Goal: Share content: Share content

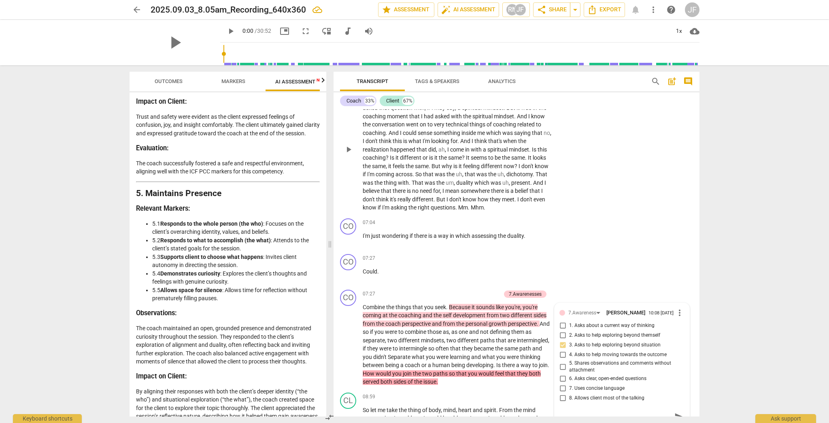
scroll to position [940, 0]
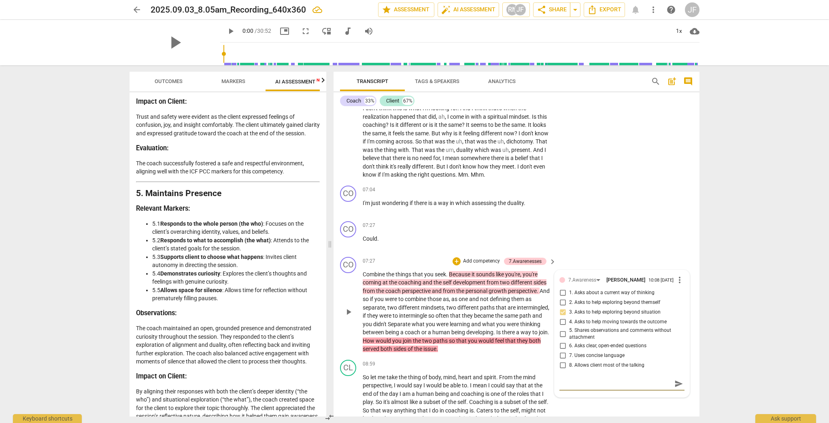
click at [459, 349] on span "send" at bounding box center [679, 383] width 9 height 9
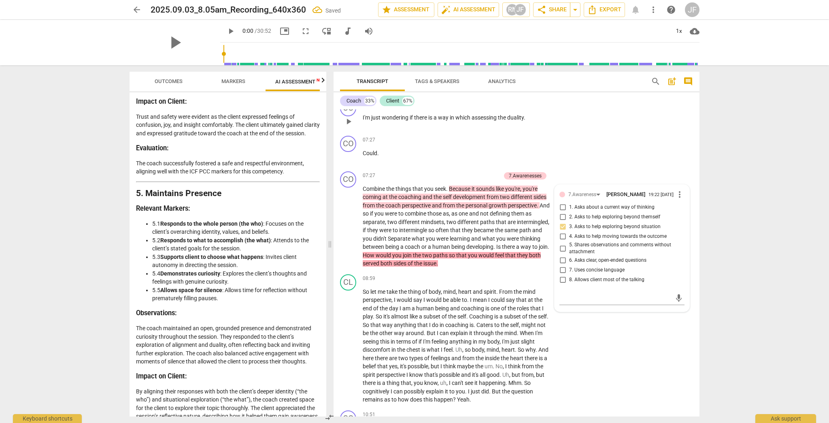
scroll to position [1070, 0]
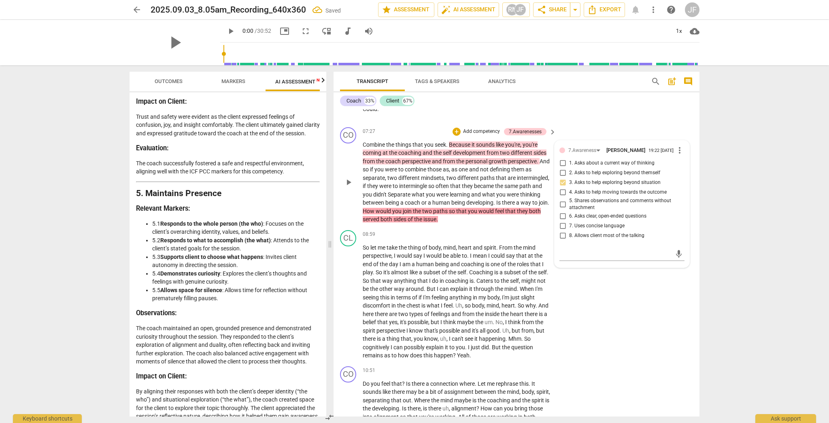
click at [459, 156] on span "different" at bounding box center [522, 152] width 23 height 6
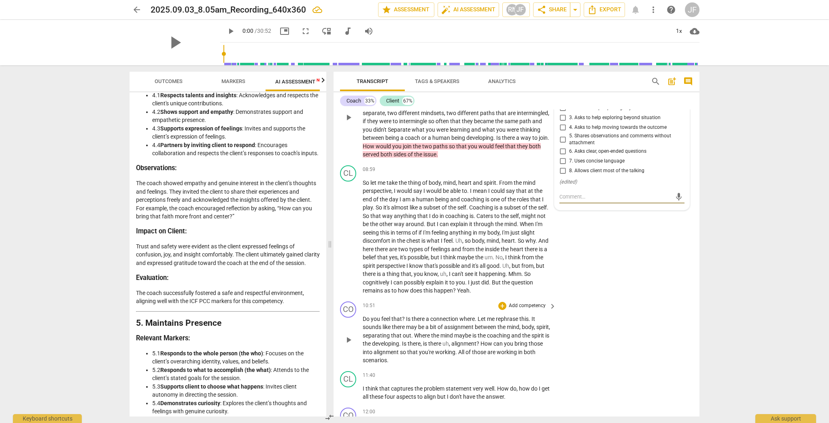
scroll to position [1167, 0]
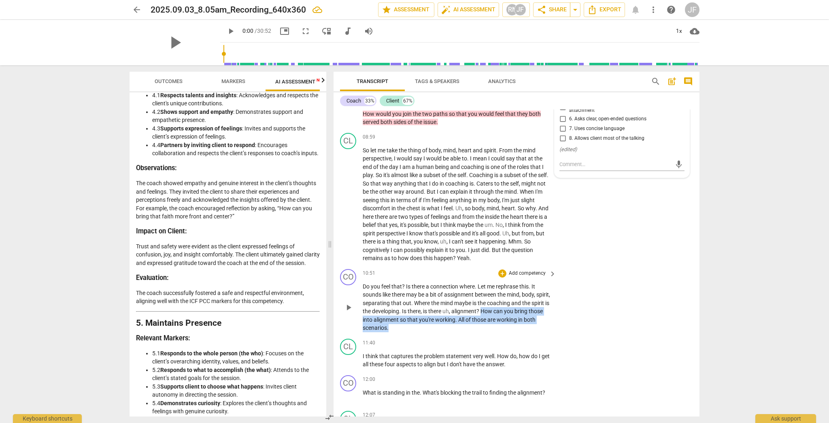
drag, startPoint x: 501, startPoint y: 316, endPoint x: 505, endPoint y: 330, distance: 14.5
click at [459, 330] on p "Do you feel that ? Is there a connection where . Let me rephrase this . It soun…" at bounding box center [457, 307] width 189 height 50
click at [408, 323] on div "+" at bounding box center [408, 322] width 8 height 8
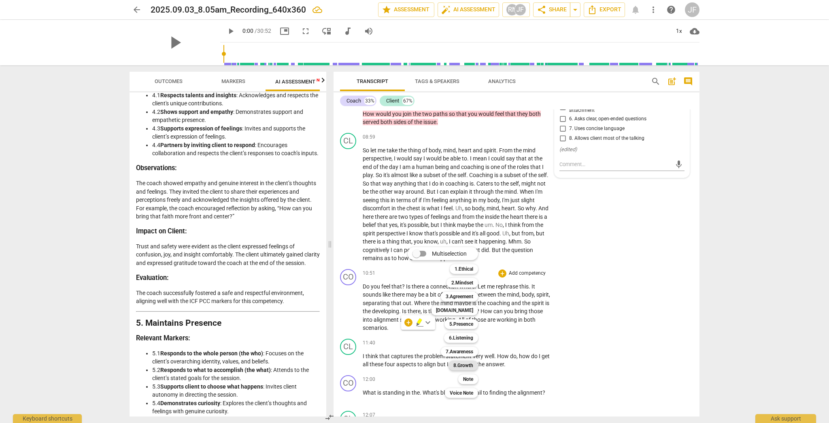
click at [459, 349] on b "8.Growth" at bounding box center [463, 365] width 20 height 10
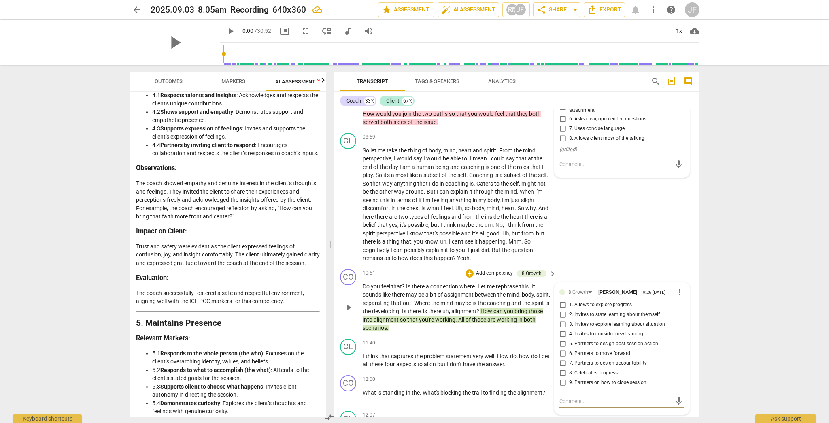
click at [459, 329] on input "3. Invites to explore learning about situation" at bounding box center [562, 324] width 13 height 10
checkbox input "true"
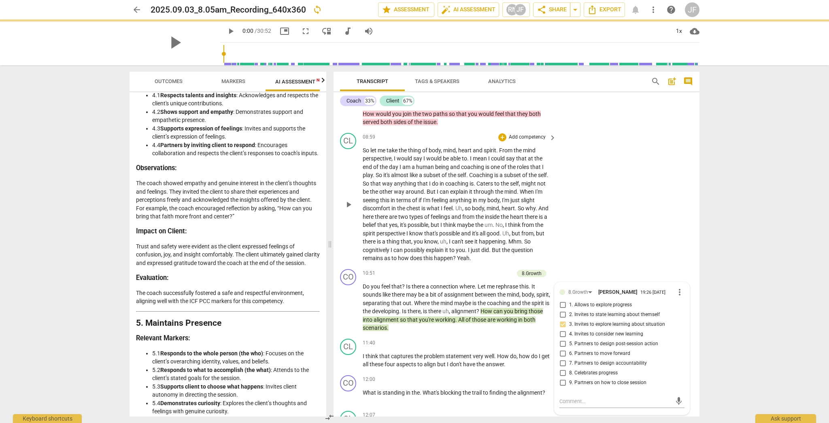
click at [459, 259] on div "CL play_arrow pause 08:59 + Add competency keyboard_arrow_right So let me take …" at bounding box center [517, 198] width 366 height 136
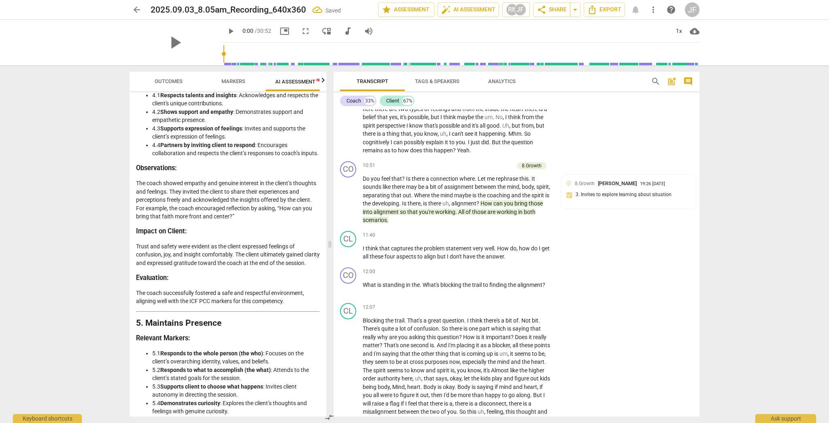
scroll to position [1296, 0]
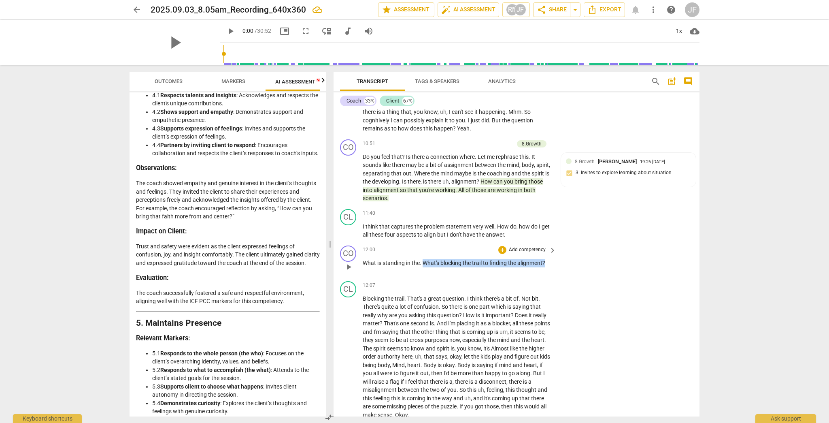
drag, startPoint x: 423, startPoint y: 266, endPoint x: 546, endPoint y: 267, distance: 123.5
click at [459, 267] on p "What is standing in the . What's blocking the trail to finding the alignment ?" at bounding box center [457, 263] width 189 height 9
click at [459, 253] on div "+" at bounding box center [502, 250] width 8 height 8
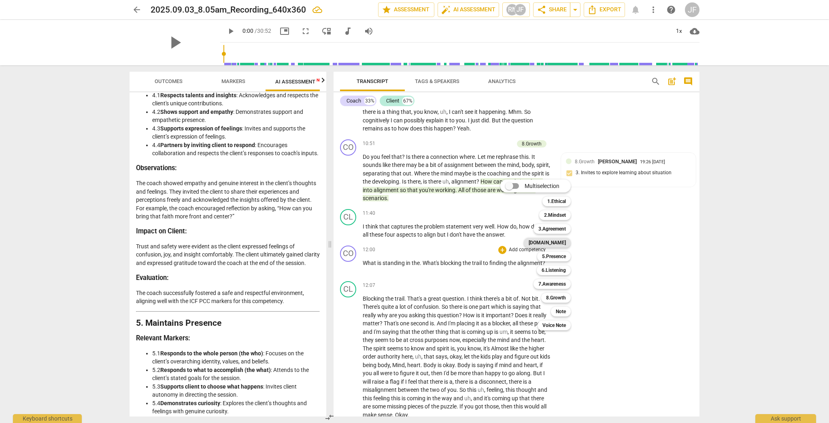
click at [459, 242] on b "[DOMAIN_NAME]" at bounding box center [547, 243] width 37 height 10
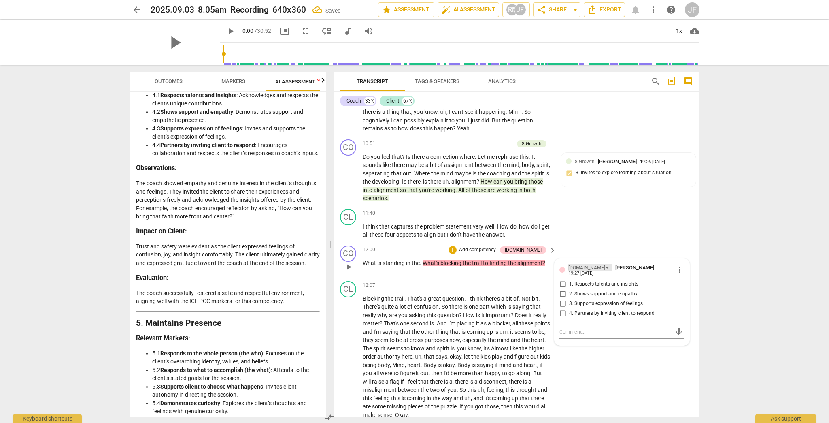
click at [459, 272] on div "[DOMAIN_NAME]" at bounding box center [586, 268] width 37 height 8
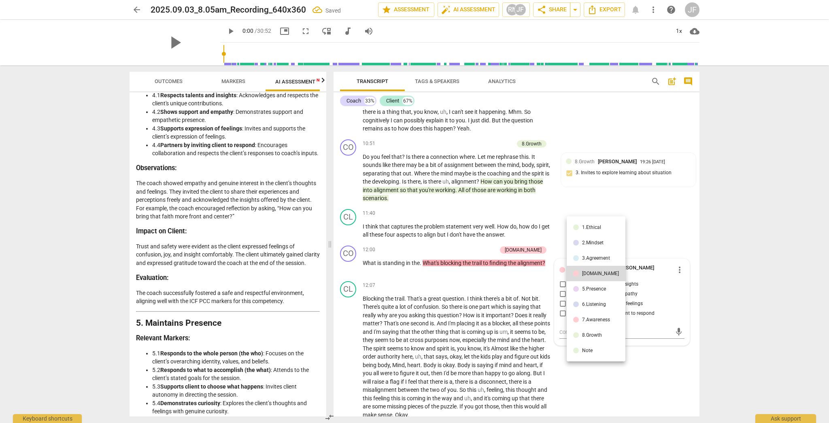
click at [459, 290] on div "5.Presence" at bounding box center [594, 288] width 24 height 5
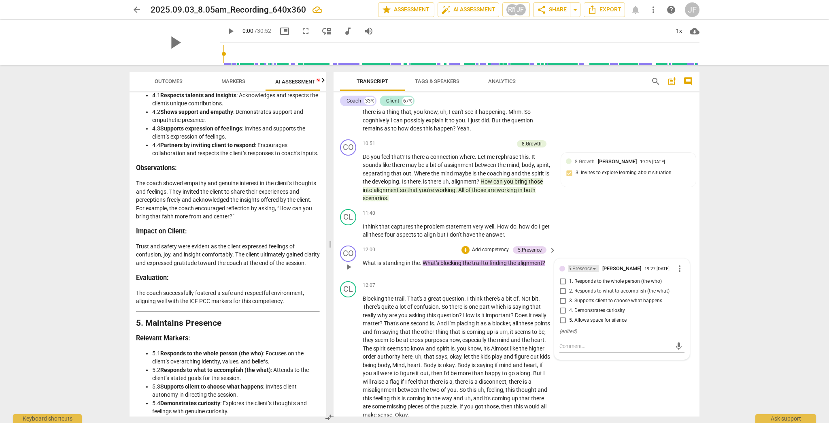
click at [459, 272] on div "5.Presence" at bounding box center [583, 268] width 31 height 7
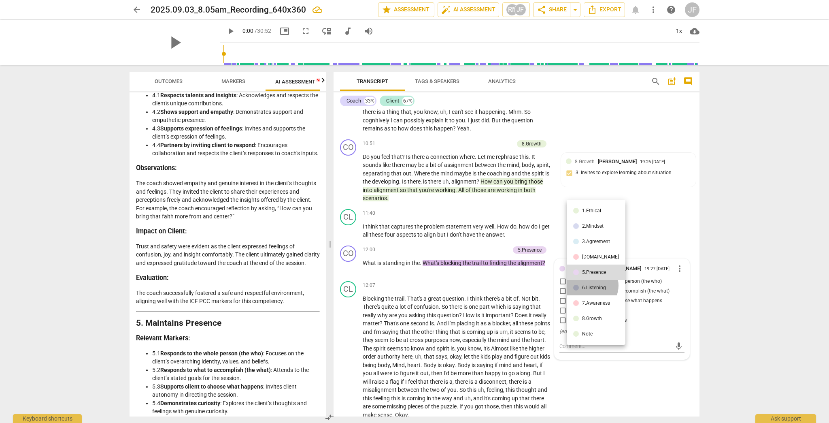
click at [459, 285] on div "6.Listening" at bounding box center [594, 287] width 24 height 5
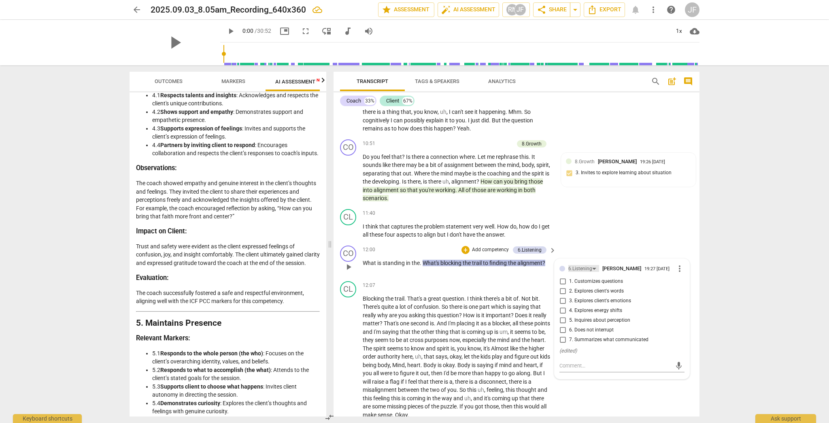
click at [459, 271] on div "6.Listening" at bounding box center [580, 269] width 24 height 8
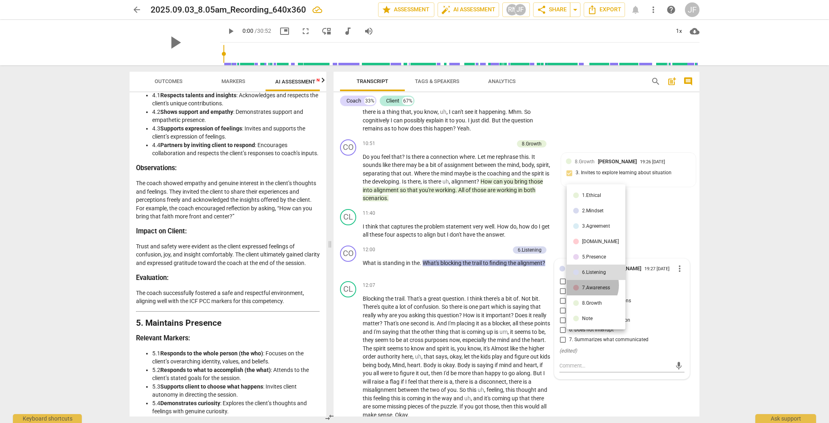
click at [459, 285] on div "7.Awareness" at bounding box center [596, 287] width 28 height 5
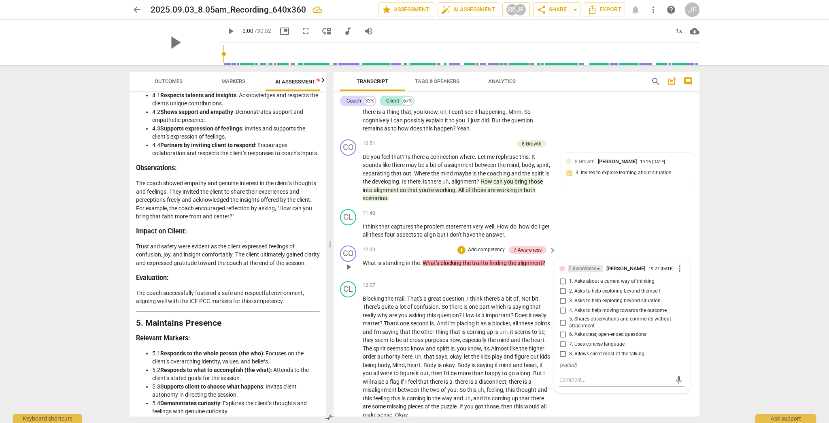
click at [459, 272] on div "7.Awareness" at bounding box center [582, 269] width 28 height 8
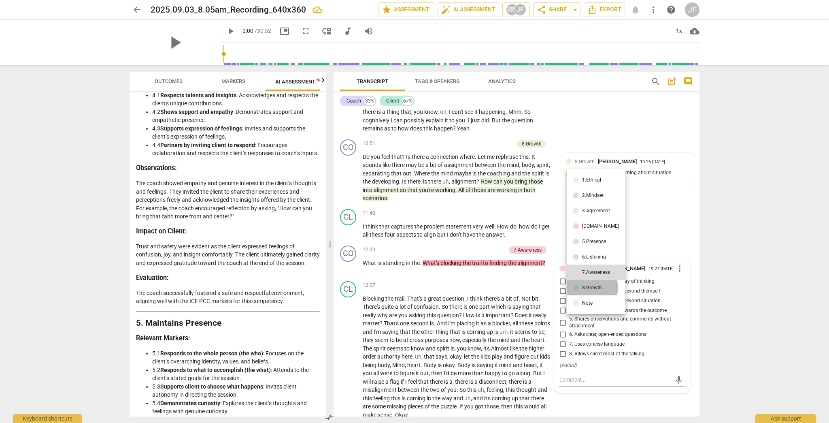
click at [459, 287] on div "8.Growth" at bounding box center [592, 287] width 20 height 5
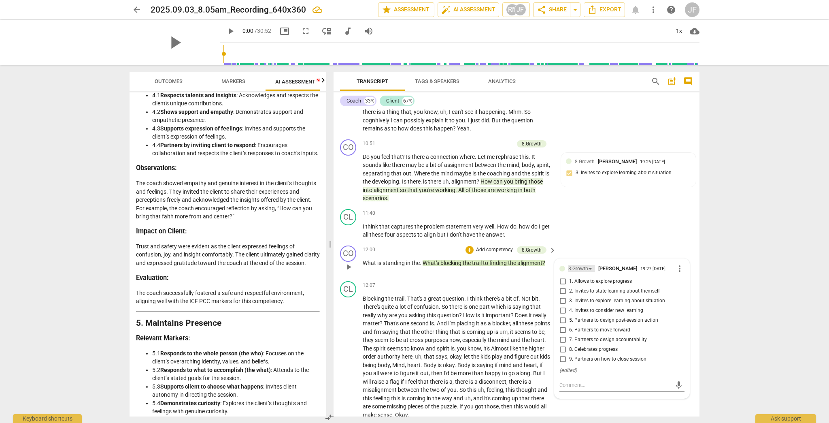
click at [459, 272] on div "8.Growth" at bounding box center [578, 269] width 20 height 8
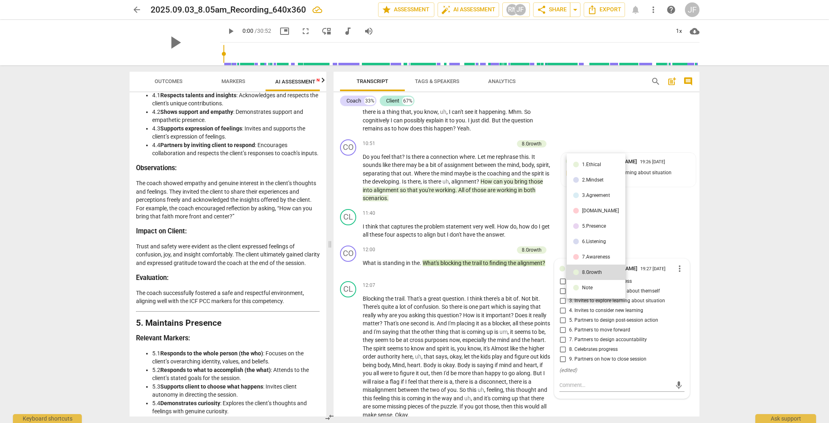
click at [459, 226] on div "5.Presence" at bounding box center [594, 226] width 24 height 5
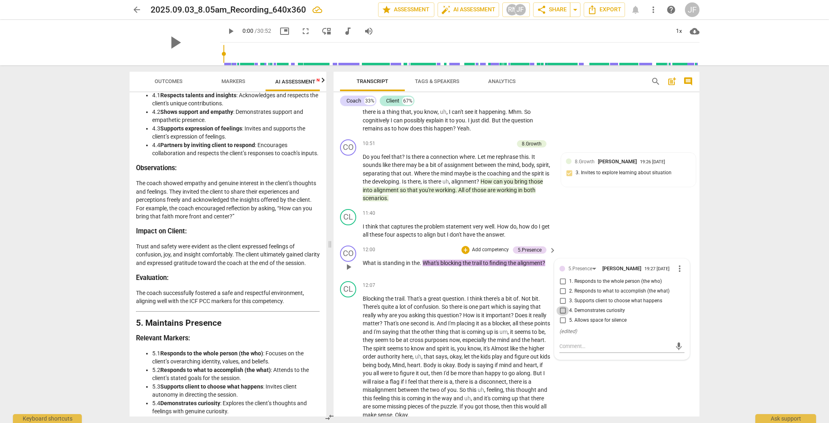
click at [459, 315] on input "4. Demonstrates curiosity" at bounding box center [562, 311] width 13 height 10
checkbox input "true"
click at [459, 349] on div "CL play_arrow pause 12:07 + Add competency keyboard_arrow_right Blocking the tr…" at bounding box center [517, 350] width 366 height 145
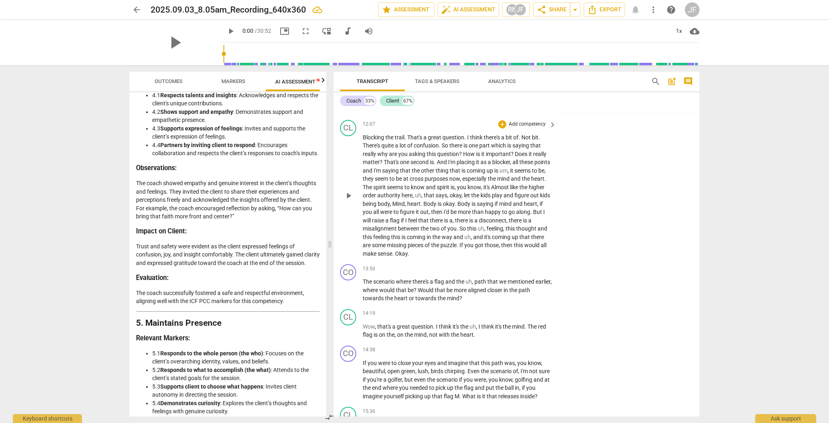
scroll to position [1458, 0]
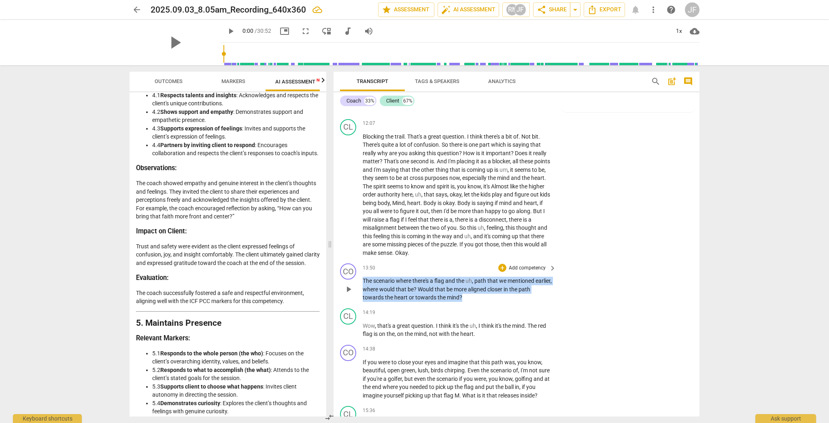
drag, startPoint x: 364, startPoint y: 284, endPoint x: 461, endPoint y: 300, distance: 98.9
click at [459, 300] on p "The scenario where there's a flag and the uh , path that we mentioned earlier ,…" at bounding box center [457, 289] width 189 height 25
click at [459, 271] on div "+" at bounding box center [502, 268] width 8 height 8
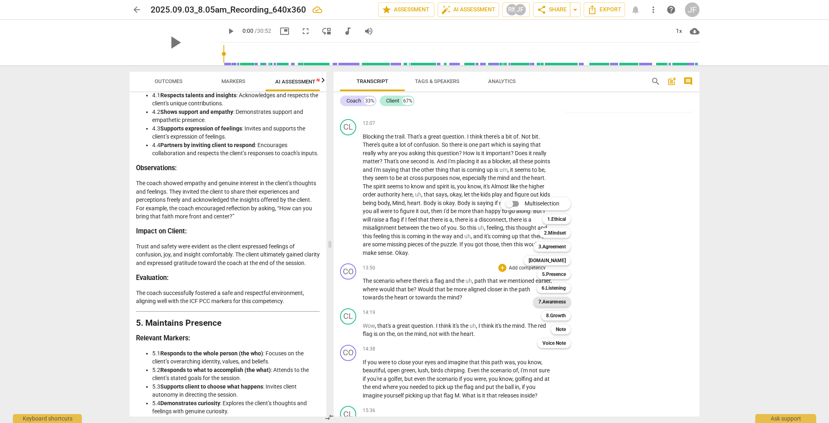
click at [459, 300] on b "7.Awareness" at bounding box center [553, 302] width 28 height 10
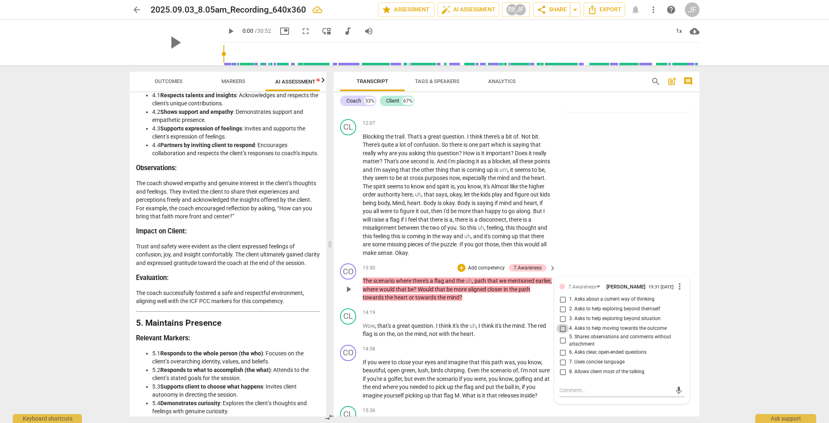
click at [459, 333] on input "4. Asks to help moving towards the outcome" at bounding box center [562, 329] width 13 height 10
checkbox input "true"
click at [459, 246] on div "CL play_arrow pause 12:07 + Add competency keyboard_arrow_right Blocking the tr…" at bounding box center [517, 188] width 366 height 145
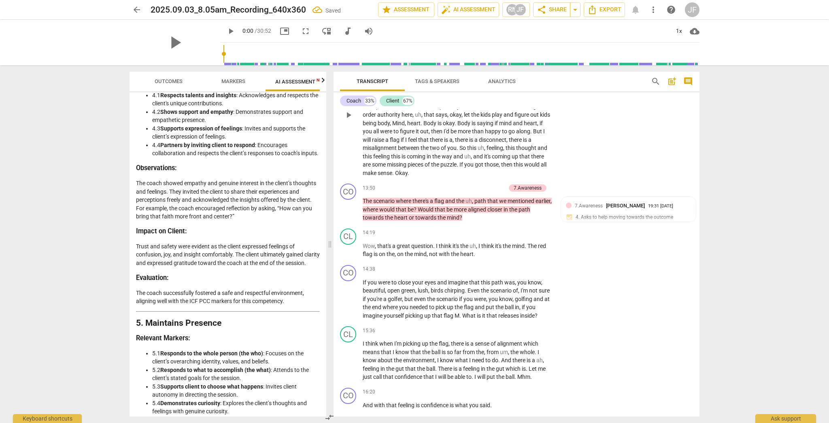
scroll to position [1588, 0]
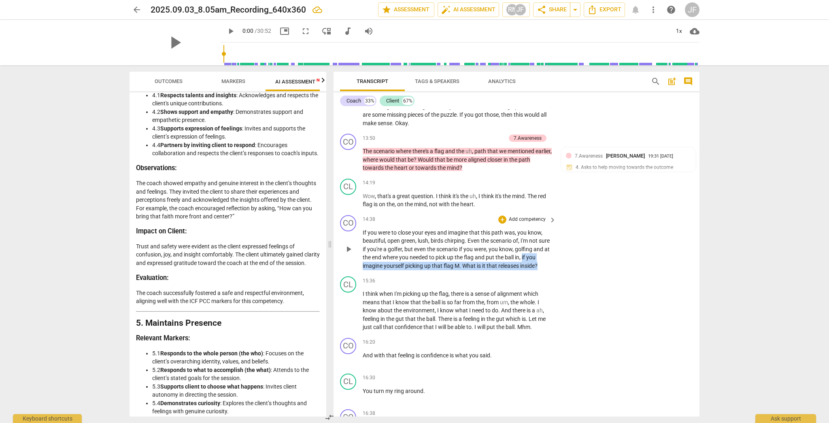
drag, startPoint x: 549, startPoint y: 269, endPoint x: 541, endPoint y: 262, distance: 11.3
click at [459, 262] on p "If you were to close your eyes and imagine that this path was , you know , beau…" at bounding box center [457, 249] width 189 height 42
click at [459, 260] on div "+" at bounding box center [557, 260] width 8 height 8
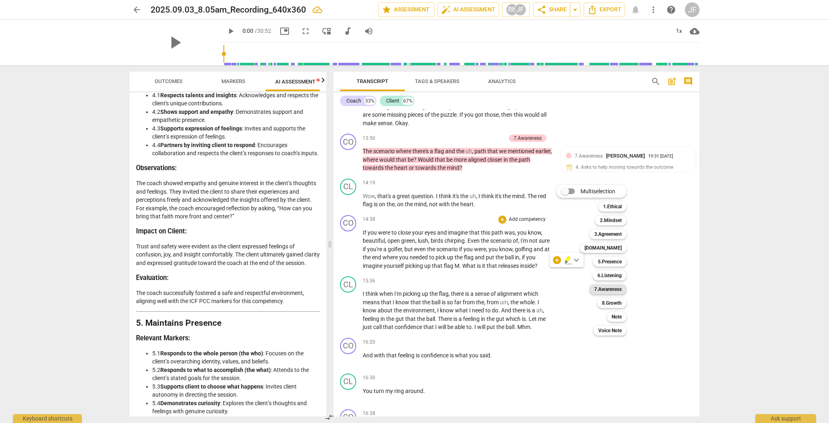
click at [459, 288] on b "7.Awareness" at bounding box center [608, 289] width 28 height 10
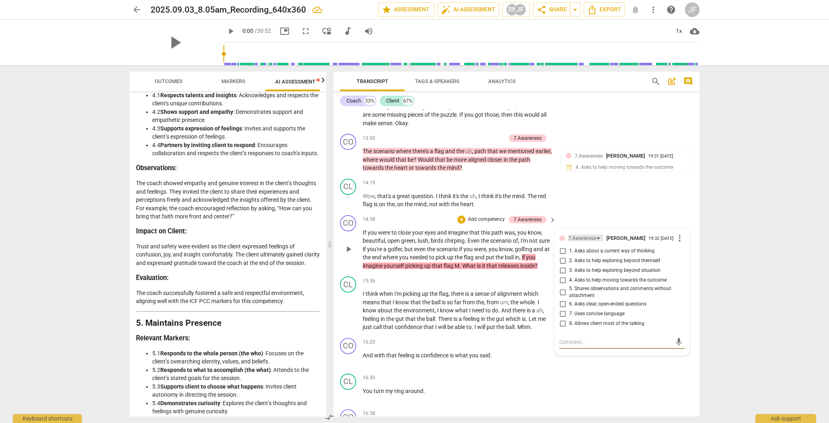
click at [459, 239] on div "7.Awareness" at bounding box center [582, 238] width 28 height 8
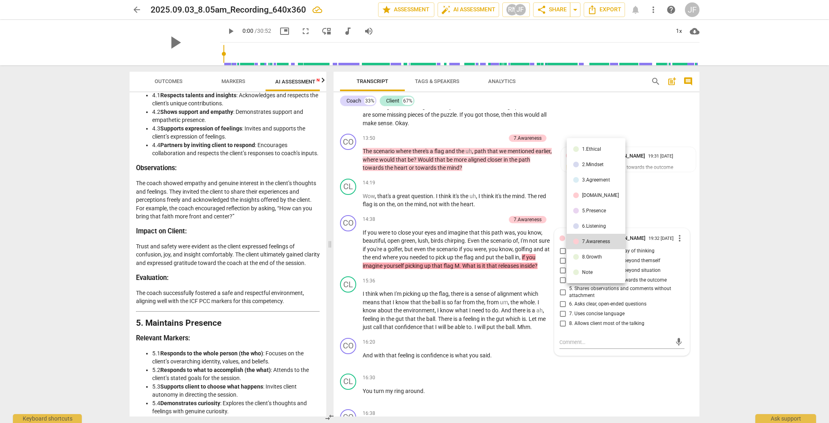
click at [459, 227] on div "6.Listening" at bounding box center [594, 226] width 24 height 5
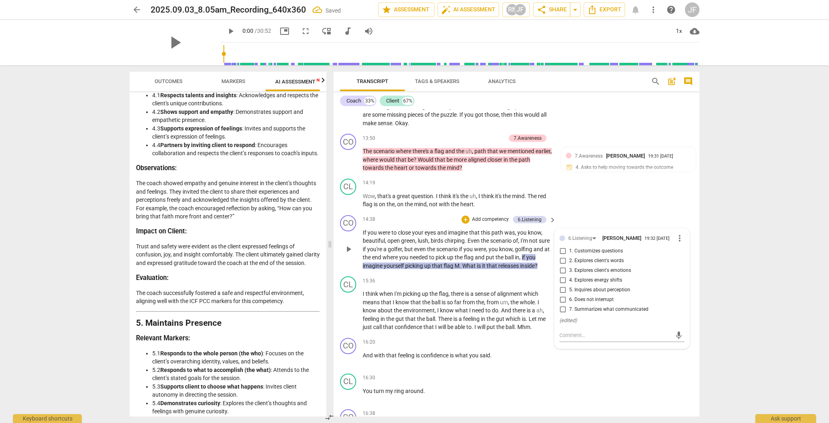
click at [459, 274] on span "3. Explores client's emotions" at bounding box center [600, 270] width 62 height 7
click at [459, 275] on input "3. Explores client's emotions" at bounding box center [562, 271] width 13 height 10
checkbox input "true"
click at [459, 285] on input "4. Explores energy shifts" at bounding box center [562, 280] width 13 height 10
checkbox input "true"
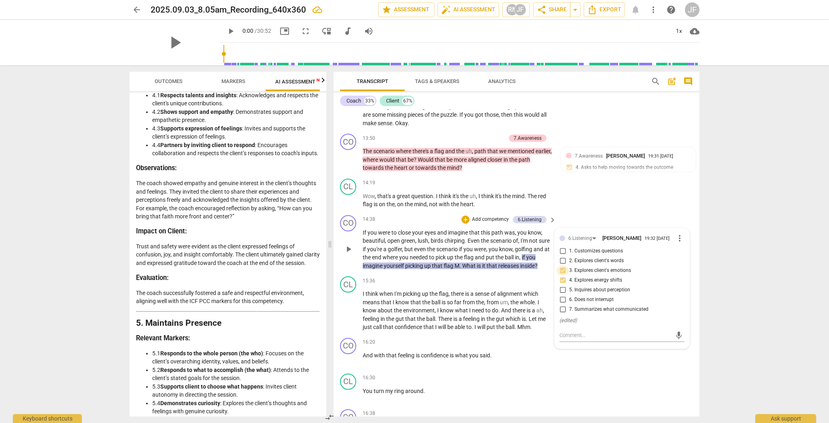
click at [459, 275] on input "3. Explores client's emotions" at bounding box center [562, 271] width 13 height 10
checkbox input "false"
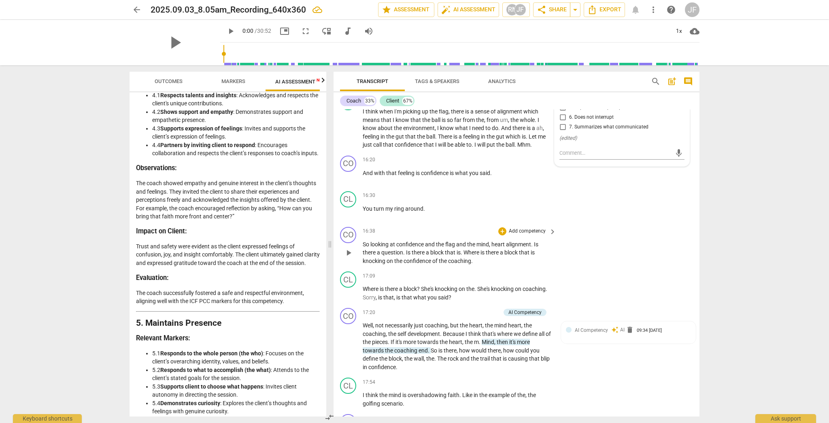
scroll to position [1782, 0]
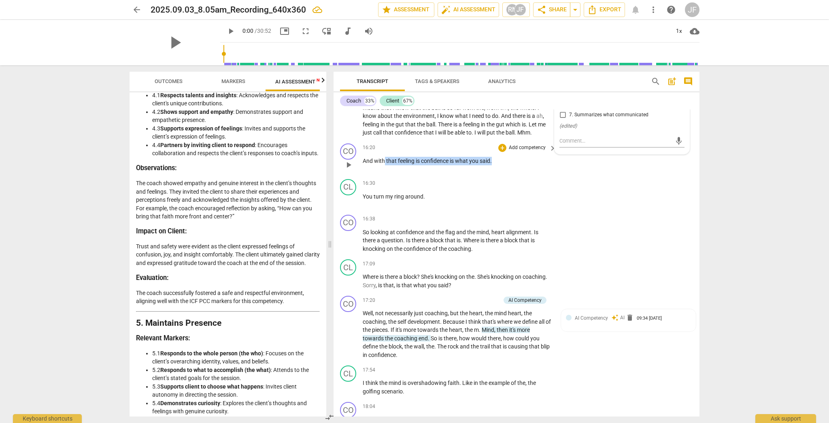
drag, startPoint x: 492, startPoint y: 165, endPoint x: 384, endPoint y: 165, distance: 107.7
click at [384, 165] on p "And with that feeling is confidence is what you said ." at bounding box center [457, 161] width 189 height 9
click at [459, 154] on div "+" at bounding box center [500, 155] width 8 height 8
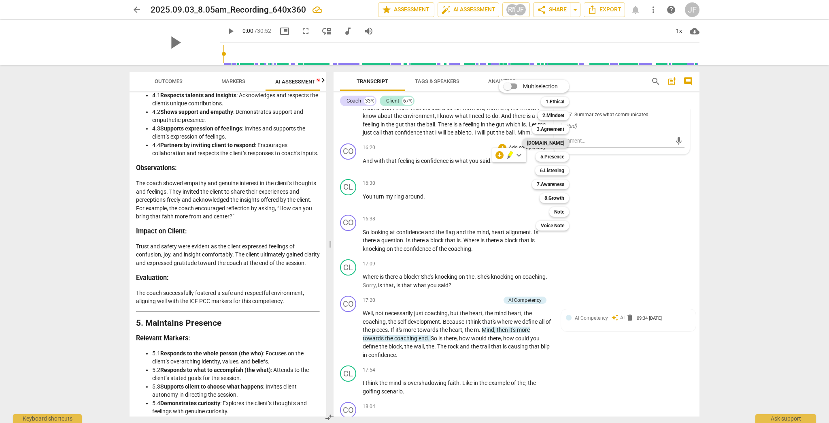
click at [459, 142] on b "[DOMAIN_NAME]" at bounding box center [545, 143] width 37 height 10
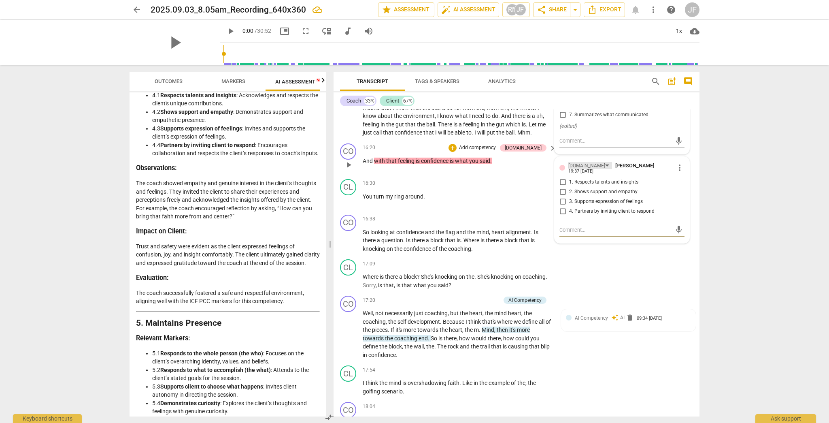
click at [459, 169] on div "[DOMAIN_NAME]" at bounding box center [590, 165] width 44 height 7
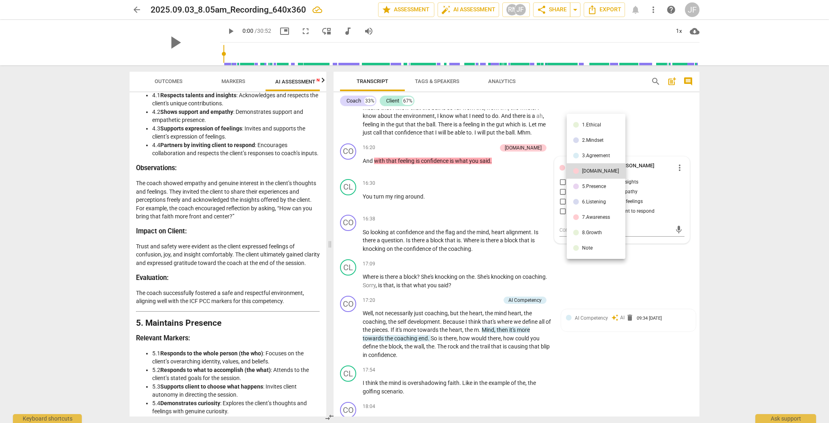
click at [459, 184] on div "5.Presence" at bounding box center [594, 186] width 24 height 5
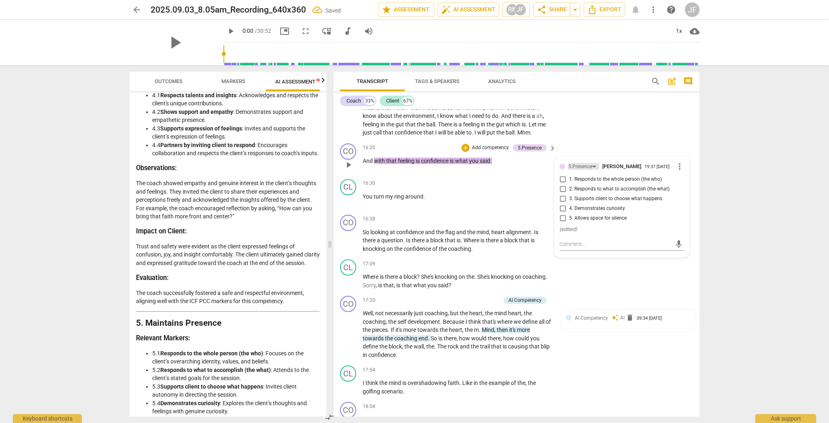
click at [459, 169] on div "5.Presence" at bounding box center [580, 167] width 24 height 8
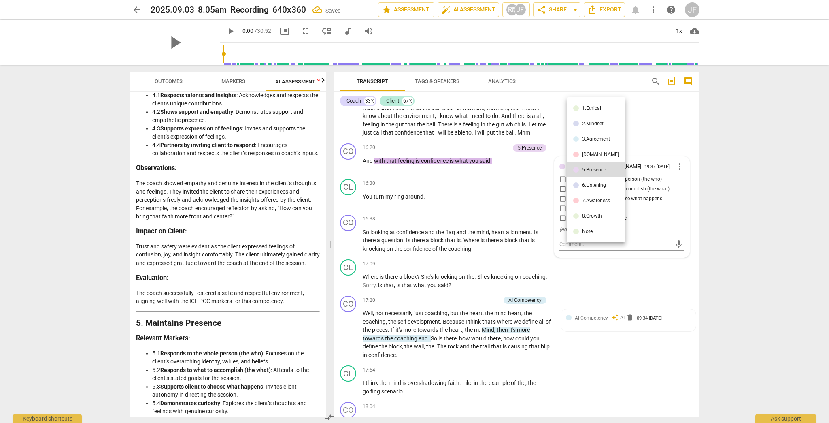
click at [459, 187] on div "6.Listening" at bounding box center [594, 185] width 24 height 5
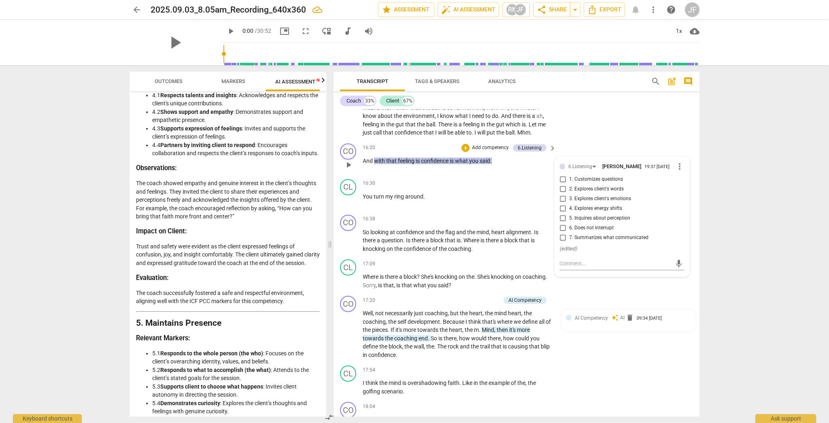
click at [459, 193] on span "2. Explores client's words" at bounding box center [596, 188] width 55 height 7
click at [459, 194] on input "2. Explores client's words" at bounding box center [562, 189] width 13 height 10
checkbox input "true"
click at [459, 349] on div "CL play_arrow pause 17:54 + Add competency keyboard_arrow_right I think the min…" at bounding box center [517, 380] width 366 height 36
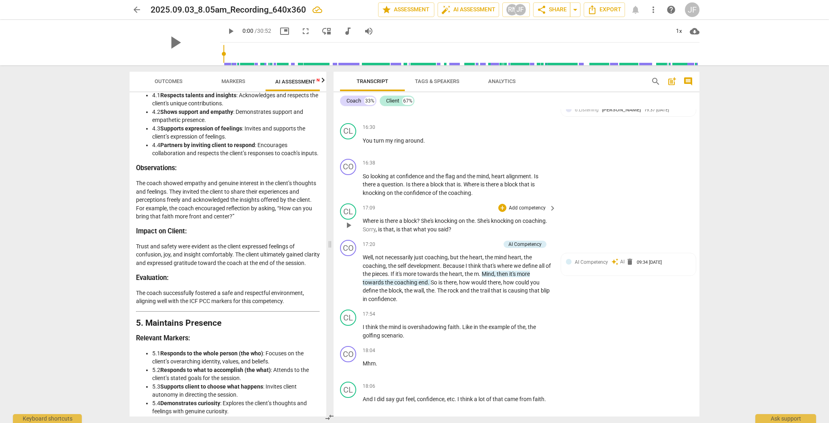
scroll to position [1912, 0]
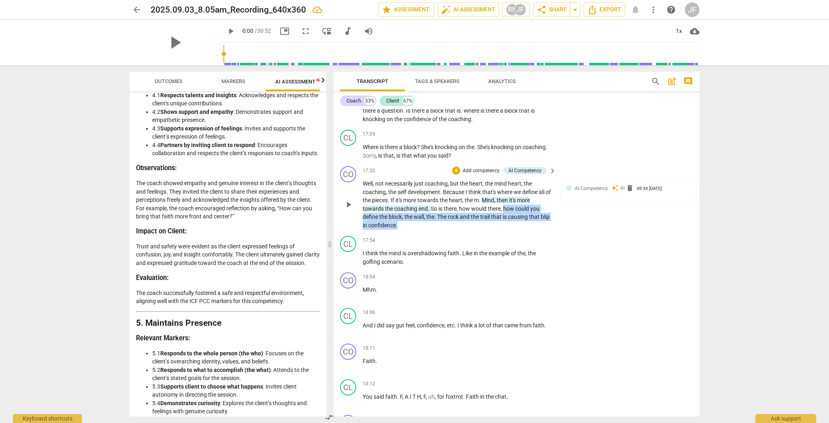
drag, startPoint x: 503, startPoint y: 213, endPoint x: 445, endPoint y: 228, distance: 60.1
click at [445, 228] on p "Well , not necessarily just coaching , but the heart , the mind heart , the coa…" at bounding box center [457, 204] width 189 height 50
click at [459, 203] on span "more" at bounding box center [523, 200] width 13 height 6
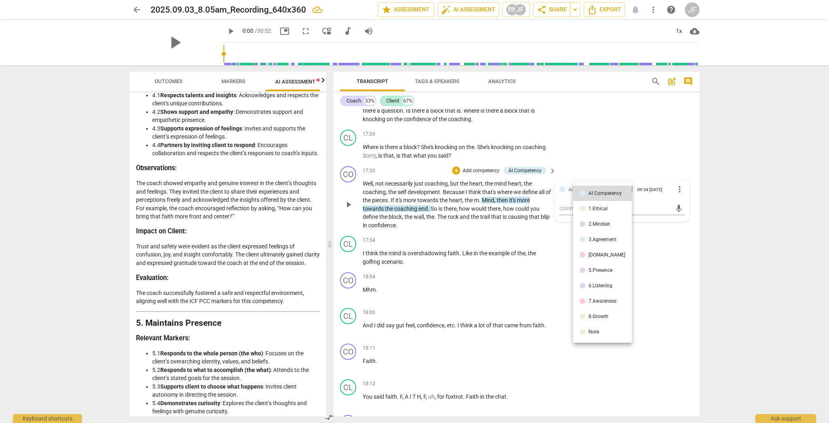
click at [456, 214] on div at bounding box center [414, 211] width 829 height 423
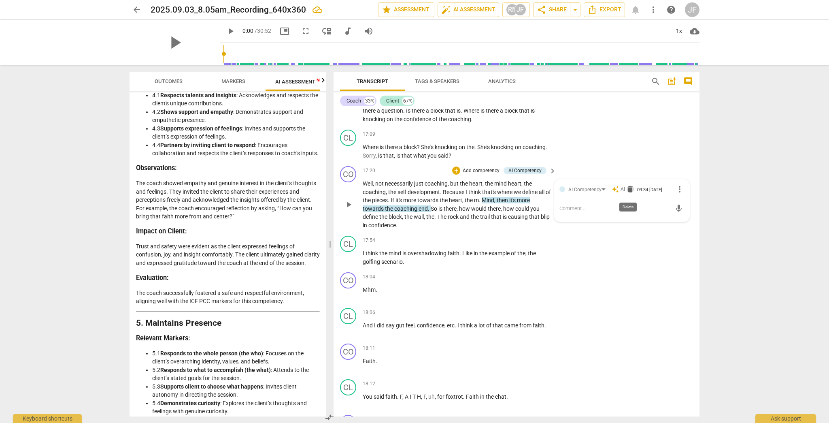
click at [459, 189] on span "delete" at bounding box center [630, 189] width 8 height 8
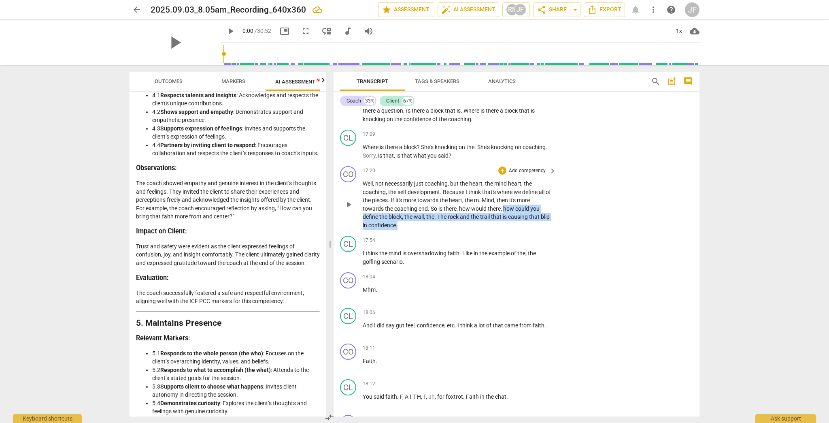
drag, startPoint x: 503, startPoint y: 213, endPoint x: 505, endPoint y: 226, distance: 12.7
click at [459, 226] on p "Well , not necessarily just coaching , but the heart , the mind heart , the coa…" at bounding box center [457, 204] width 189 height 50
click at [459, 175] on p "Add competency" at bounding box center [527, 170] width 38 height 7
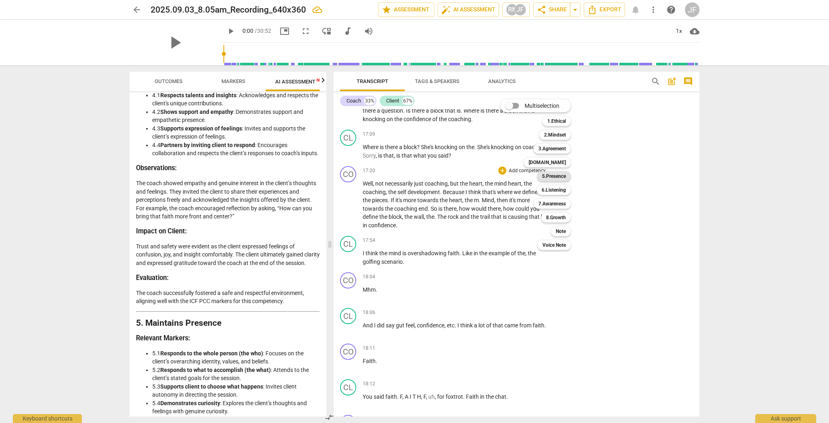
click at [459, 178] on b "5.Presence" at bounding box center [554, 176] width 24 height 10
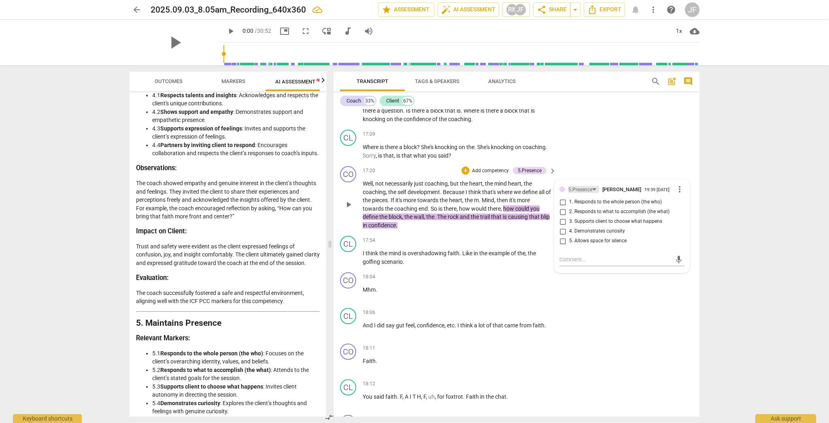
click at [459, 193] on div "5.Presence" at bounding box center [580, 190] width 24 height 8
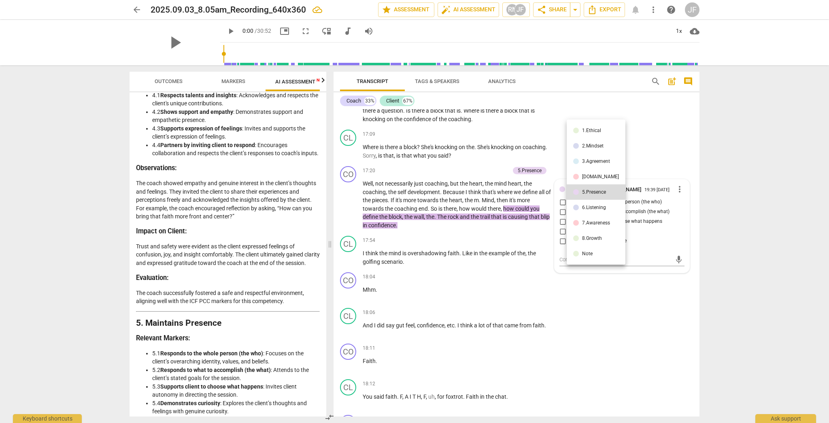
click at [459, 206] on div "6.Listening" at bounding box center [594, 207] width 24 height 5
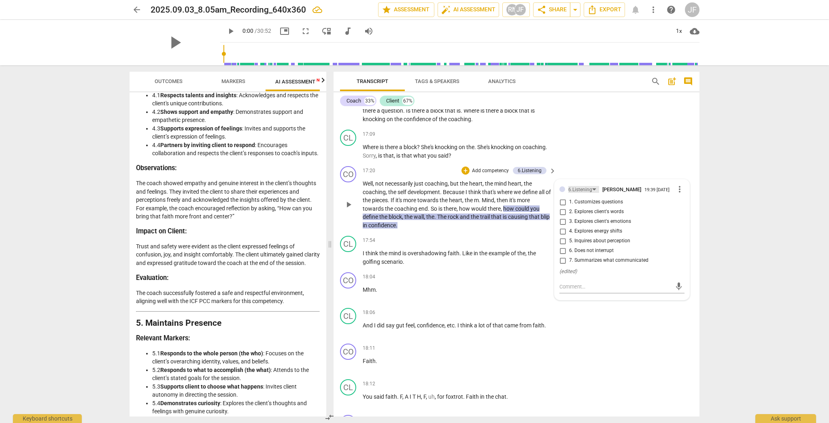
click at [459, 193] on div "6.Listening" at bounding box center [583, 189] width 31 height 7
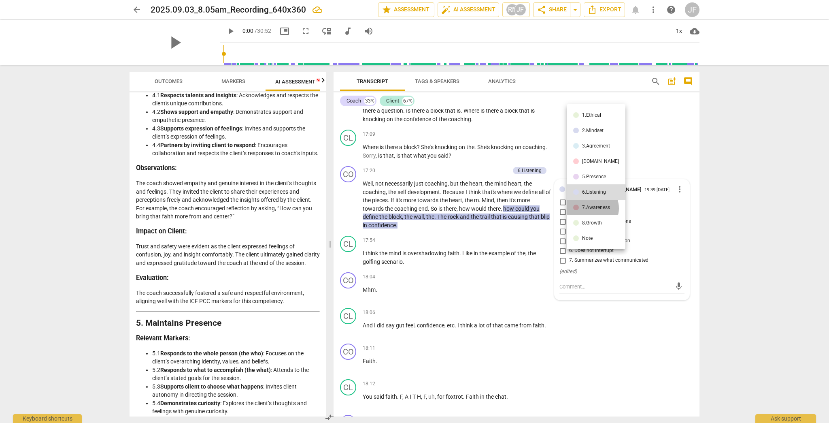
click at [459, 208] on div "7.Awareness" at bounding box center [596, 207] width 28 height 5
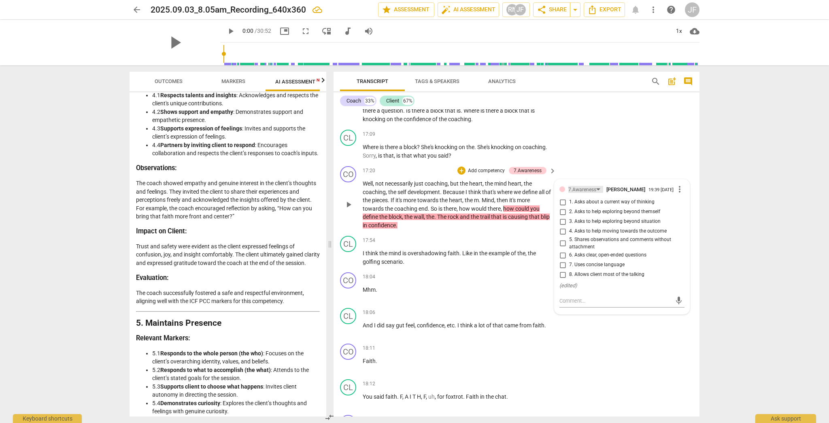
click at [459, 193] on div "7.Awareness" at bounding box center [585, 189] width 35 height 7
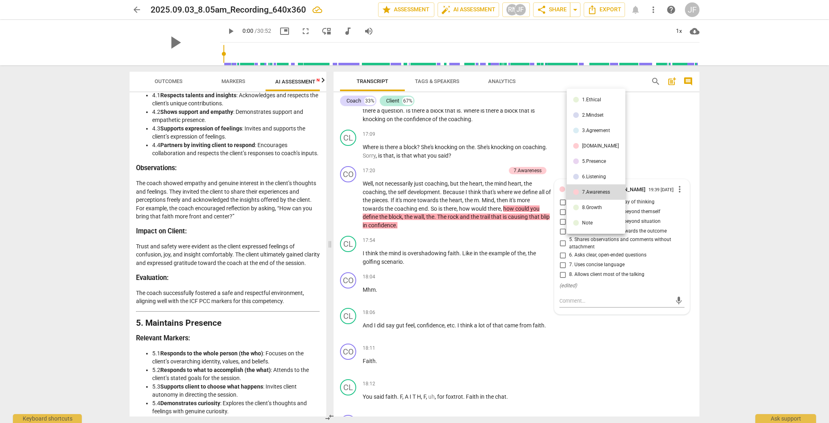
click at [459, 203] on li "8.Growth" at bounding box center [596, 207] width 59 height 15
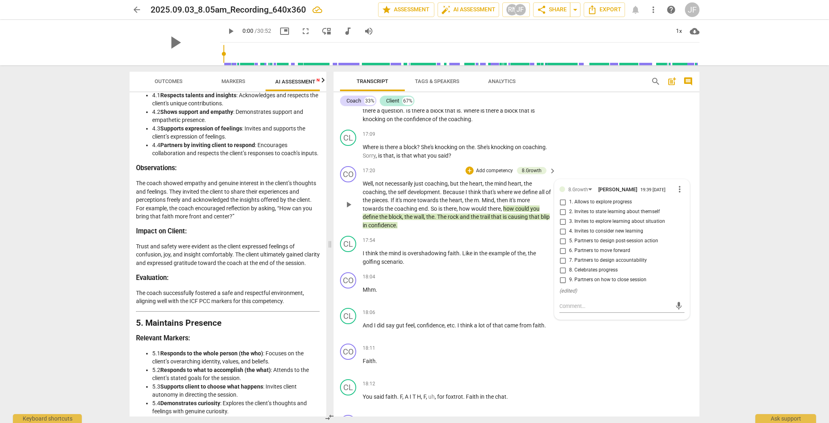
click at [459, 225] on span "3. Invites to explore learning about situation" at bounding box center [617, 221] width 96 height 7
click at [459, 226] on input "3. Invites to explore learning about situation" at bounding box center [562, 222] width 13 height 10
checkbox input "true"
click at [459, 349] on div "CL play_arrow pause 18:12 + Add competency keyboard_arrow_right You said faith …" at bounding box center [517, 394] width 366 height 36
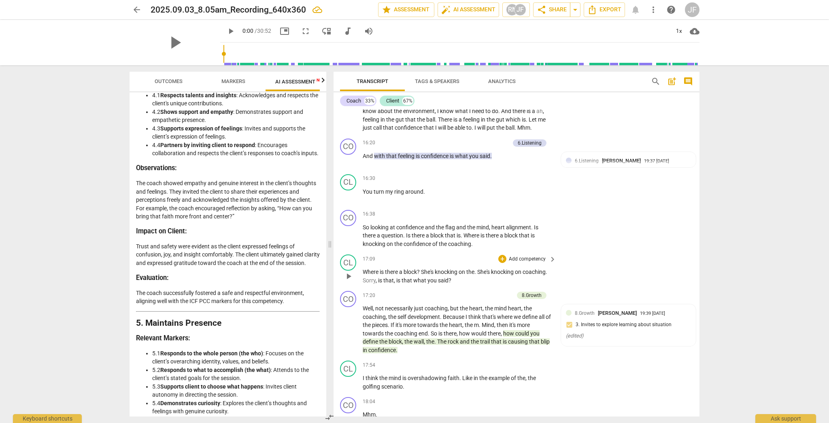
scroll to position [1782, 0]
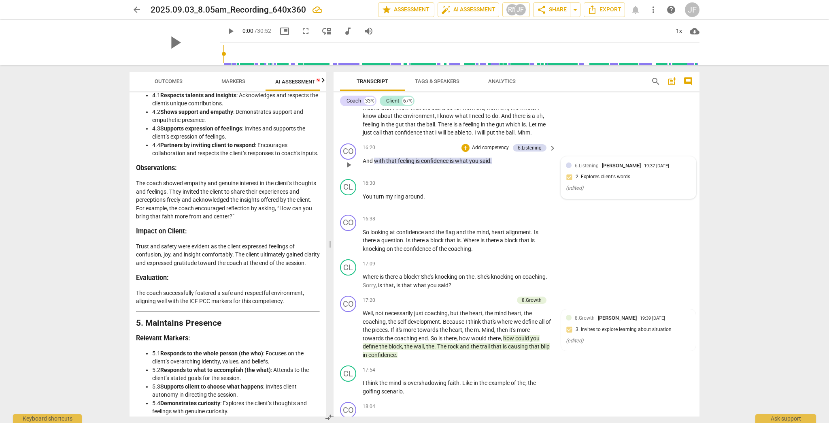
click at [459, 168] on span "6.Listening" at bounding box center [587, 166] width 24 height 6
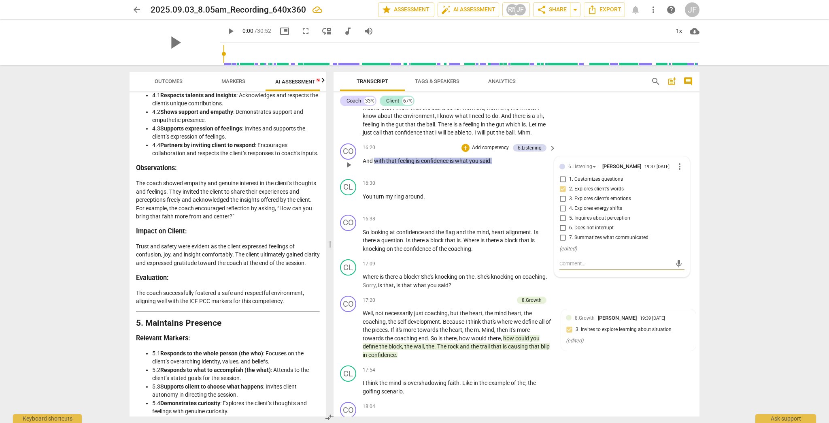
click at [459, 243] on input "7. Summarizes what communicated" at bounding box center [562, 238] width 13 height 10
checkbox input "true"
click at [459, 349] on div "CL play_arrow pause 17:54 + Add competency keyboard_arrow_right I think the min…" at bounding box center [517, 380] width 366 height 36
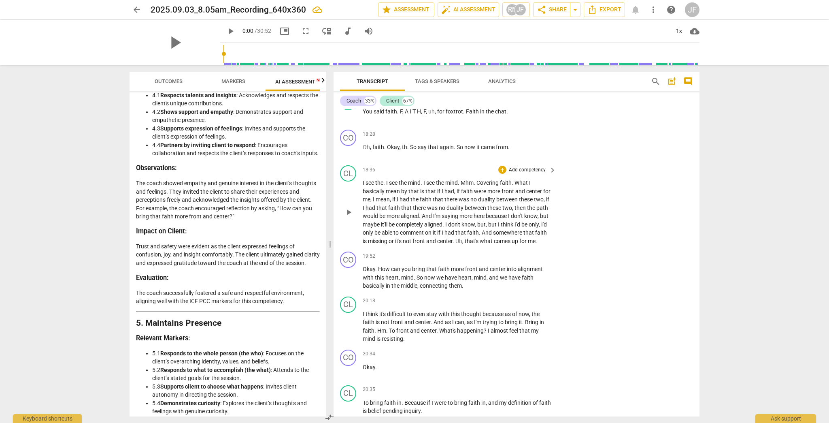
scroll to position [2203, 0]
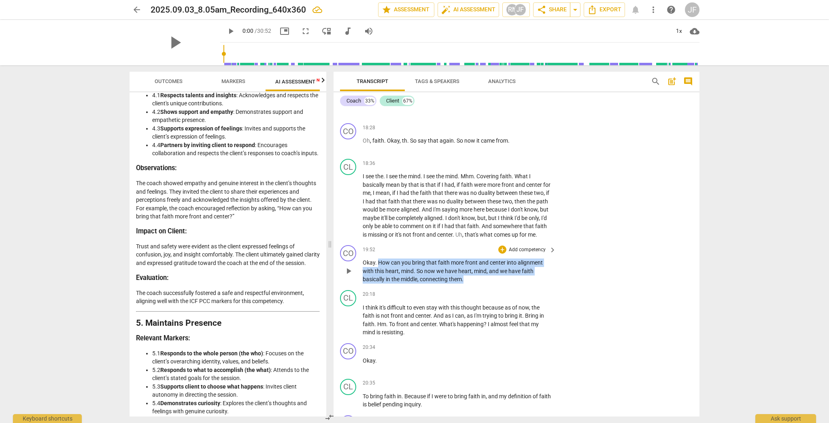
drag, startPoint x: 465, startPoint y: 290, endPoint x: 379, endPoint y: 275, distance: 87.8
click at [379, 275] on p "Okay . How can you bring that faith more front and center into alignment with t…" at bounding box center [457, 270] width 189 height 25
click at [459, 253] on div "+" at bounding box center [502, 249] width 8 height 8
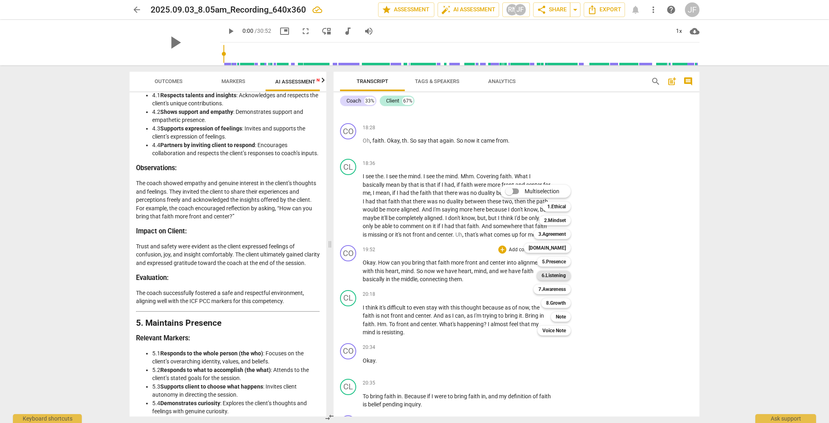
click at [459, 275] on b "6.Listening" at bounding box center [554, 275] width 24 height 10
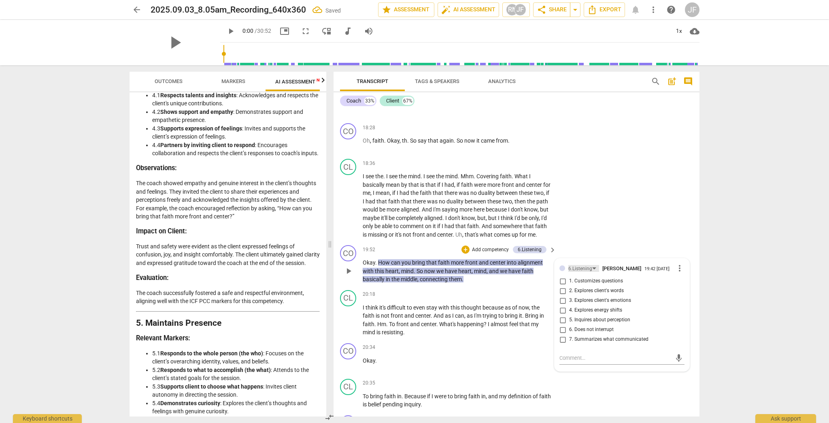
click at [459, 272] on div "6.Listening" at bounding box center [580, 269] width 24 height 8
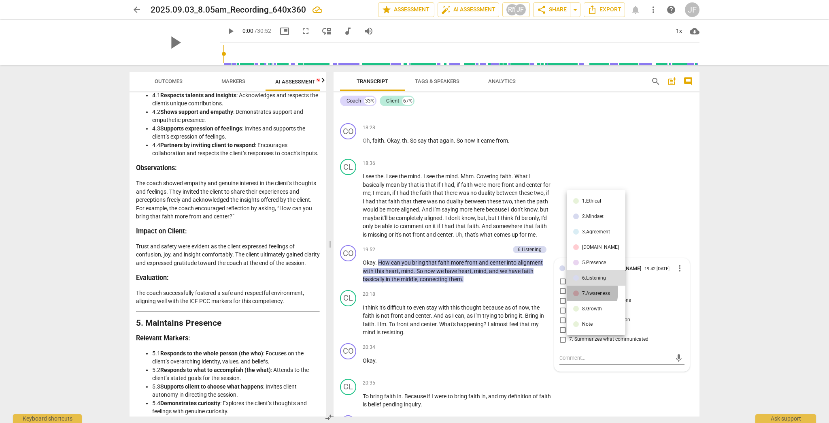
click at [459, 292] on div at bounding box center [576, 293] width 6 height 6
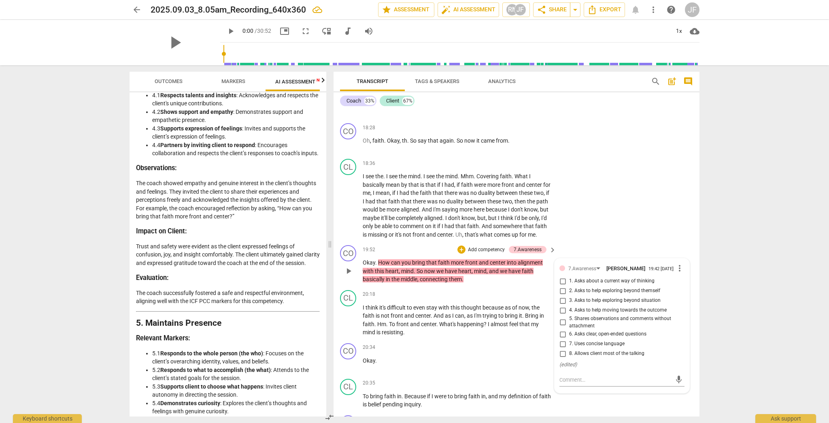
click at [459, 314] on span "4. Asks to help moving towards the outcome" at bounding box center [618, 310] width 98 height 7
click at [459, 315] on input "4. Asks to help moving towards the outcome" at bounding box center [562, 310] width 13 height 10
checkbox input "true"
click at [459, 215] on div "CL play_arrow pause 18:36 + Add competency keyboard_arrow_right I see the . I s…" at bounding box center [517, 198] width 366 height 86
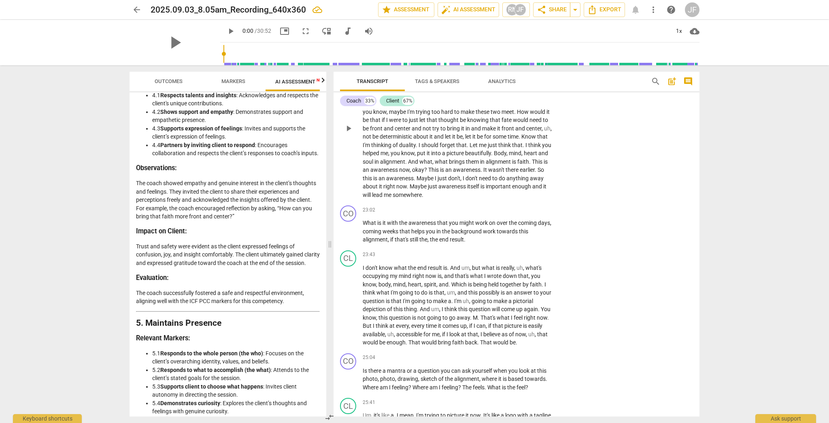
scroll to position [2689, 0]
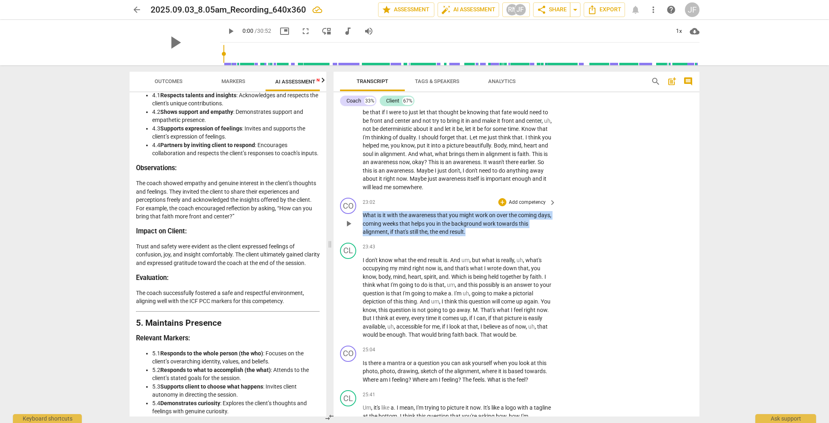
drag, startPoint x: 466, startPoint y: 241, endPoint x: 362, endPoint y: 226, distance: 105.9
click at [362, 226] on div "CO play_arrow pause 23:02 + Add competency keyboard_arrow_right What is it with…" at bounding box center [517, 216] width 366 height 45
click at [459, 206] on p "Add competency" at bounding box center [527, 202] width 38 height 7
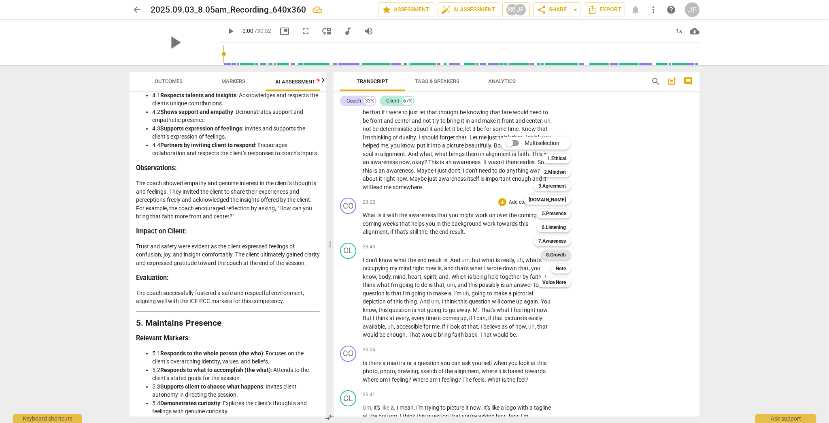
click at [459, 254] on b "8.Growth" at bounding box center [556, 255] width 20 height 10
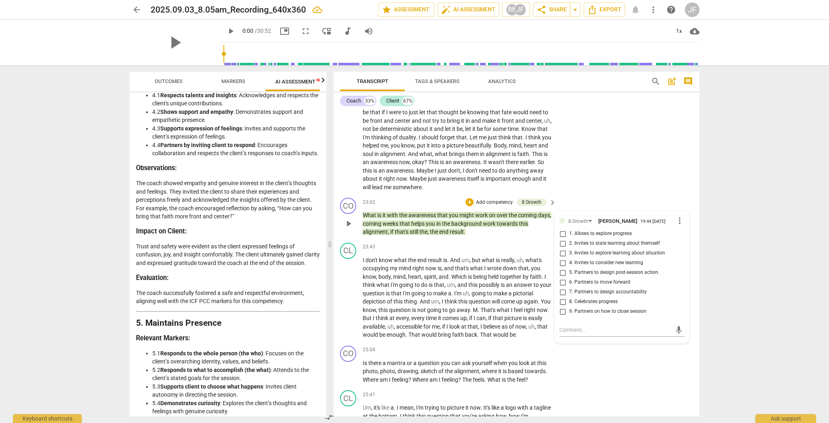
click at [459, 276] on span "5. Partners to design post-session action" at bounding box center [613, 272] width 89 height 7
click at [459, 277] on input "5. Partners to design post-session action" at bounding box center [562, 273] width 13 height 10
checkbox input "true"
click at [459, 349] on div "CO play_arrow pause 25:04 + Add competency keyboard_arrow_right Is there a mant…" at bounding box center [517, 364] width 366 height 45
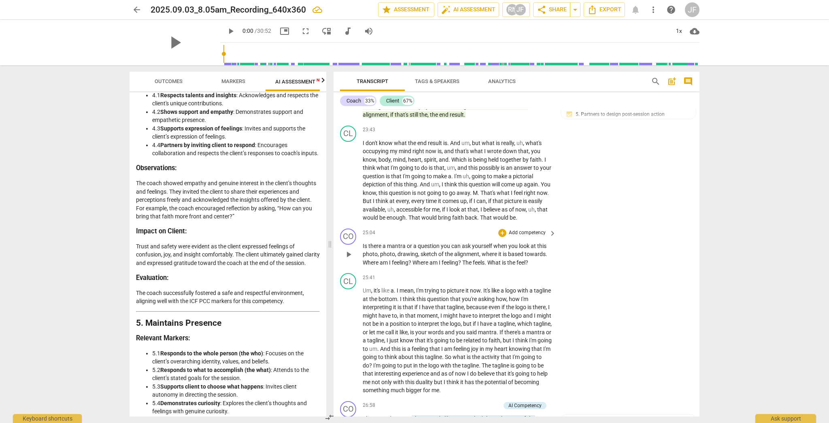
scroll to position [2851, 0]
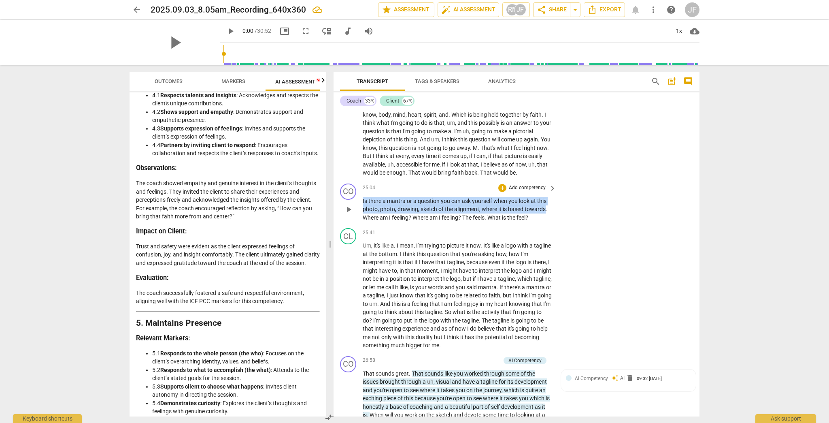
drag, startPoint x: 362, startPoint y: 210, endPoint x: 545, endPoint y: 221, distance: 183.3
click at [459, 221] on p "Is there a mantra or a question you can ask yourself when you look at this phot…" at bounding box center [457, 209] width 189 height 25
click at [459, 192] on p "Add competency" at bounding box center [527, 187] width 38 height 7
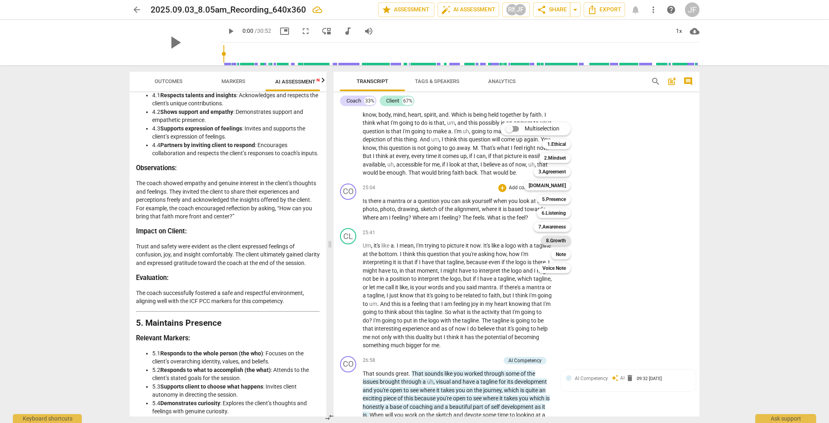
click at [459, 238] on b "8.Growth" at bounding box center [556, 241] width 20 height 10
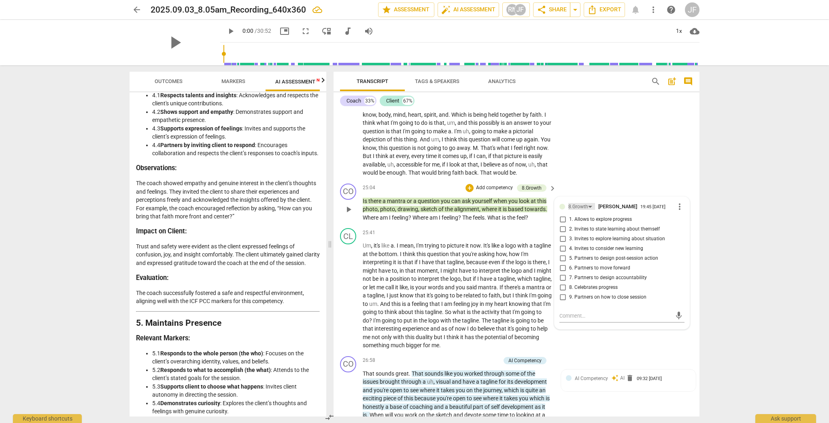
click at [459, 211] on div "8.Growth" at bounding box center [578, 207] width 20 height 8
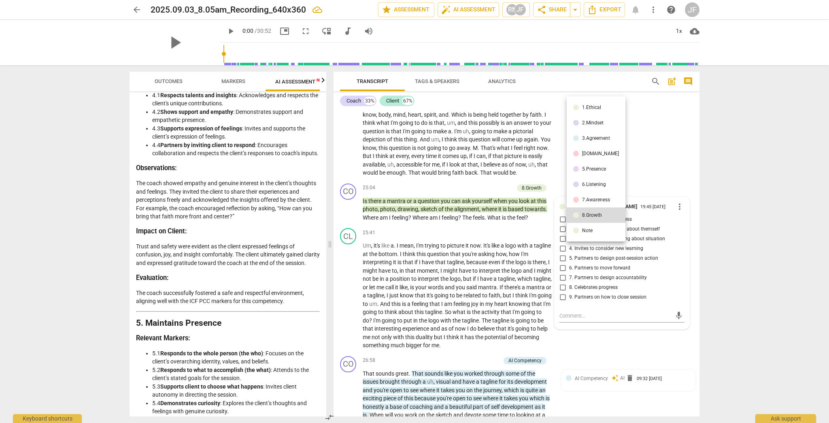
click at [459, 200] on div "7.Awareness" at bounding box center [596, 199] width 28 height 5
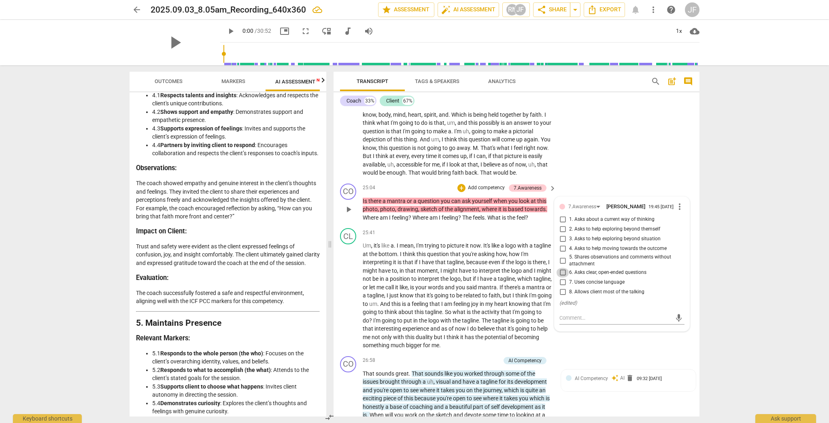
click at [459, 277] on input "6. Asks clear, open-ended questions" at bounding box center [562, 273] width 13 height 10
checkbox input "true"
click at [459, 321] on textarea at bounding box center [616, 318] width 112 height 8
type textarea "I"
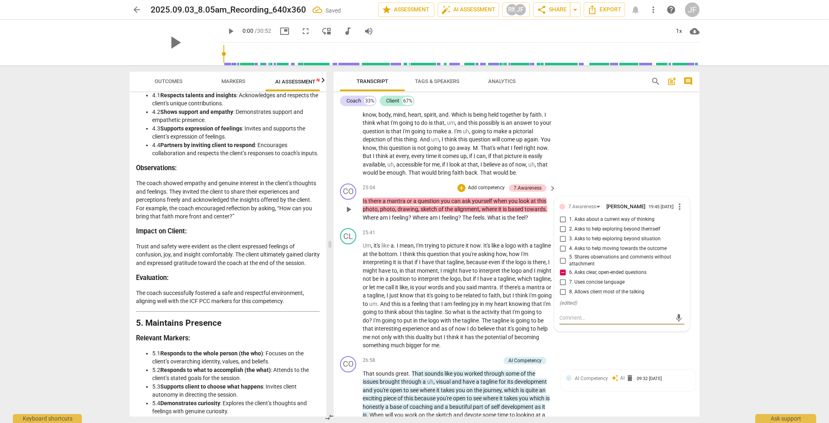
type textarea "I"
type textarea "I m"
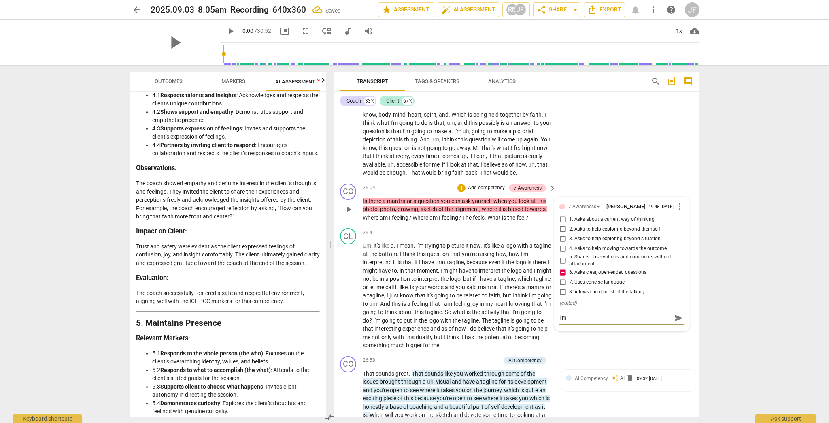
type textarea "I mu"
type textarea "I mus"
type textarea "I must"
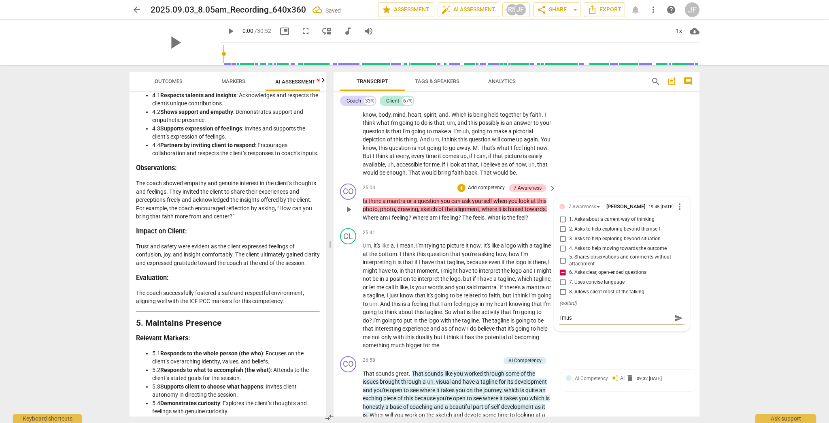
type textarea "I must"
type textarea "I must s"
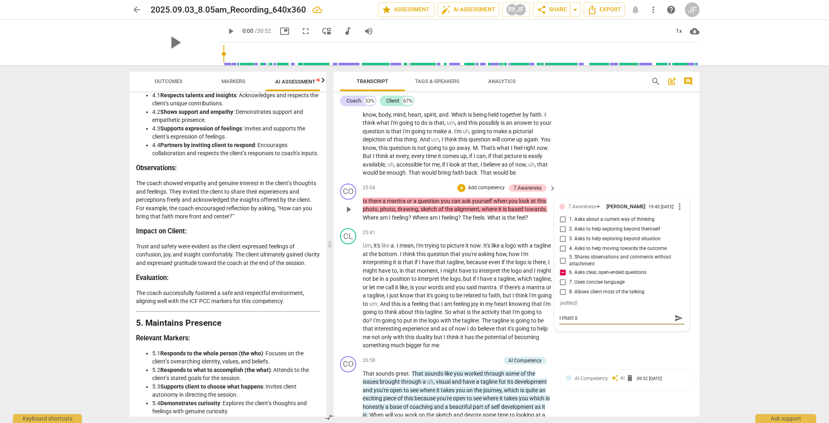
type textarea "I must sl"
type textarea "I must slo"
type textarea "I must slow"
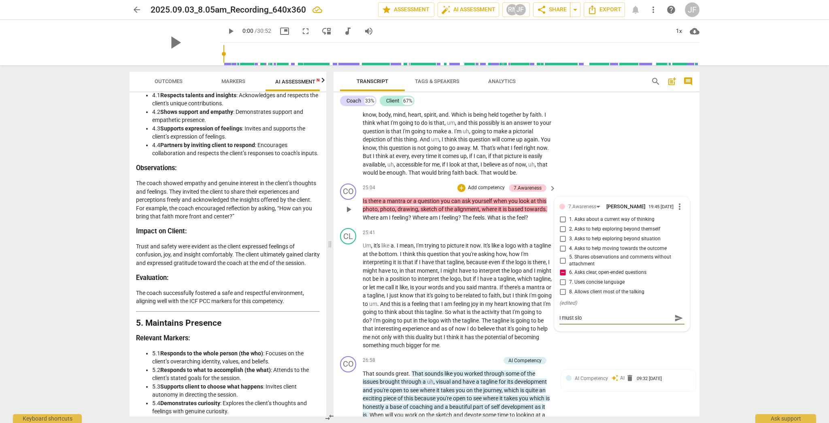
type textarea "I must slow"
type textarea "I must slow d"
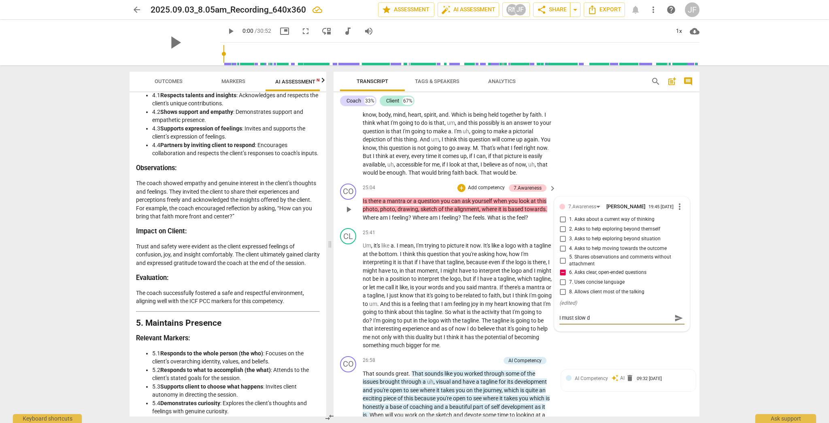
type textarea "I must slow do"
type textarea "I must slow dow"
type textarea "I must slow down"
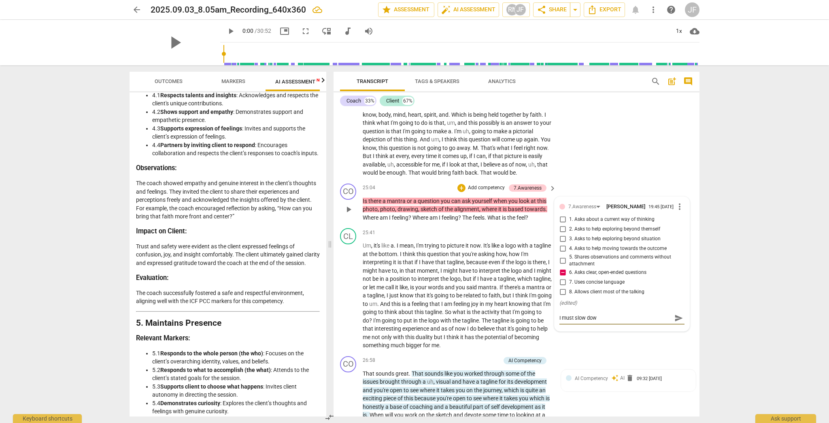
type textarea "I must slow down"
type textarea "I must slow down t"
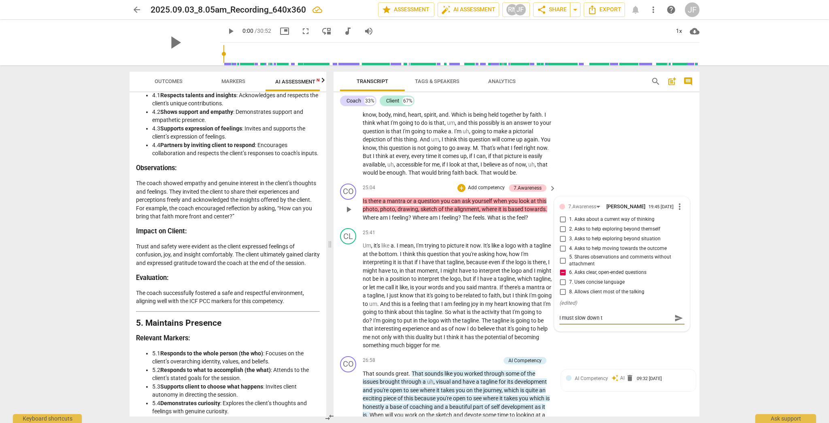
type textarea "I must slow down to"
type textarea "I must slow down to g"
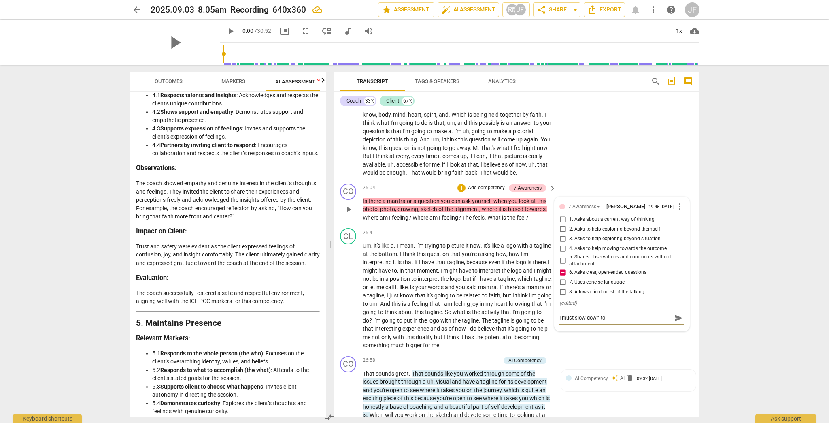
type textarea "I must slow down to g"
type textarea "I must slow down to ga"
type textarea "I must slow down to gat"
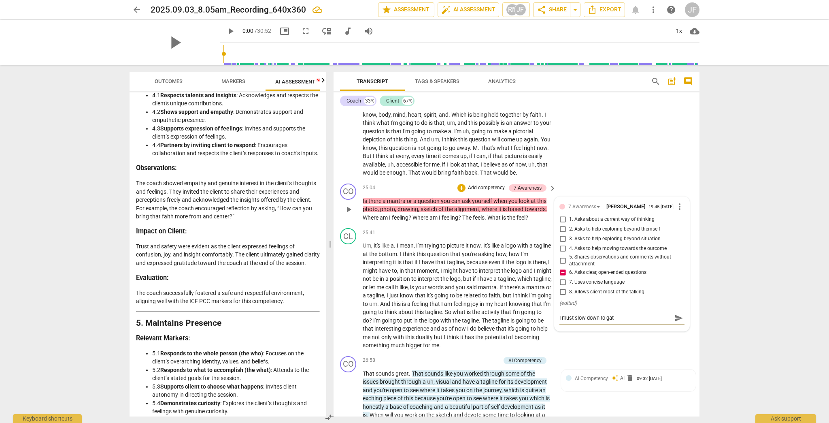
type textarea "I must slow down to gath"
type textarea "I must slow down to gathe"
type textarea "I must slow down to gather"
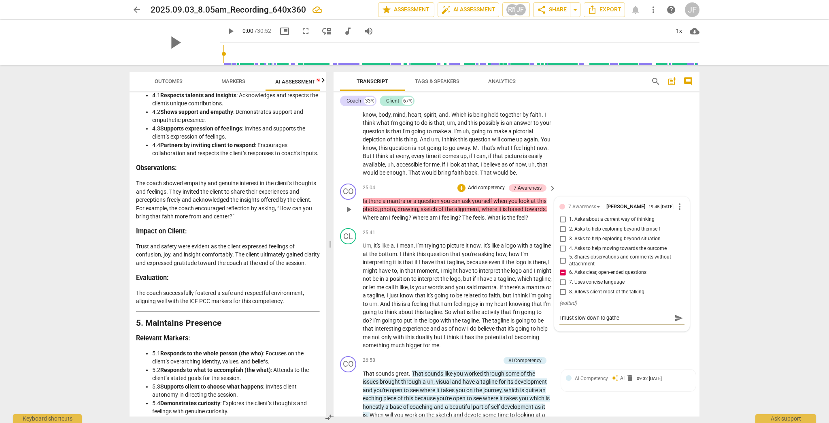
type textarea "I must slow down to gather"
type textarea "I must slow down to gather m"
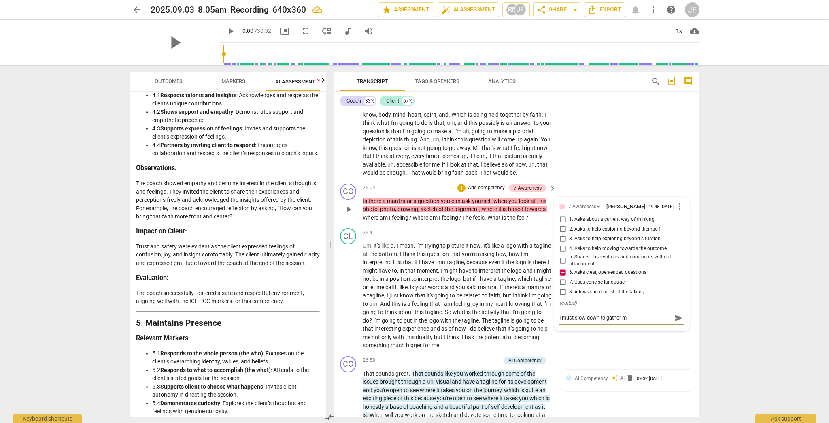
type textarea "I must slow down to gather my"
type textarea "I must slow down to gather my t"
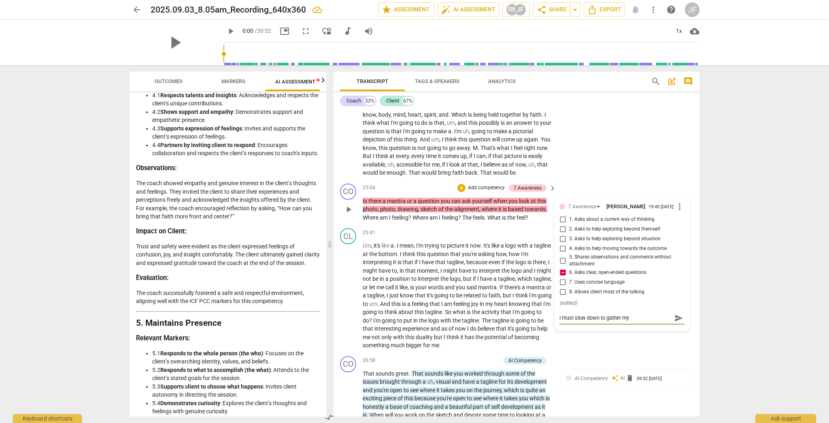
type textarea "I must slow down to gather my t"
type textarea "I must slow down to gather my th"
type textarea "I must slow down to gather my tho"
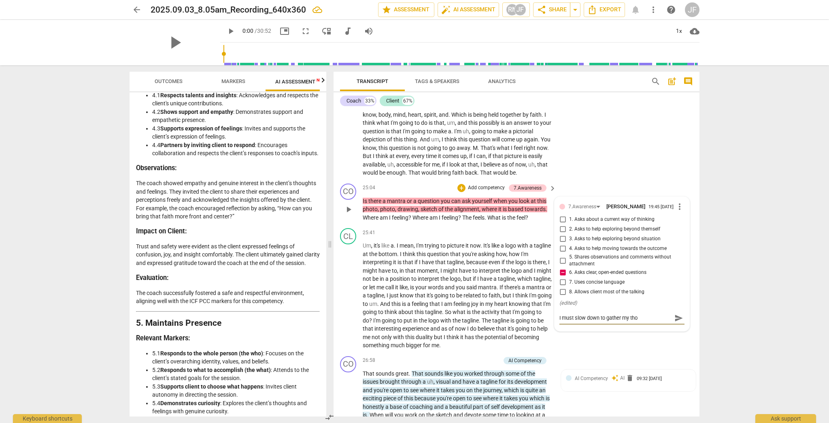
type textarea "I must slow down to gather my thou"
type textarea "I must slow down to gather my thoug"
type textarea "I must slow down to gather my though"
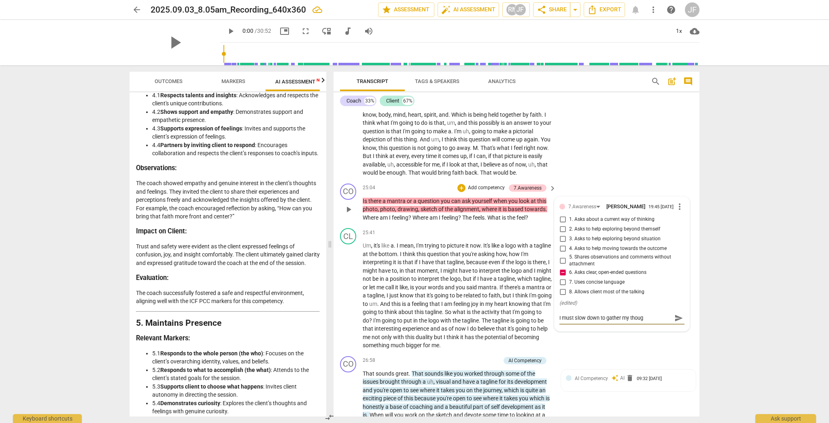
type textarea "I must slow down to gather my though"
type textarea "I must slow down to gather my thought"
type textarea "I must slow down to gather my thoughts"
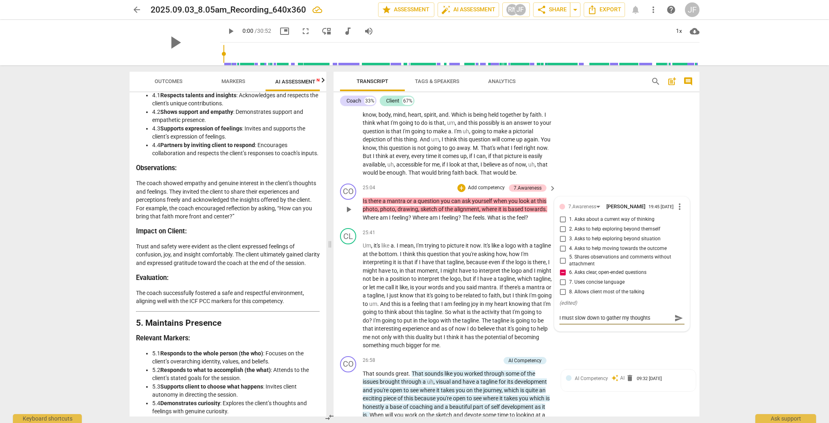
type textarea "I must slow down to gather my thoughts"
type textarea "I must slow down to gather my thoughts a"
type textarea "I must slow down to gather my thoughts an"
type textarea "I must slow down to gather my thoughts and"
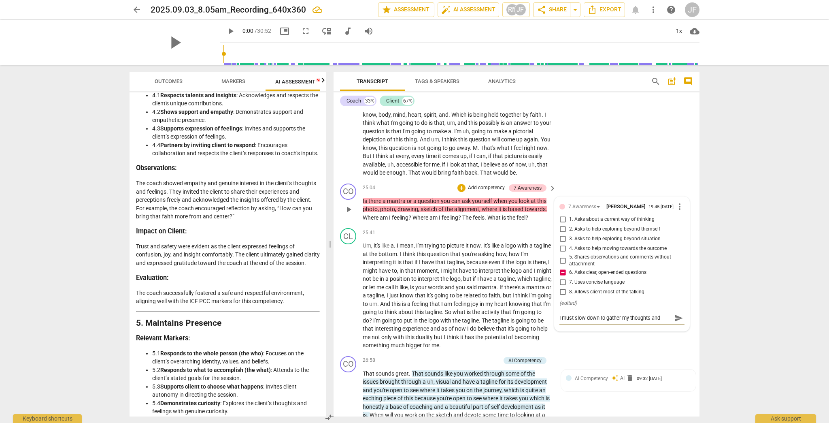
type textarea "I must slow down to gather my thoughts and"
type textarea "I must slow down to gather my thoughts and a"
type textarea "I must slow down to gather my thoughts and as"
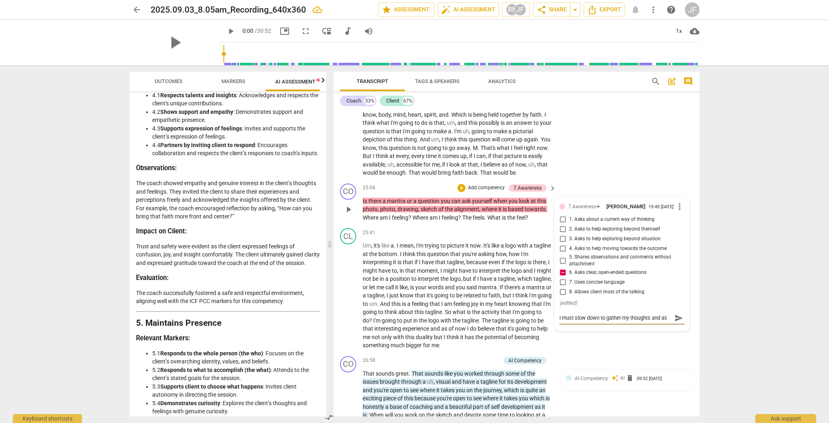
type textarea "I must slow down to gather my thoughts and ask"
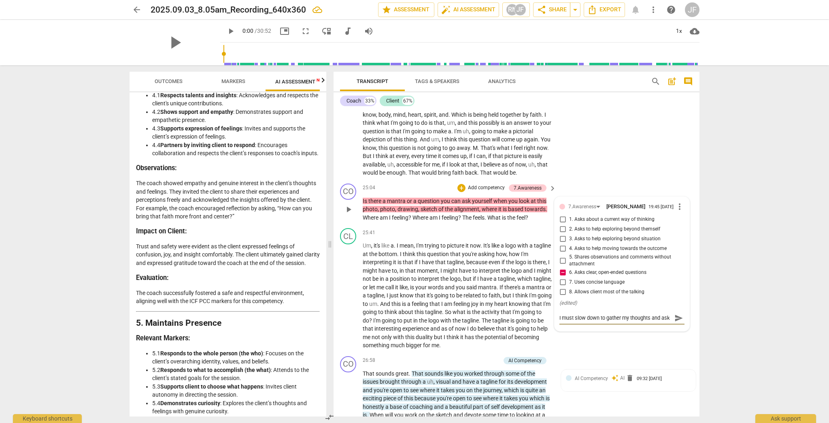
type textarea "I must slow down to gather my thoughts and ask c"
type textarea "I must slow down to gather my thoughts and ask cl"
type textarea "I must slow down to gather my thoughts and ask cle"
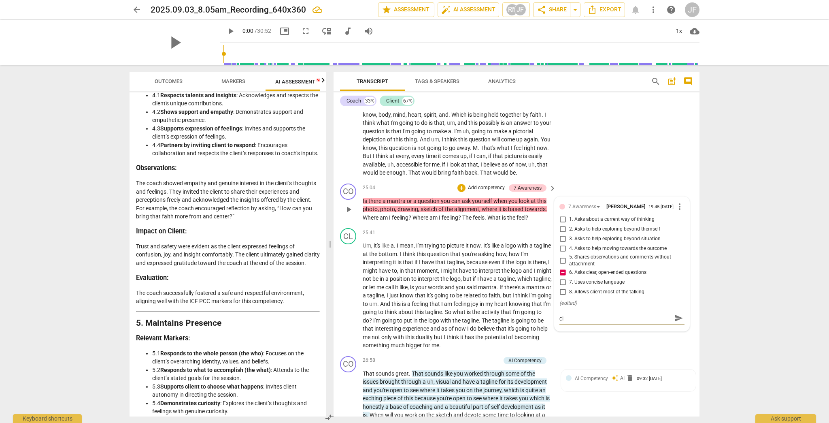
type textarea "I must slow down to gather my thoughts and ask cle"
type textarea "I must slow down to gather my thoughts and ask [PERSON_NAME]"
type textarea "I must slow down to gather my thoughts and ask clear"
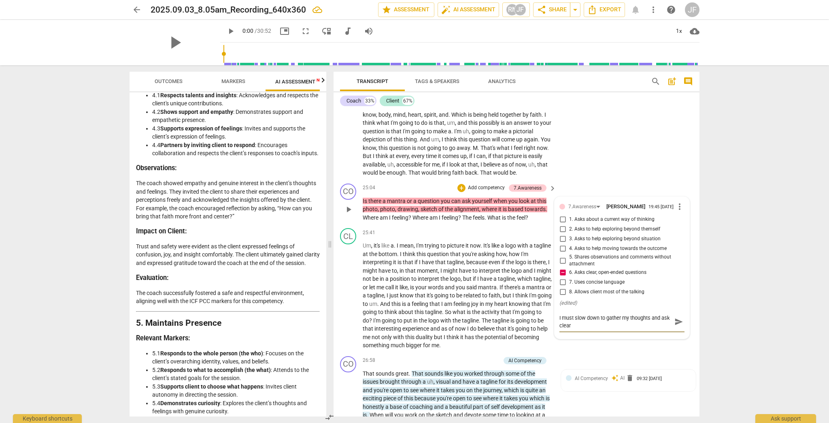
scroll to position [0, 0]
type textarea "I must slow down to gather my thoughts and ask clear"
type textarea "I must slow down to gather my thoughts and ask clear q"
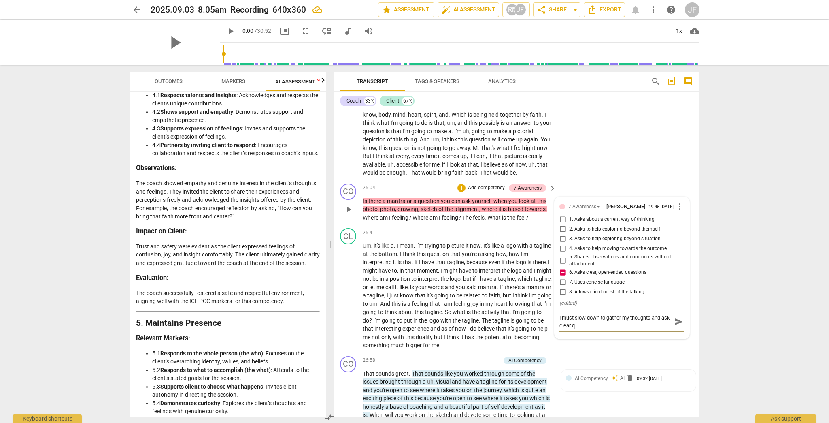
type textarea "I must slow down to gather my thoughts and ask clear qu"
type textarea "I must slow down to gather my thoughts and ask clear que"
type textarea "I must slow down to gather my thoughts and ask clear ques"
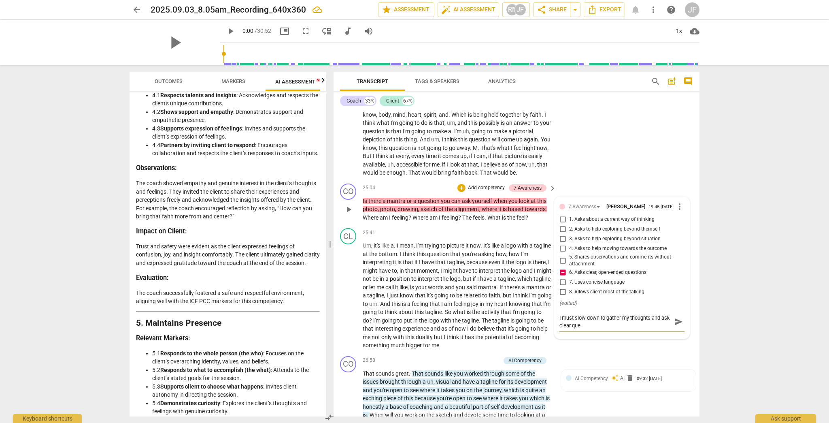
type textarea "I must slow down to gather my thoughts and ask clear ques"
type textarea "I must slow down to gather my thoughts and ask clear quest"
type textarea "I must slow down to gather my thoughts and ask clear questi"
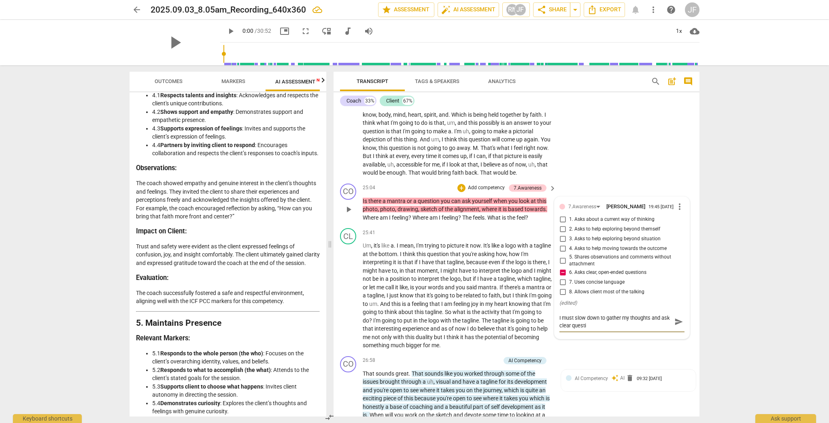
type textarea "I must slow down to gather my thoughts and ask clear questio"
type textarea "I must slow down to gather my thoughts and ask clear question"
type textarea "I must slow down to gather my thoughts and ask clear questions"
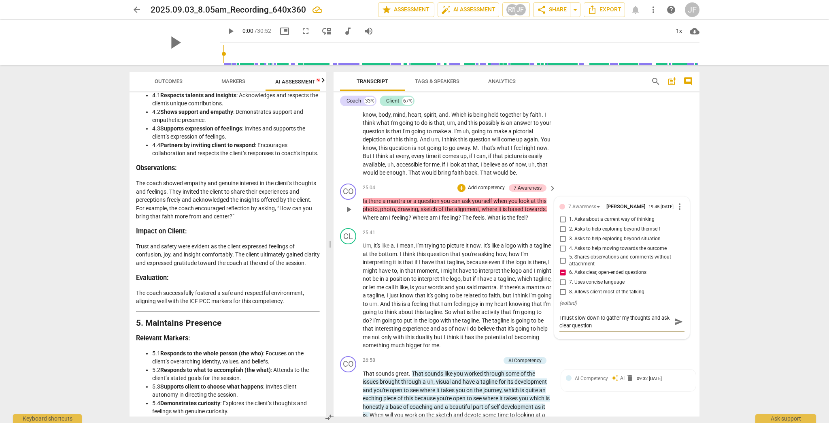
type textarea "I must slow down to gather my thoughts and ask clear questions"
type textarea "I must slow down to gather my thoughts and ask clear questions."
type textarea "I must slow down to gather my thoughts and ask clear questions.."
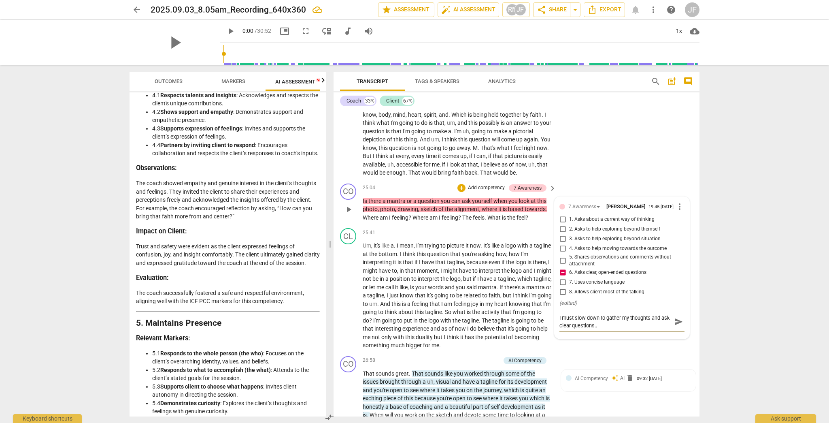
type textarea "I must slow down to gather my thoughts and ask clear questions..."
type textarea "I must slow down to gather my thoughts and ask clear questions...."
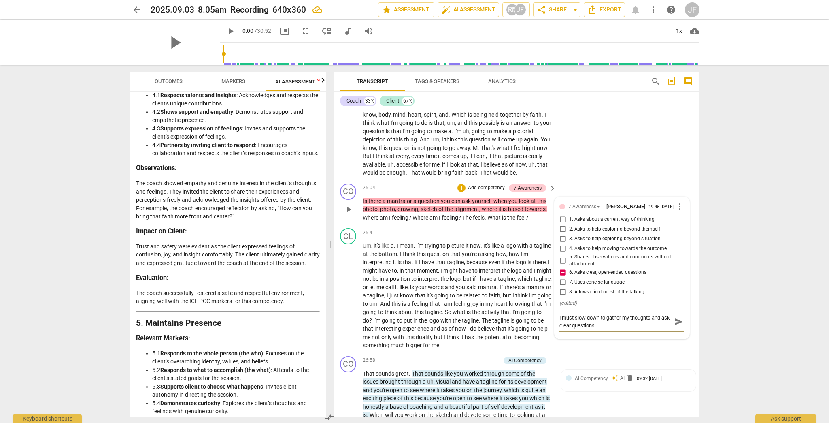
type textarea "I must slow down to gather my thoughts and ask clear questions...."
type textarea "I must slow down to gather my thoughts and ask clear questions.... t"
type textarea "I must slow down to gather my thoughts and ask clear questions.... th"
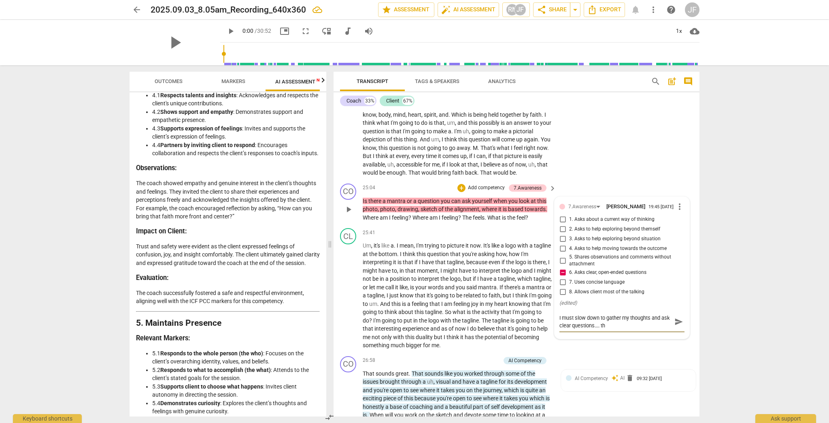
type textarea "I must slow down to gather my thoughts and ask clear questions.... thi"
type textarea "I must slow down to gather my thoughts and ask clear questions.... this"
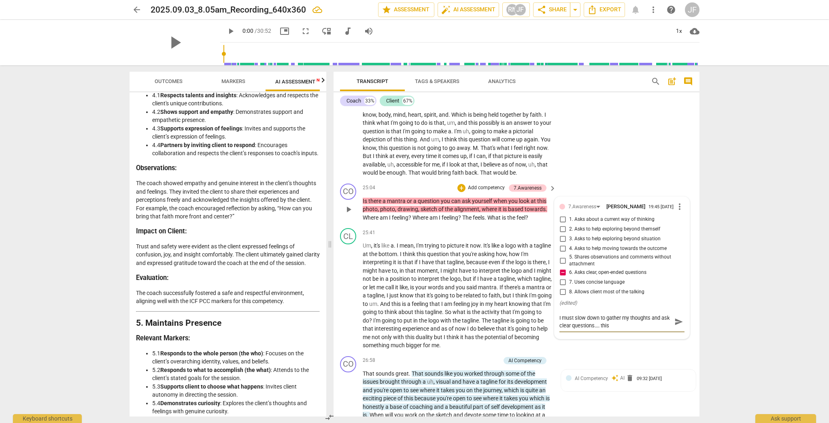
type textarea "I must slow down to gather my thoughts and ask clear questions.... this"
type textarea "I must slow down to gather my thoughts and ask clear questions.... this i"
type textarea "I must slow down to gather my thoughts and ask clear questions.... this is"
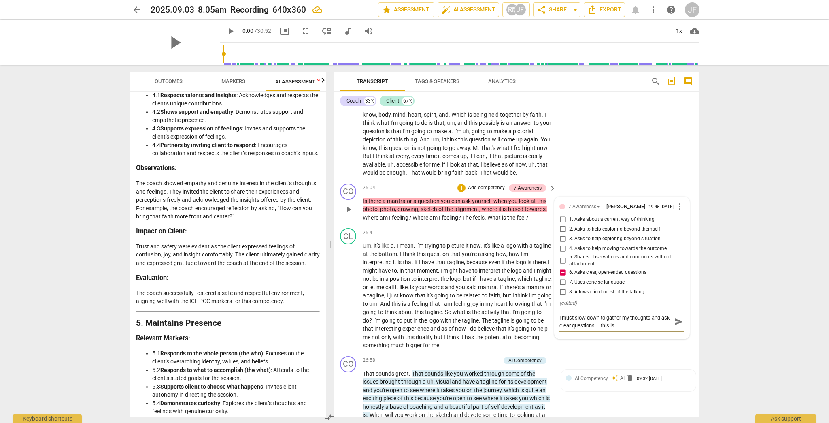
type textarea "I must slow down to gather my thoughts and ask clear questions.... this is"
type textarea "I must slow down to gather my thoughts and ask clear questions.... this is r"
type textarea "I must slow down to gather my thoughts and ask clear questions.... this is ri"
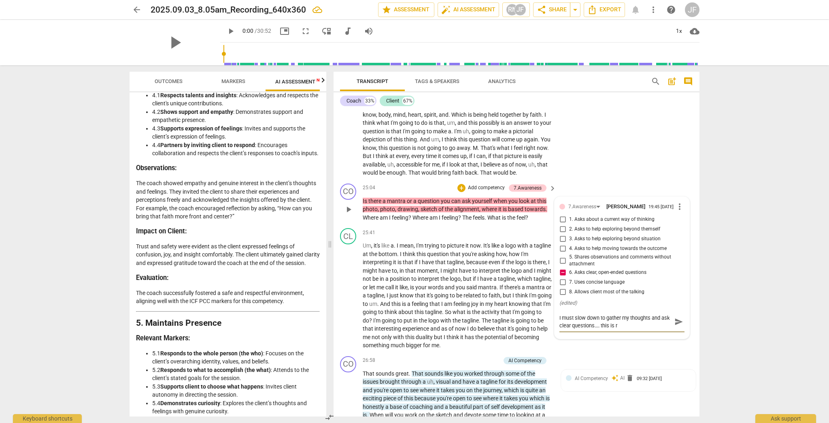
type textarea "I must slow down to gather my thoughts and ask clear questions.... this is ri"
type textarea "I must slow down to gather my thoughts and ask clear questions.... this is rid"
type textarea "I must slow down to gather my thoughts and ask clear questions.... this is ridi"
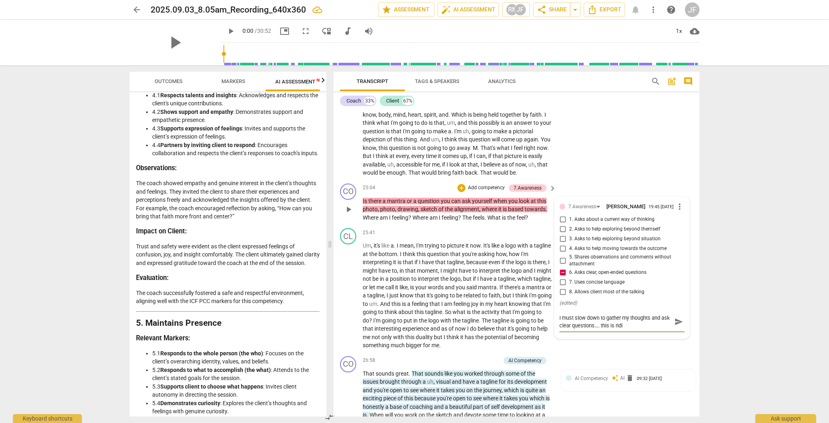
type textarea "I must slow down to gather my thoughts and ask clear questions.... this is ridic"
type textarea "I must slow down to gather my thoughts and ask clear questions.... this is ridi…"
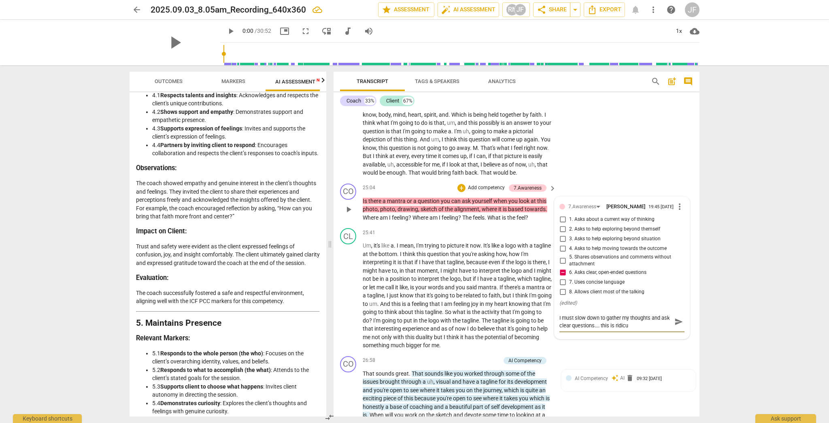
type textarea "I must slow down to gather my thoughts and ask clear questions.... this is ridi…"
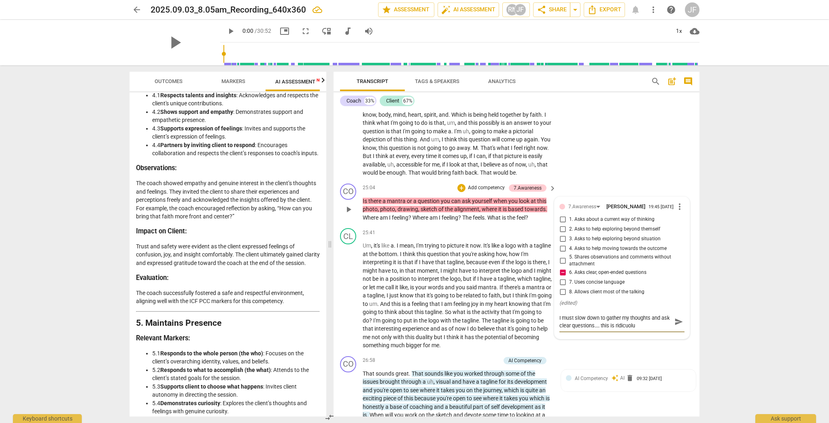
type textarea "I must slow down to gather my thoughts and ask clear questions.... this is ridi…"
click at [459, 329] on textarea "I must slow down to gather my thoughts and ask clear questions.... this is ridi…" at bounding box center [616, 321] width 112 height 15
type textarea "I must slow down to gather my thoughts and ask clear questions.... this is ridi…"
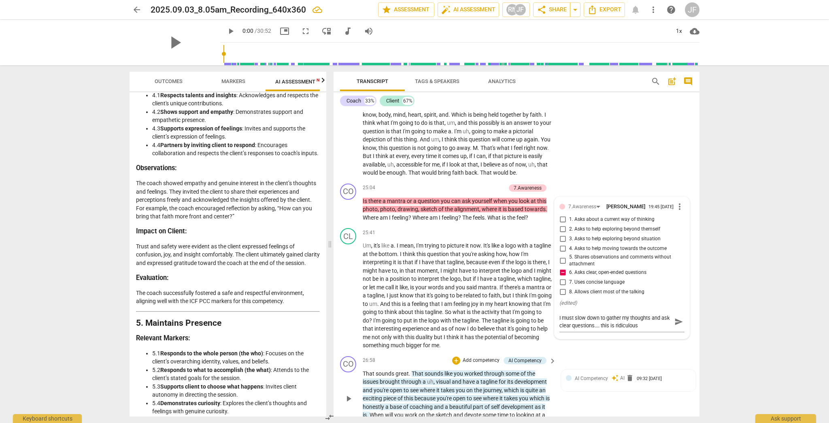
click at [459, 349] on div "CO play_arrow pause 26:58 + Add competency AI Competency keyboard_arrow_right T…" at bounding box center [517, 392] width 366 height 78
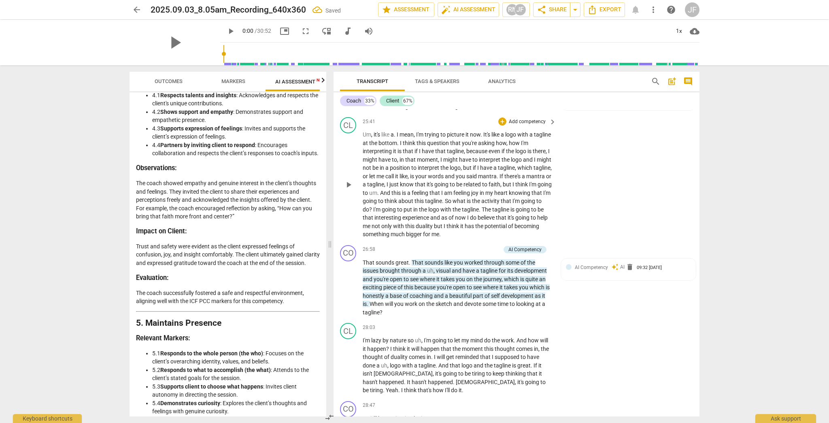
scroll to position [3013, 0]
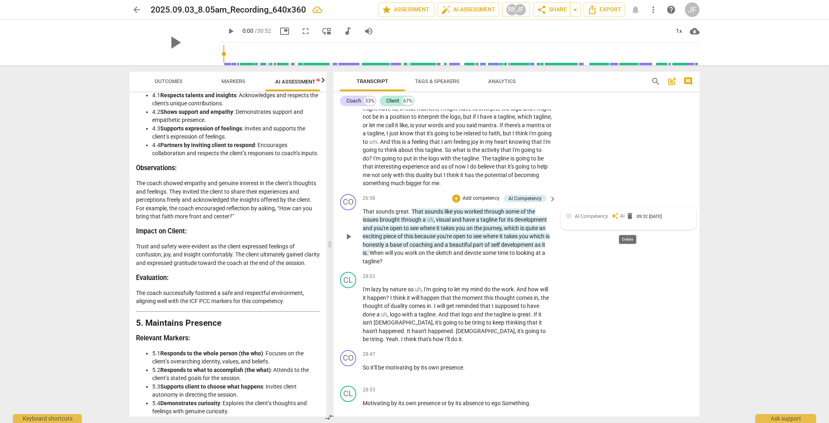
click at [459, 220] on span "delete" at bounding box center [630, 216] width 8 height 8
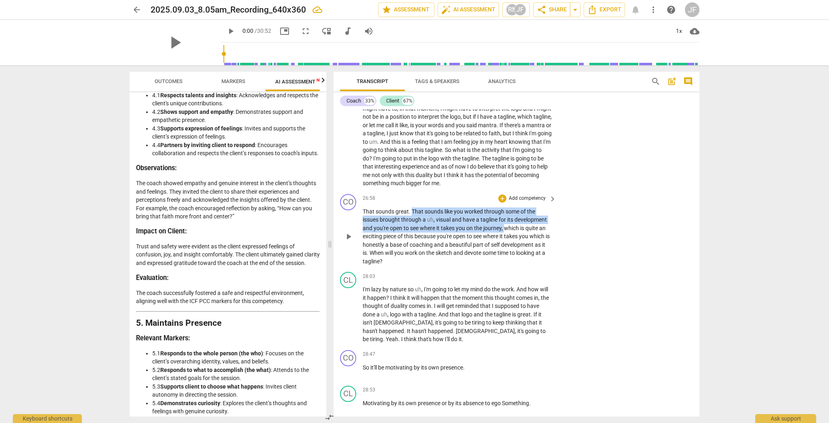
drag, startPoint x: 504, startPoint y: 237, endPoint x: 411, endPoint y: 221, distance: 93.8
click at [411, 221] on p "That sounds great . That sounds like you worked through some of the issues brou…" at bounding box center [457, 236] width 189 height 58
click at [459, 202] on div "+" at bounding box center [502, 198] width 8 height 8
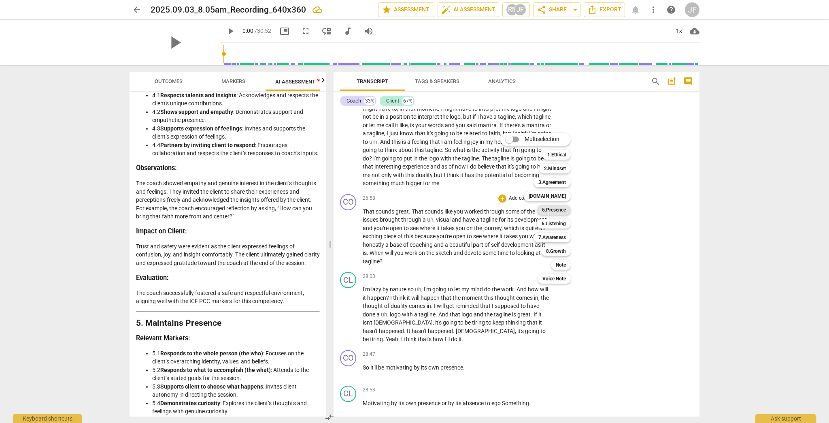
click at [459, 209] on b "5.Presence" at bounding box center [554, 210] width 24 height 10
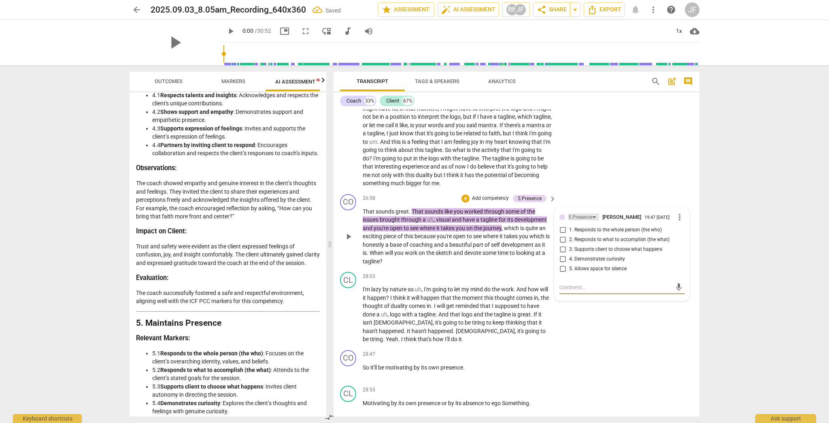
click at [459, 221] on div "5.Presence" at bounding box center [580, 217] width 24 height 8
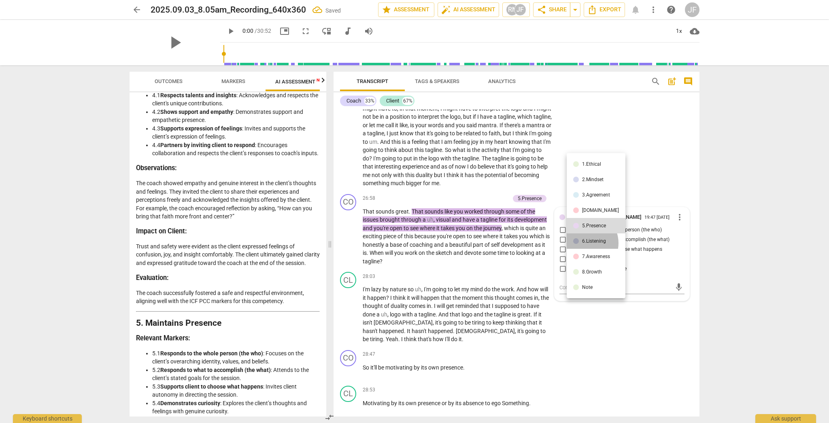
click at [459, 243] on div "6.Listening" at bounding box center [594, 240] width 24 height 5
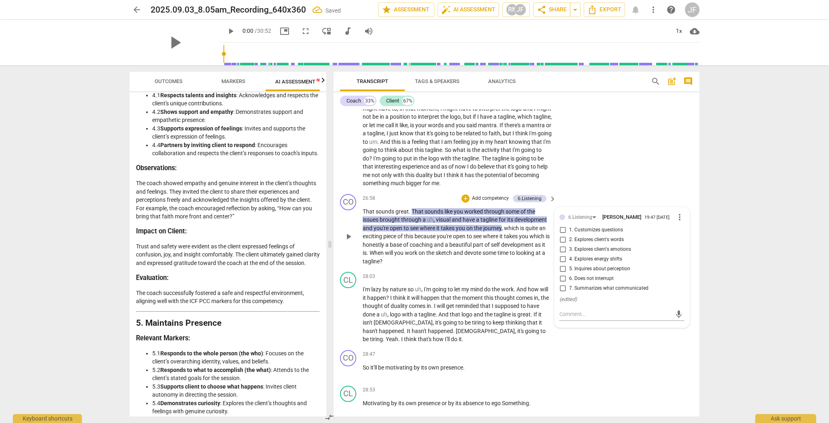
click at [459, 292] on span "7. Summarizes what communicated" at bounding box center [608, 288] width 79 height 7
click at [459, 293] on input "7. Summarizes what communicated" at bounding box center [562, 288] width 13 height 10
checkbox input "true"
click at [459, 349] on div "CO play_arrow pause 28:47 + Add competency keyboard_arrow_right So it'll be mot…" at bounding box center [517, 365] width 366 height 36
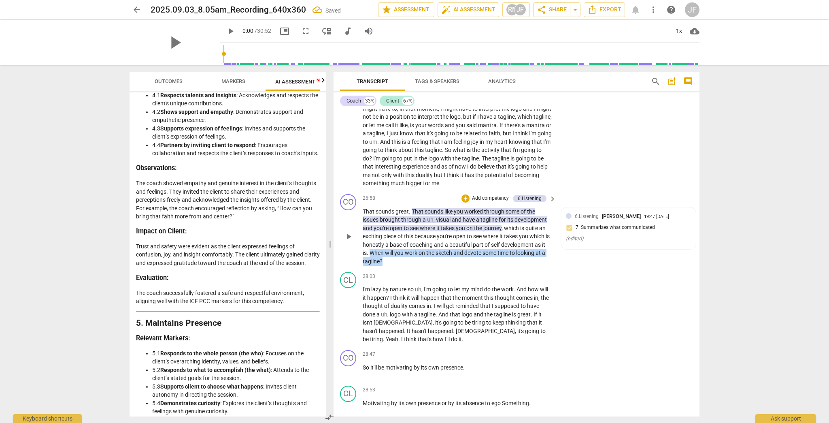
drag, startPoint x: 375, startPoint y: 263, endPoint x: 391, endPoint y: 266, distance: 16.6
click at [391, 266] on p "That sounds great . That sounds like you worked through some of the issues brou…" at bounding box center [457, 236] width 189 height 58
click at [396, 260] on div "+" at bounding box center [394, 260] width 8 height 8
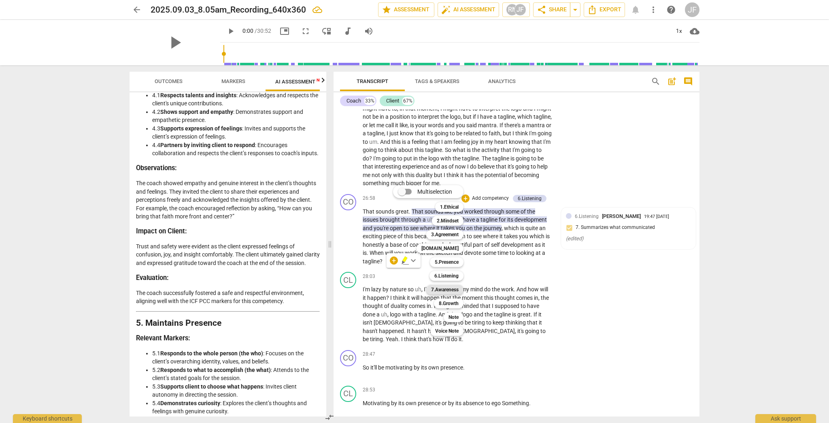
click at [451, 290] on b "7.Awareness" at bounding box center [445, 290] width 28 height 10
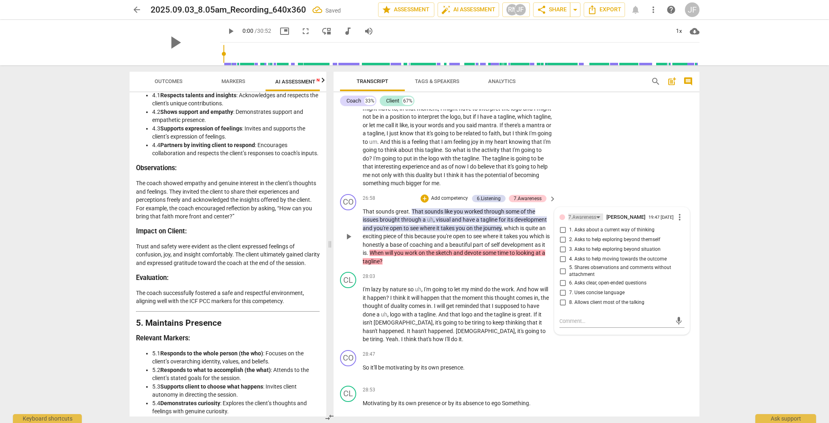
click at [459, 221] on div "7.Awareness" at bounding box center [582, 217] width 28 height 8
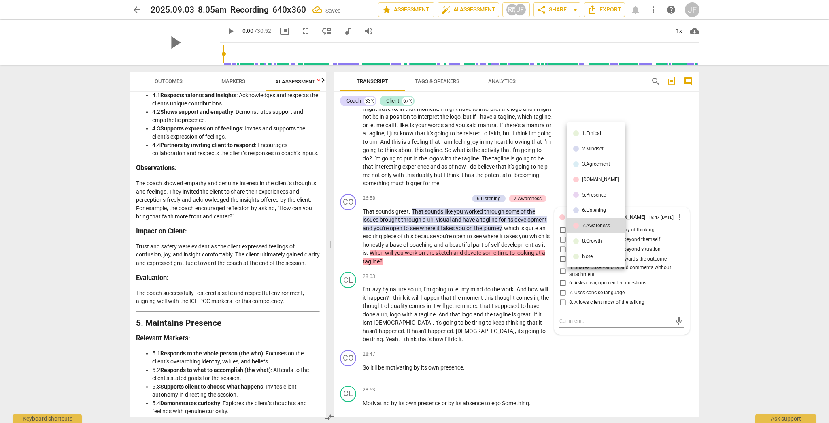
click at [459, 243] on div "8.Growth" at bounding box center [592, 240] width 20 height 5
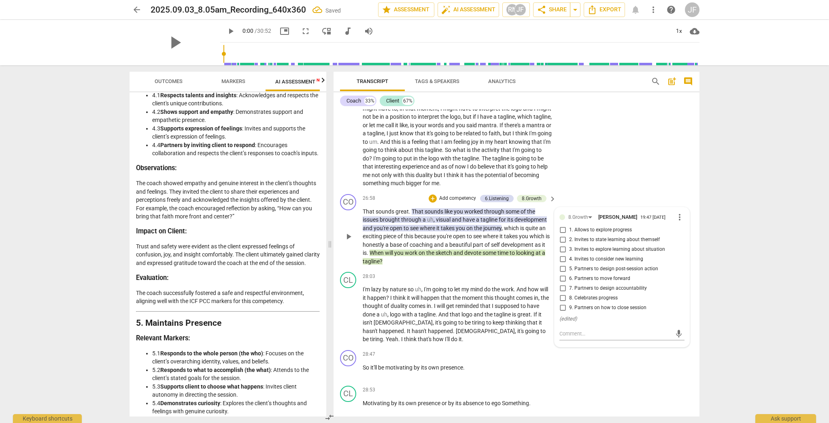
click at [459, 292] on span "7. Partners to design accountability" at bounding box center [608, 288] width 78 height 7
click at [459, 293] on input "7. Partners to design accountability" at bounding box center [562, 288] width 13 height 10
checkbox input "true"
click at [459, 349] on div "CO play_arrow pause 28:47 + Add competency keyboard_arrow_right So it'll be mot…" at bounding box center [517, 365] width 366 height 36
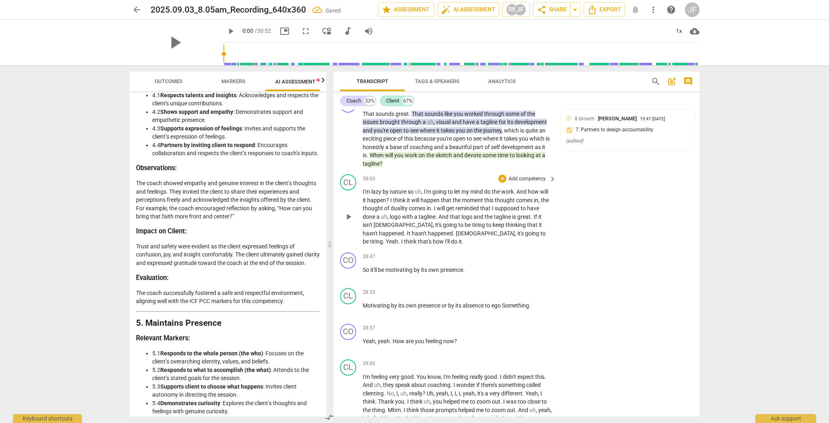
scroll to position [3175, 0]
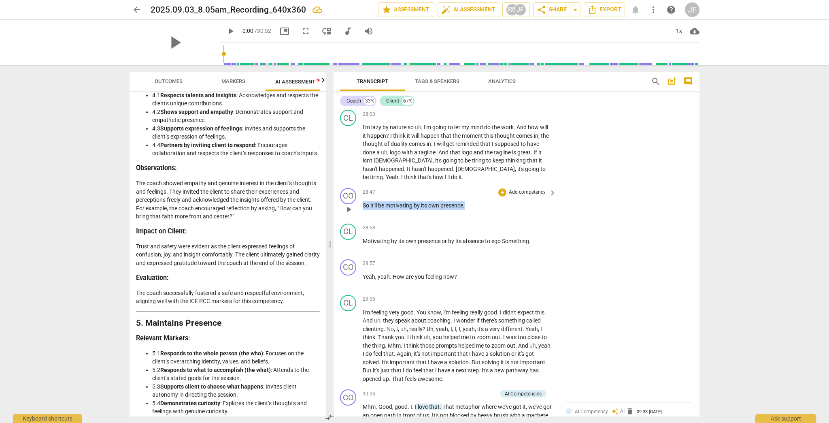
drag, startPoint x: 363, startPoint y: 214, endPoint x: 470, endPoint y: 217, distance: 106.9
click at [459, 210] on p "So it'll be motivating by its own presence ." at bounding box center [457, 205] width 189 height 9
click at [459, 204] on div "+" at bounding box center [473, 204] width 8 height 8
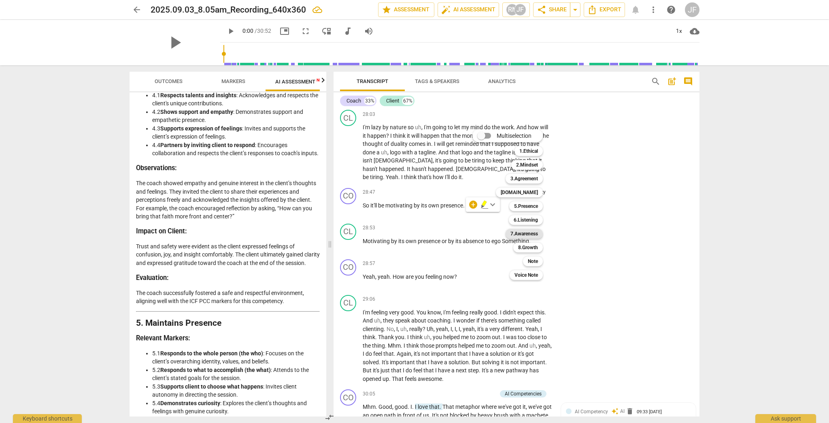
click at [459, 237] on b "7.Awareness" at bounding box center [525, 234] width 28 height 10
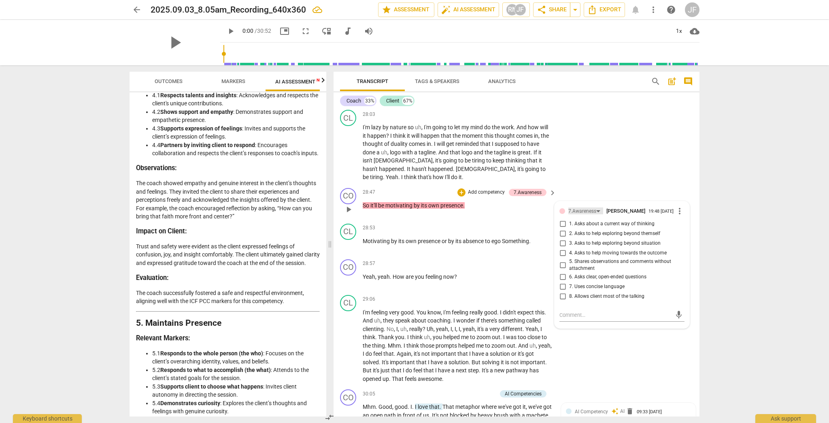
click at [459, 215] on div "7.Awareness" at bounding box center [582, 211] width 28 height 8
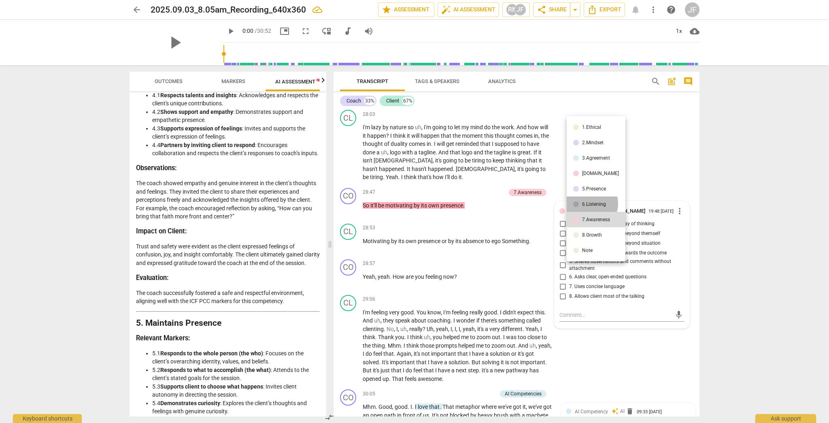
click at [459, 204] on div "6.Listening" at bounding box center [594, 204] width 24 height 5
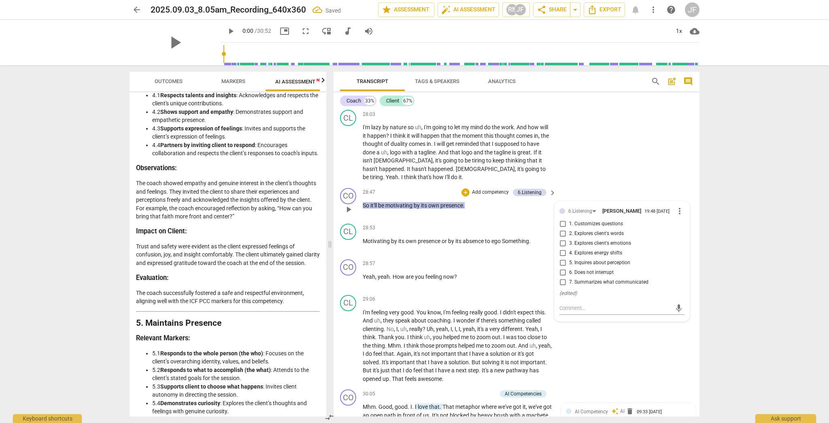
click at [459, 286] on span "7. Summarizes what communicated" at bounding box center [608, 282] width 79 height 7
click at [459, 287] on input "7. Summarizes what communicated" at bounding box center [562, 282] width 13 height 10
checkbox input "true"
click at [459, 349] on div "CL play_arrow pause 29:06 + Add competency keyboard_arrow_right I'm feeling ver…" at bounding box center [517, 339] width 366 height 95
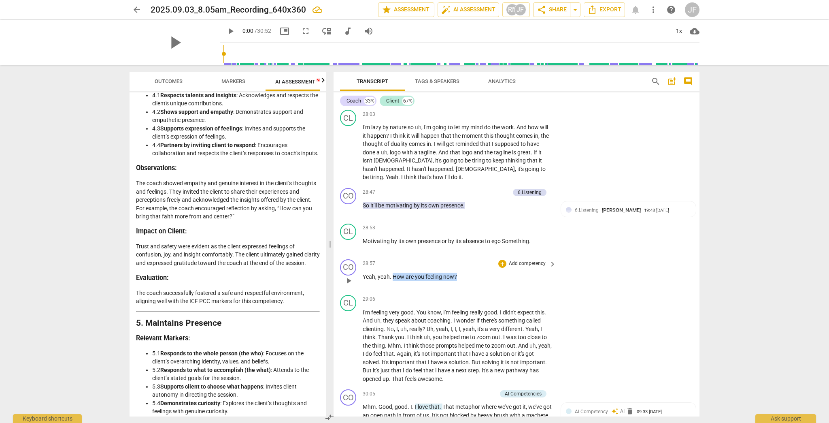
drag, startPoint x: 393, startPoint y: 285, endPoint x: 457, endPoint y: 287, distance: 64.0
click at [457, 281] on p "Yeah , yeah . How are you feeling now ?" at bounding box center [457, 276] width 189 height 9
click at [459, 268] on div "+" at bounding box center [502, 264] width 8 height 8
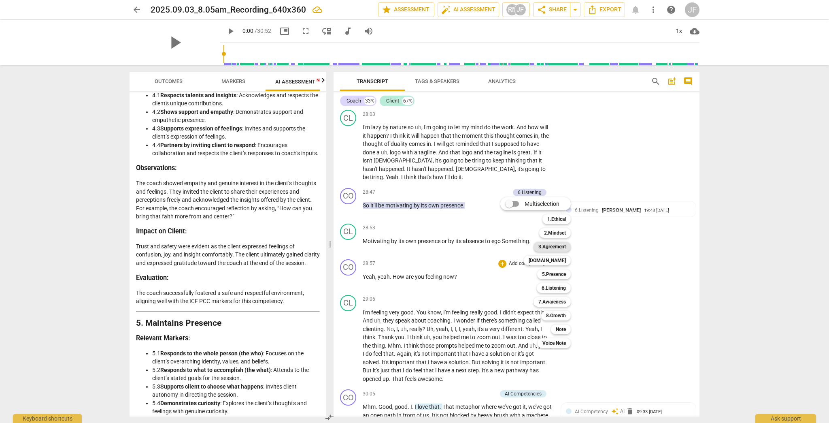
click at [459, 245] on b "3.Agreement" at bounding box center [553, 247] width 28 height 10
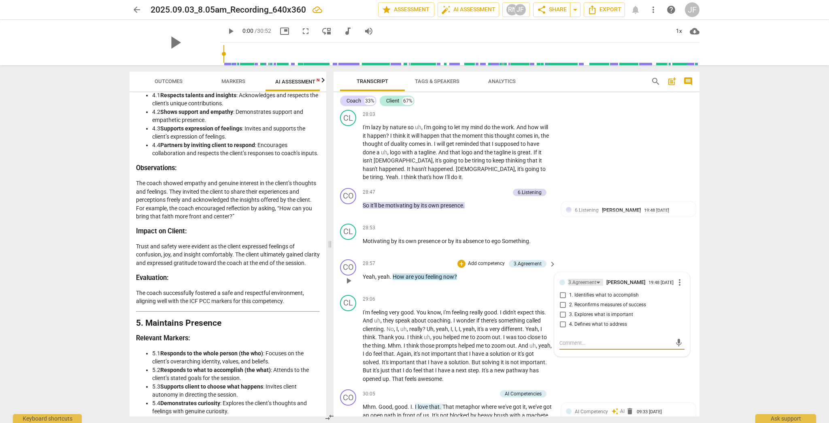
click at [459, 286] on div "3.Agreement" at bounding box center [582, 283] width 28 height 8
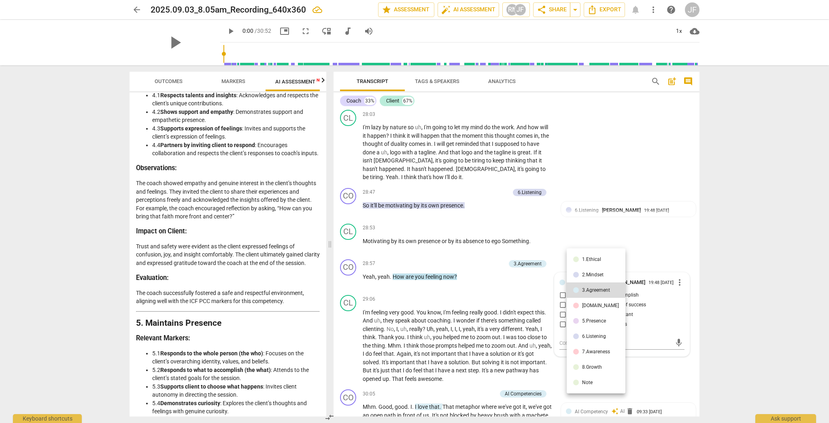
click at [459, 349] on div "7.Awareness" at bounding box center [596, 351] width 28 height 5
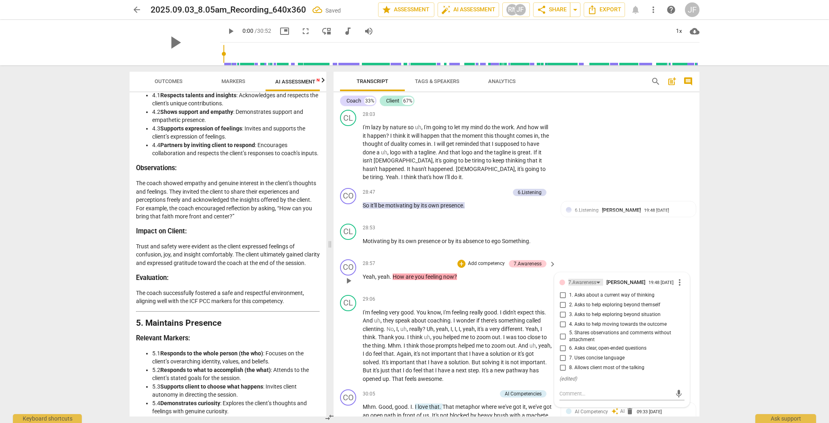
click at [459, 286] on div "7.Awareness" at bounding box center [582, 283] width 28 height 8
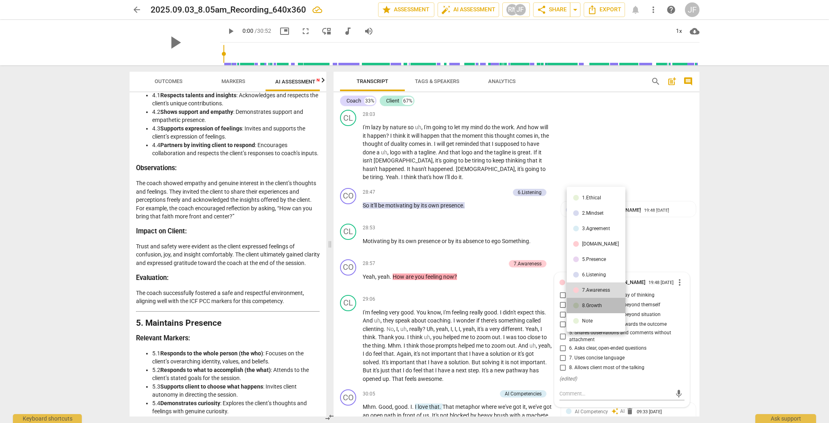
click at [459, 305] on div "8.Growth" at bounding box center [592, 305] width 20 height 5
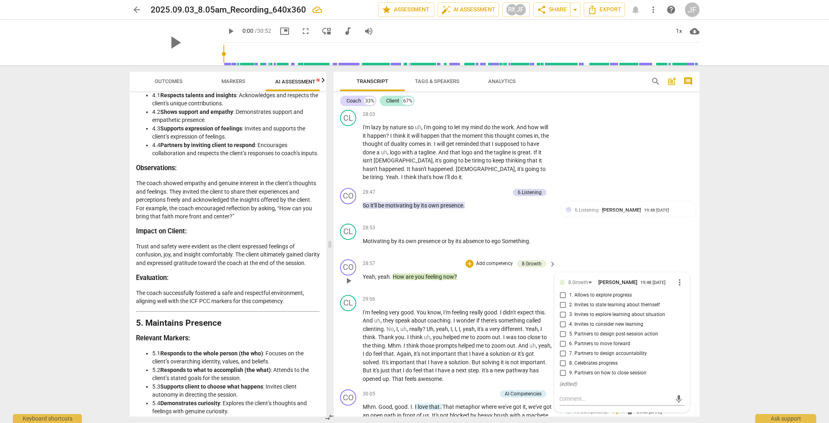
click at [459, 329] on input "4. Invites to consider new learning" at bounding box center [562, 324] width 13 height 10
checkbox input "true"
click at [459, 256] on div "CL play_arrow pause 28:53 + Add competency keyboard_arrow_right Motivating by i…" at bounding box center [517, 238] width 366 height 36
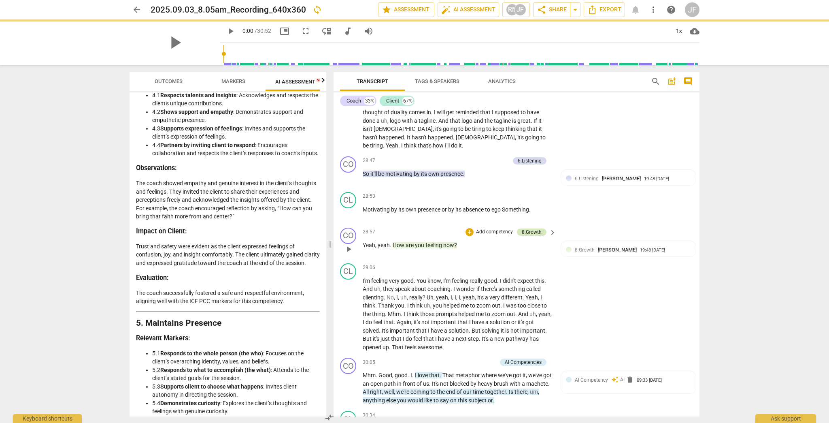
scroll to position [3305, 0]
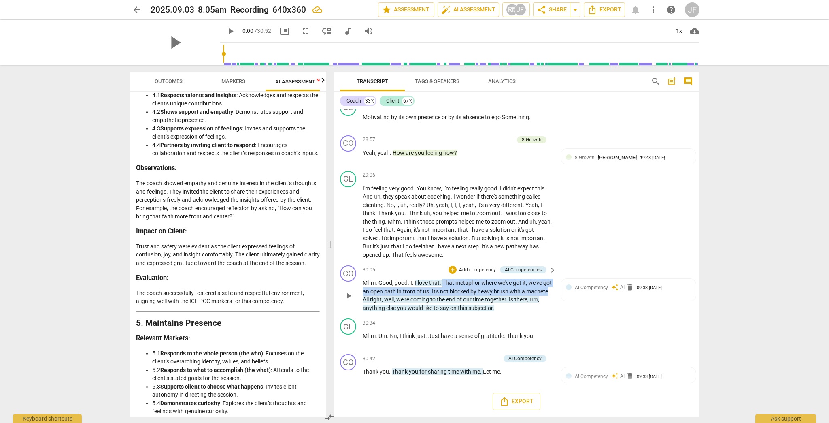
drag, startPoint x: 443, startPoint y: 287, endPoint x: 385, endPoint y: 300, distance: 59.9
click at [385, 300] on p "Mhm . Good , good . I . I love that . That metaphor where we've got it , we've …" at bounding box center [457, 295] width 189 height 33
click at [459, 290] on div "AI Competency auto_awesome AI delete 09:33 [DATE]" at bounding box center [628, 287] width 125 height 8
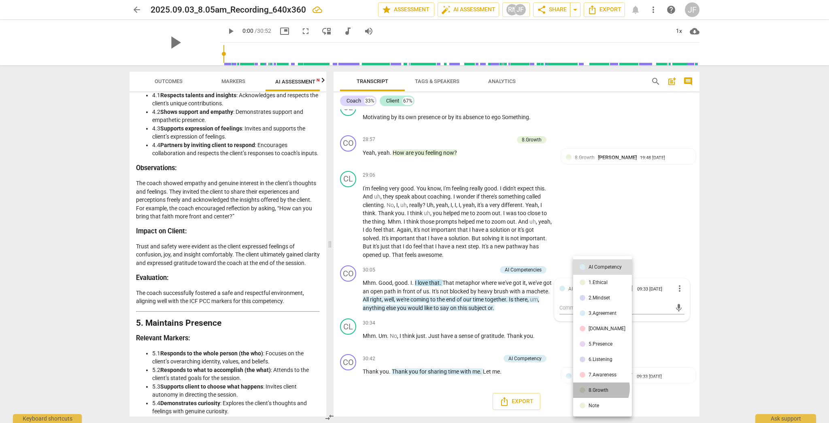
click at [459, 349] on div "8.Growth" at bounding box center [599, 389] width 20 height 5
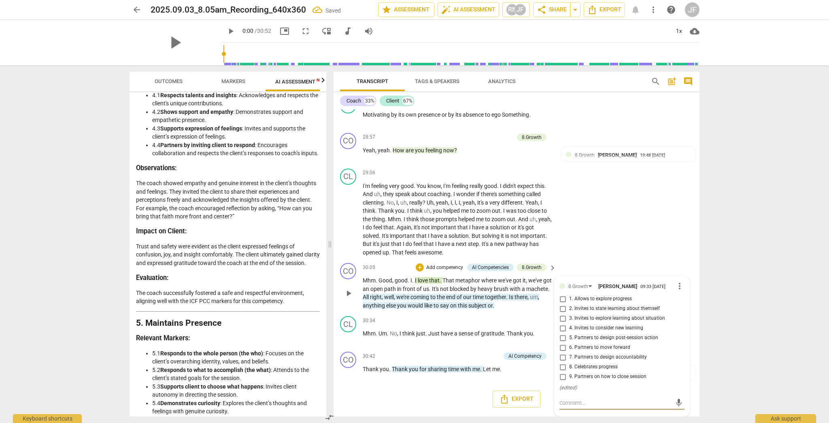
click at [459, 349] on span "8. Celebrates progress" at bounding box center [593, 366] width 49 height 7
click at [459, 349] on input "8. Celebrates progress" at bounding box center [562, 367] width 13 height 10
checkbox input "true"
click at [459, 242] on div "CL play_arrow pause 29:06 + Add competency keyboard_arrow_right I'm feeling ver…" at bounding box center [517, 212] width 366 height 95
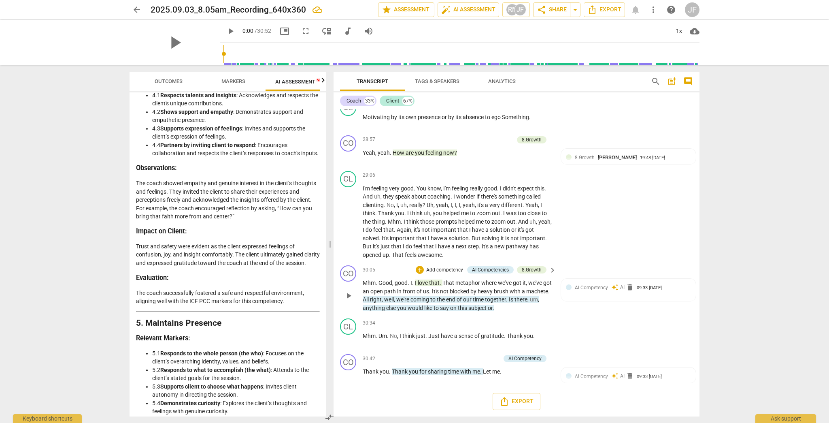
click at [433, 284] on span "that" at bounding box center [434, 282] width 11 height 6
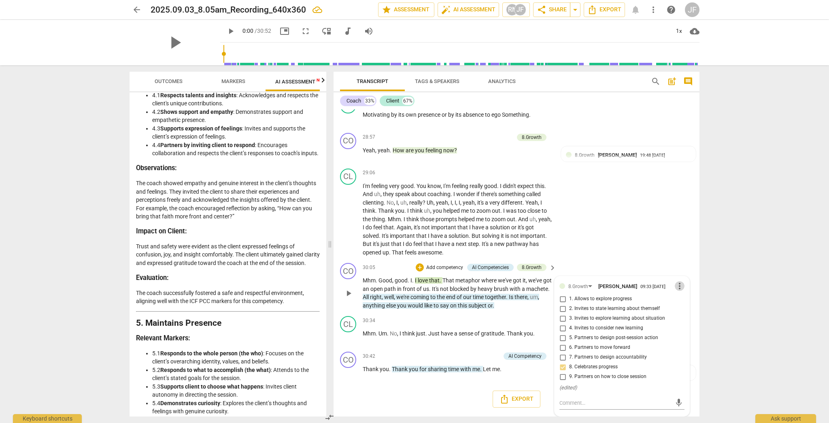
click at [459, 291] on span "more_vert" at bounding box center [680, 286] width 10 height 10
click at [459, 306] on li "Delete" at bounding box center [687, 307] width 28 height 15
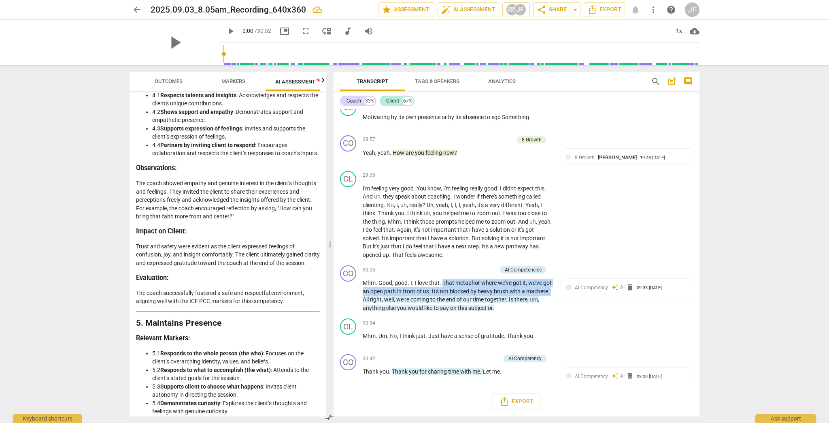
drag, startPoint x: 442, startPoint y: 285, endPoint x: 387, endPoint y: 301, distance: 57.7
click at [387, 301] on p "Mhm . Good , good . I . I love that . That metaphor where we've got it , we've …" at bounding box center [457, 295] width 189 height 33
drag, startPoint x: 378, startPoint y: 286, endPoint x: 385, endPoint y: 301, distance: 16.5
click at [385, 301] on p "Mhm . Good , good . I . I love that . That metaphor where we've got it , we've …" at bounding box center [457, 295] width 189 height 33
click at [450, 274] on div "+" at bounding box center [453, 270] width 8 height 8
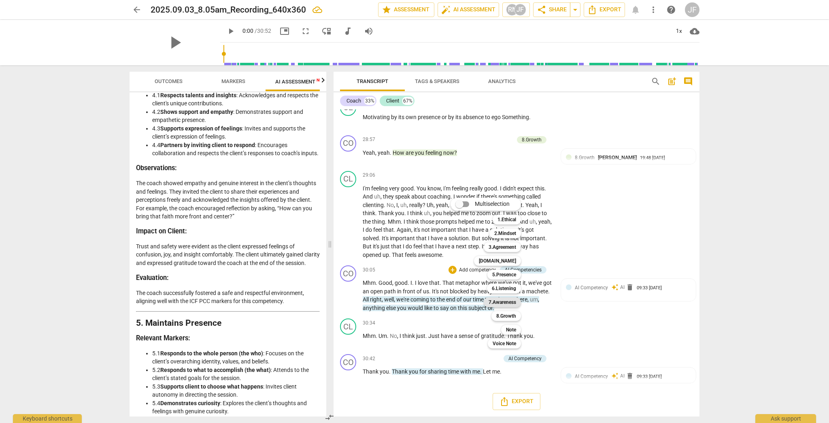
click at [459, 299] on b "7.Awareness" at bounding box center [503, 302] width 28 height 10
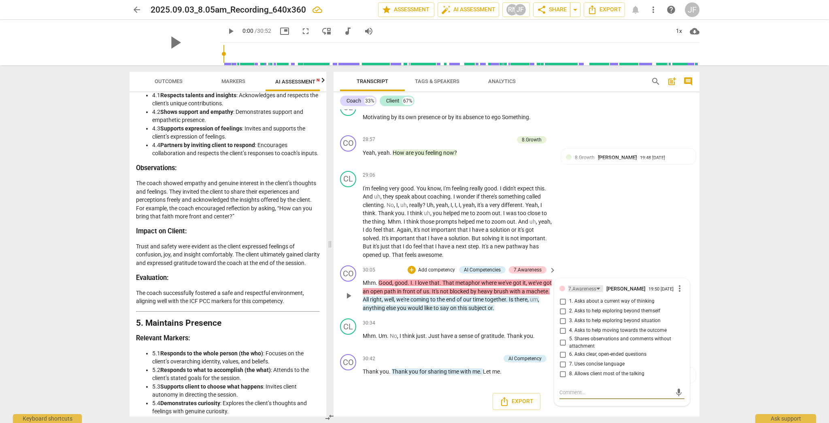
click at [459, 289] on div "7.Awareness" at bounding box center [585, 288] width 35 height 7
click at [459, 304] on div "8.Growth" at bounding box center [592, 305] width 20 height 5
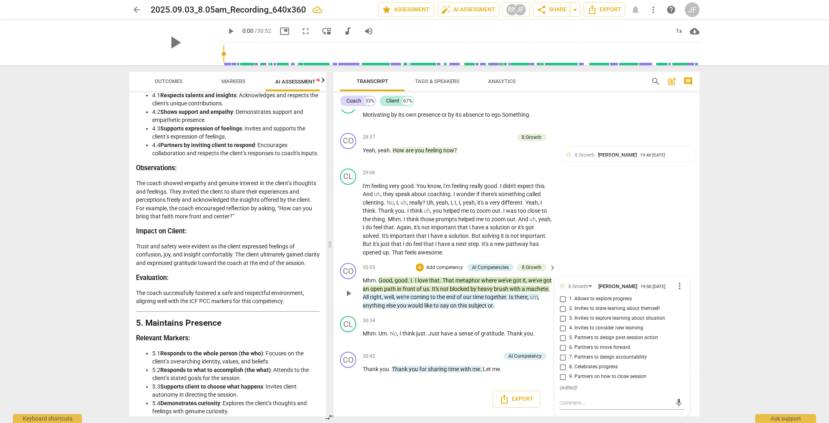
click at [459, 349] on span "8. Celebrates progress" at bounding box center [593, 366] width 49 height 7
click at [459, 349] on input "8. Celebrates progress" at bounding box center [562, 367] width 13 height 10
checkbox input "true"
click at [459, 246] on div "CL play_arrow pause 29:06 + Add competency keyboard_arrow_right I'm feeling ver…" at bounding box center [517, 212] width 366 height 95
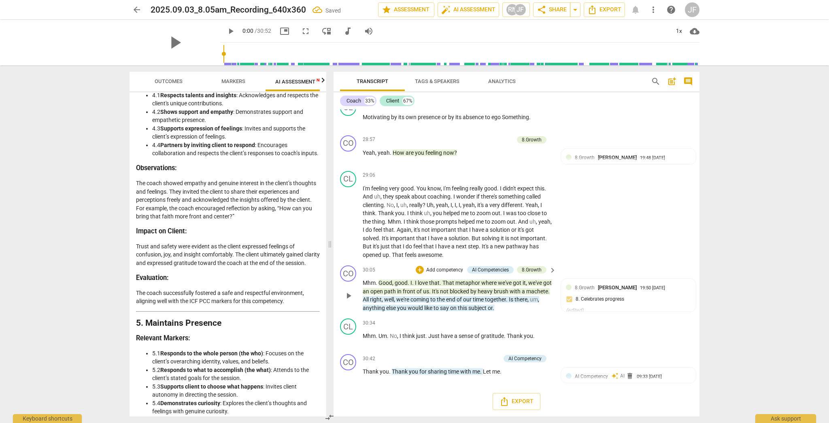
click at [459, 302] on span "of" at bounding box center [460, 299] width 6 height 6
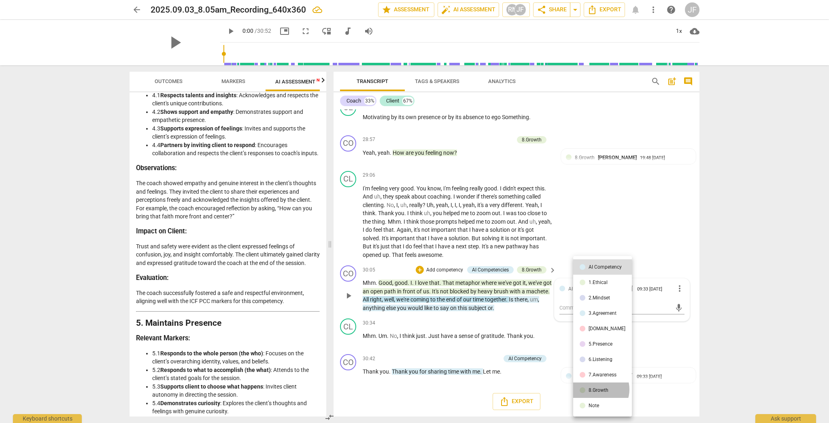
click at [459, 349] on div "8.Growth" at bounding box center [599, 389] width 20 height 5
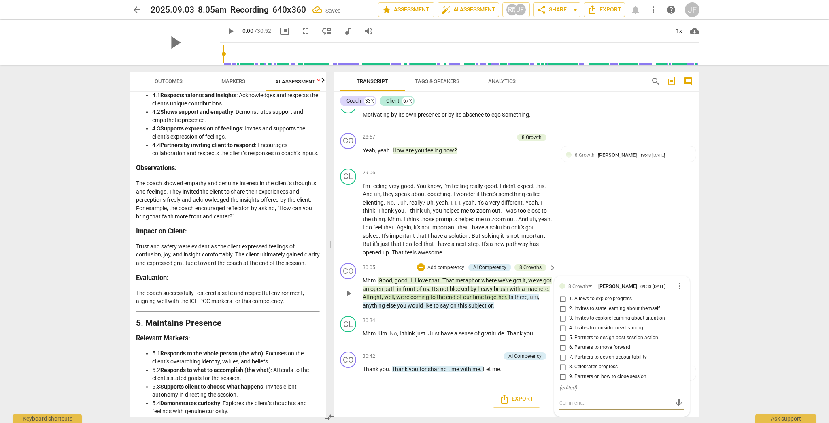
click at [459, 349] on span "9. Partners on how to close session" at bounding box center [607, 376] width 77 height 7
click at [459, 349] on input "9. Partners on how to close session" at bounding box center [562, 377] width 13 height 10
checkbox input "true"
click at [459, 234] on div "CL play_arrow pause 29:06 + Add competency keyboard_arrow_right I'm feeling ver…" at bounding box center [517, 212] width 366 height 95
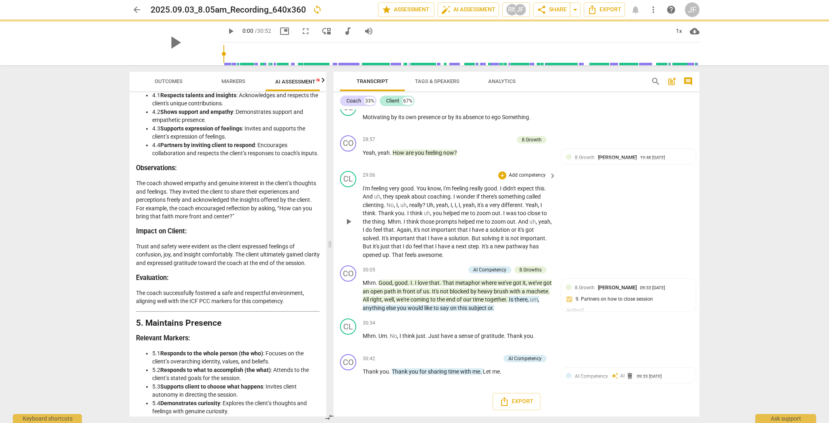
scroll to position [3306, 0]
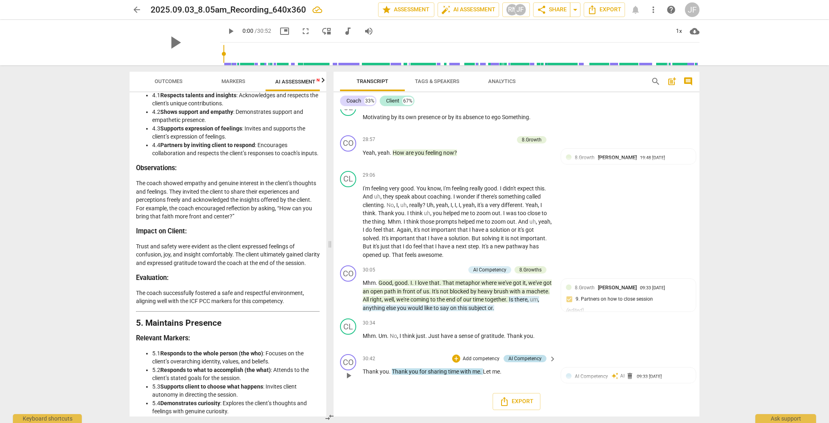
click at [459, 349] on div "AI Competency" at bounding box center [525, 358] width 33 height 7
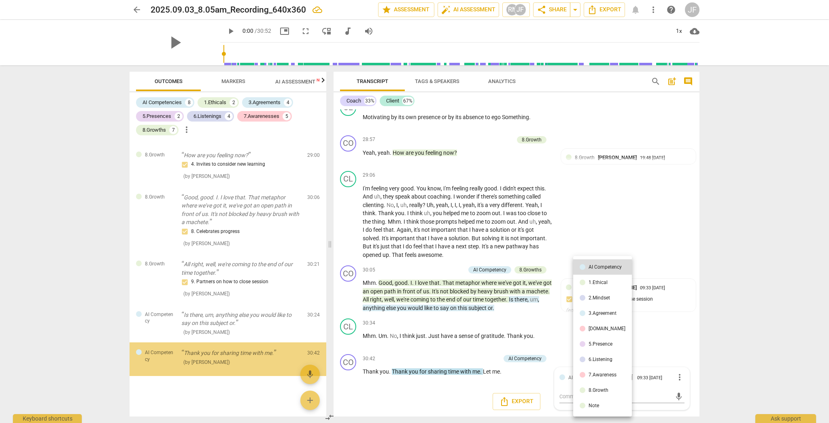
click at [459, 349] on div "8.Growth" at bounding box center [599, 389] width 20 height 5
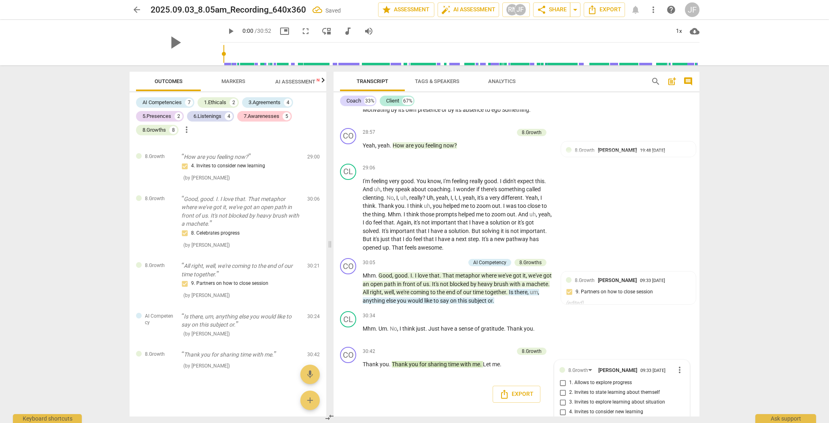
scroll to position [3401, 0]
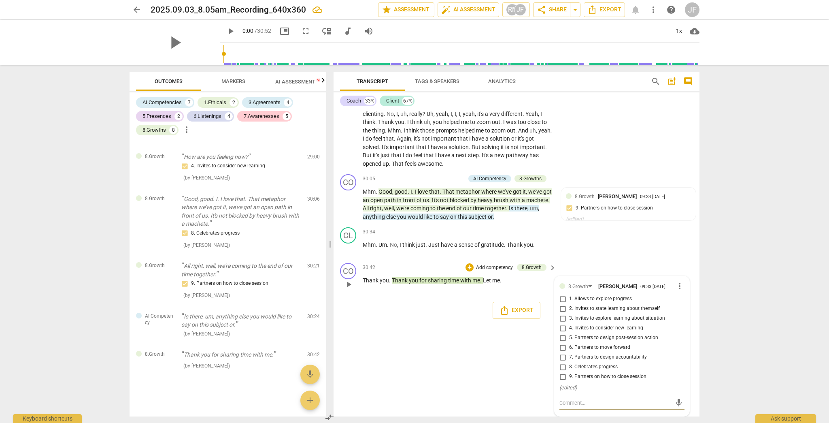
click at [459, 283] on span "more_vert" at bounding box center [680, 286] width 10 height 10
click at [459, 300] on li "Delete" at bounding box center [687, 299] width 28 height 15
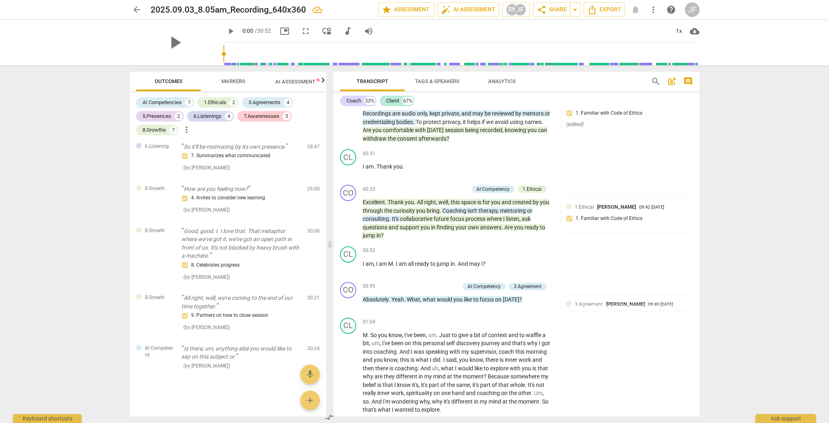
scroll to position [0, 0]
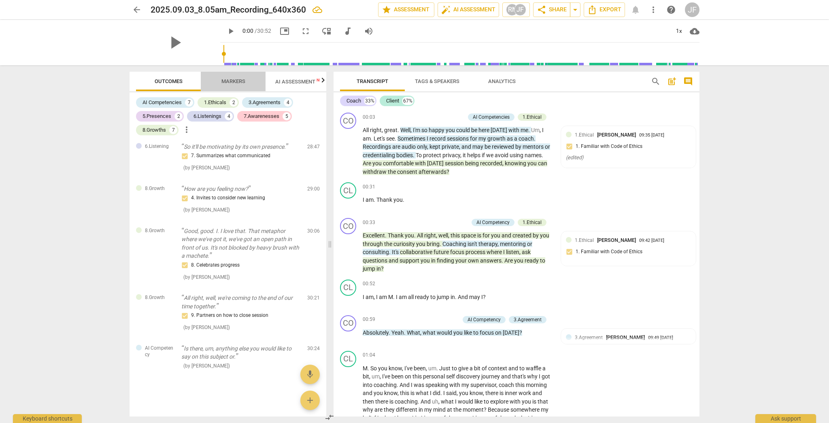
click at [228, 78] on span "Markers" at bounding box center [233, 81] width 24 height 6
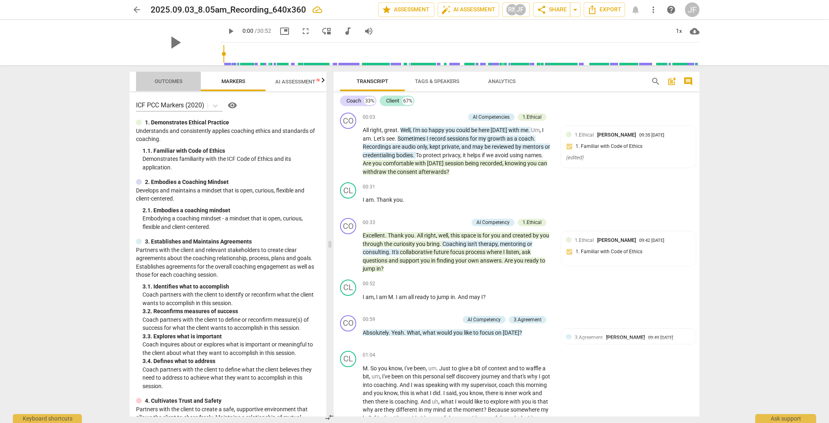
click at [167, 77] on span "Outcomes" at bounding box center [168, 81] width 47 height 11
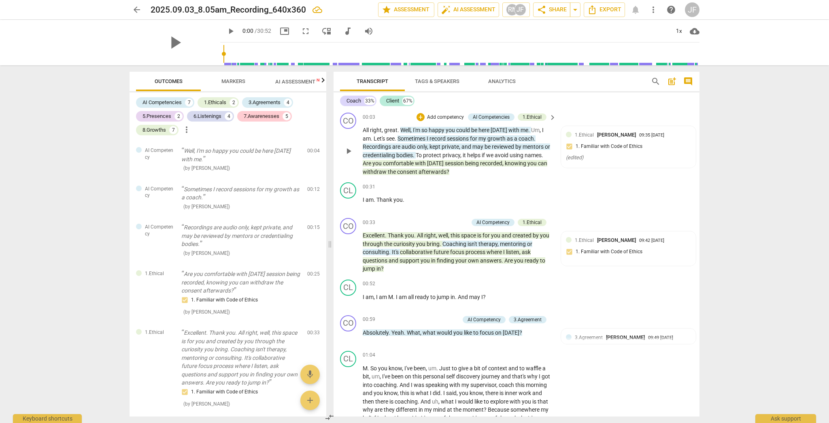
click at [421, 130] on span "I'm" at bounding box center [417, 130] width 9 height 6
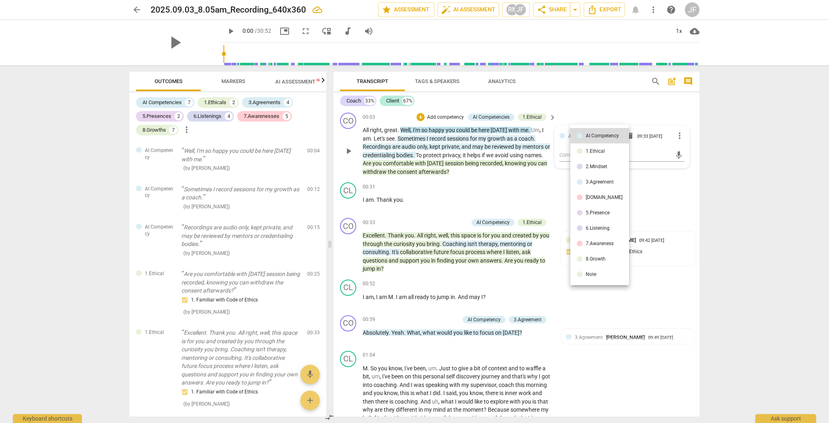
click at [459, 135] on div at bounding box center [414, 211] width 829 height 423
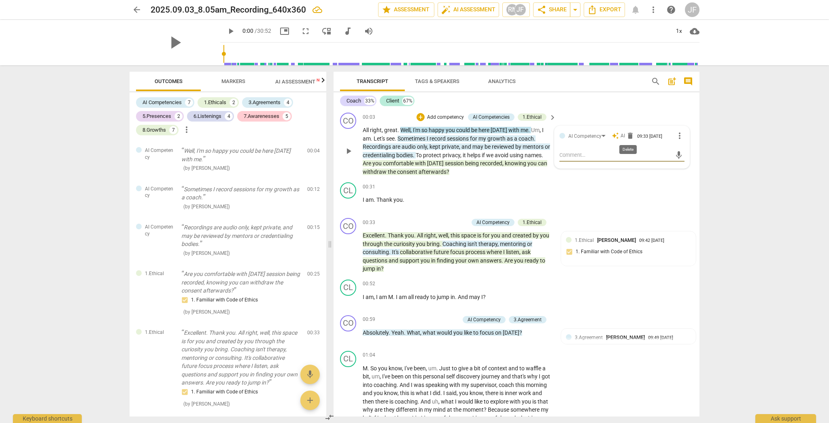
click at [459, 136] on span "delete" at bounding box center [630, 136] width 8 height 8
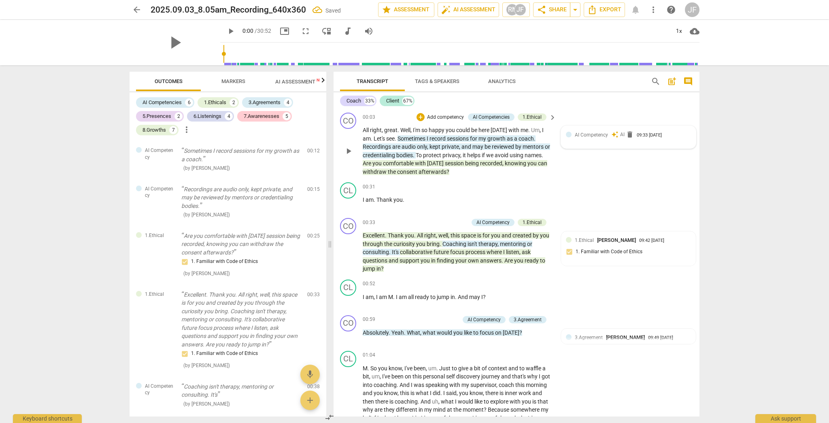
click at [409, 139] on span "Sometimes" at bounding box center [412, 138] width 29 height 6
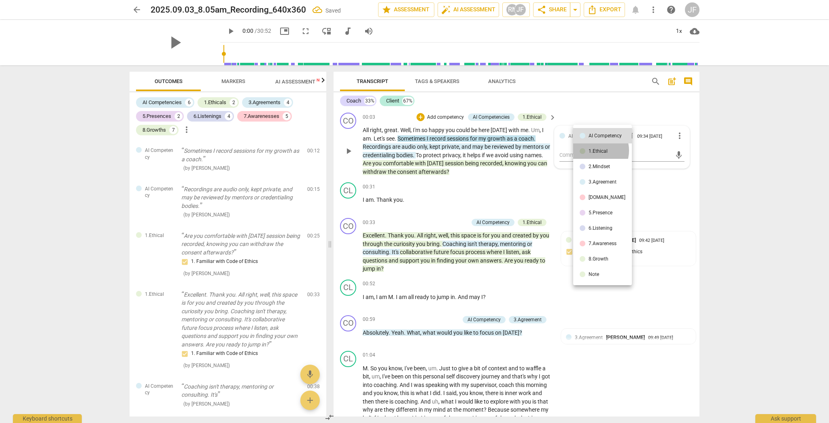
click at [459, 151] on div "1.Ethical" at bounding box center [598, 151] width 19 height 5
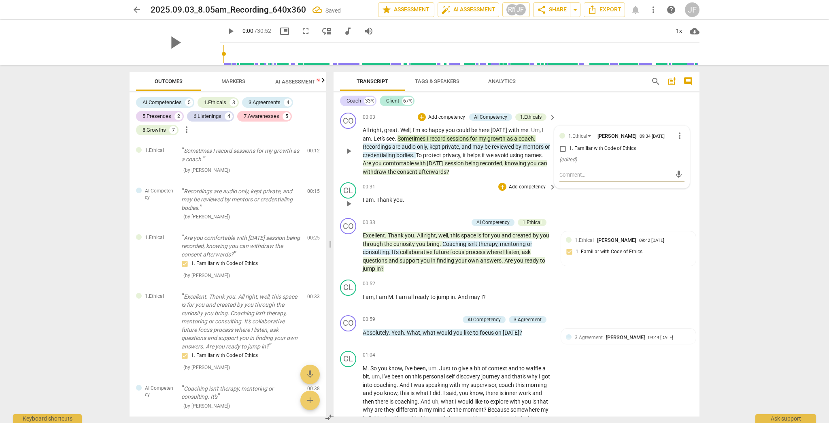
click at [459, 203] on div "CL play_arrow pause 00:31 + Add competency keyboard_arrow_right I am . Thank yo…" at bounding box center [517, 197] width 366 height 36
click at [419, 138] on span "Sometimes" at bounding box center [412, 138] width 29 height 6
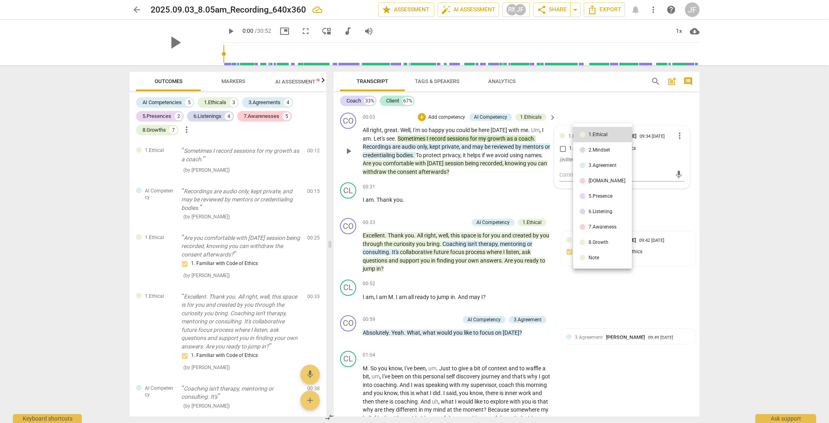
click at [459, 138] on div at bounding box center [414, 211] width 829 height 423
click at [459, 138] on span "more_vert" at bounding box center [680, 136] width 10 height 10
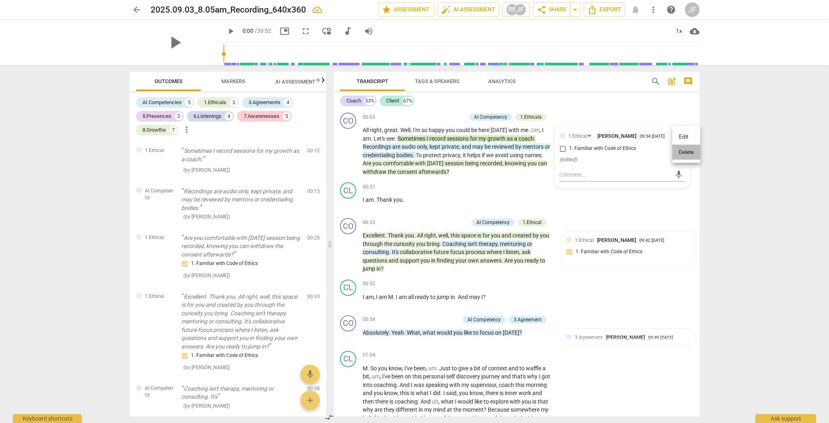
click at [459, 153] on li "Delete" at bounding box center [687, 152] width 28 height 15
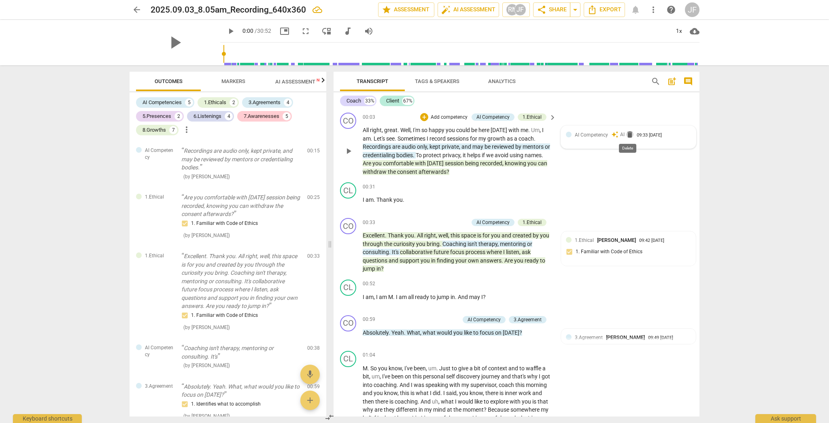
click at [459, 135] on span "delete" at bounding box center [630, 134] width 8 height 8
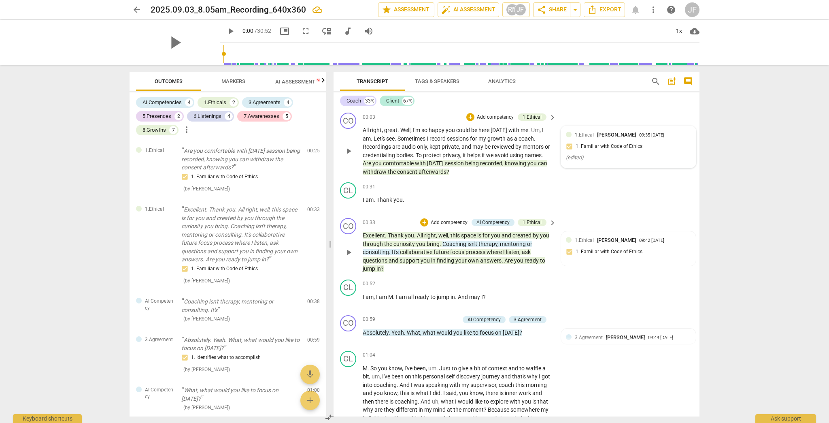
click at [459, 243] on span "therapy" at bounding box center [488, 244] width 19 height 6
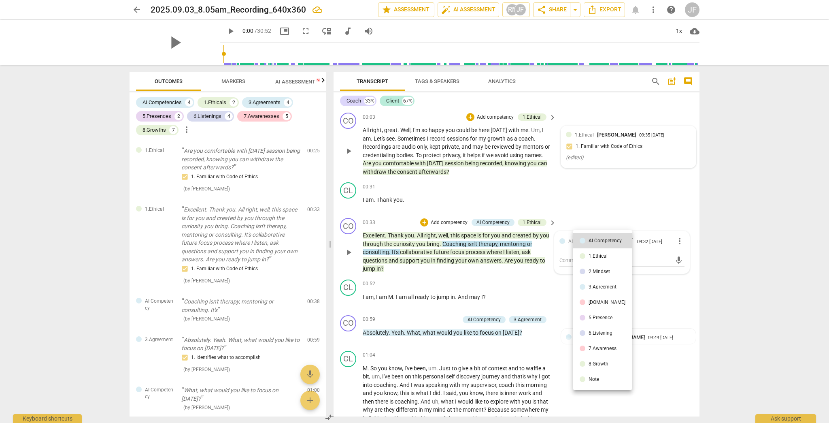
click at [459, 258] on div "1.Ethical" at bounding box center [598, 255] width 19 height 5
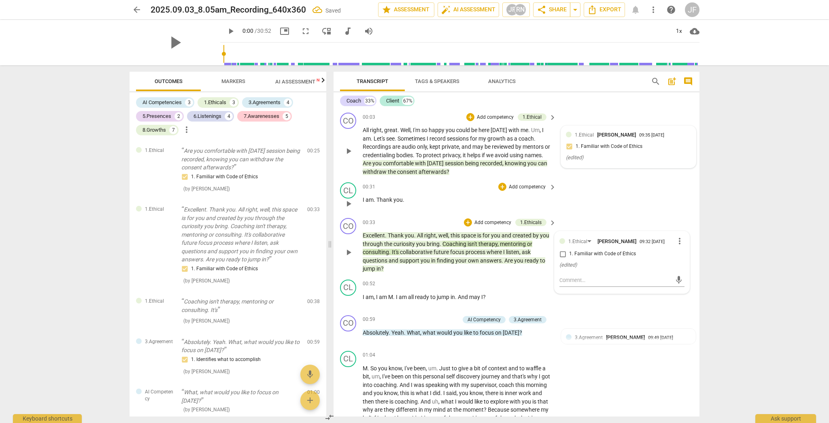
click at [459, 201] on div "CL play_arrow pause 00:31 + Add competency keyboard_arrow_right I am . Thank yo…" at bounding box center [517, 197] width 366 height 36
click at [459, 244] on span "therapy" at bounding box center [488, 244] width 19 height 6
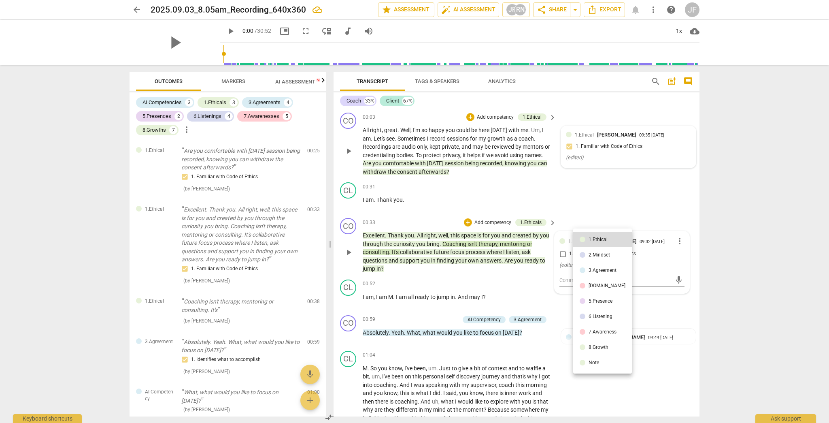
click at [459, 240] on div at bounding box center [414, 211] width 829 height 423
click at [459, 240] on span "more_vert" at bounding box center [680, 241] width 10 height 10
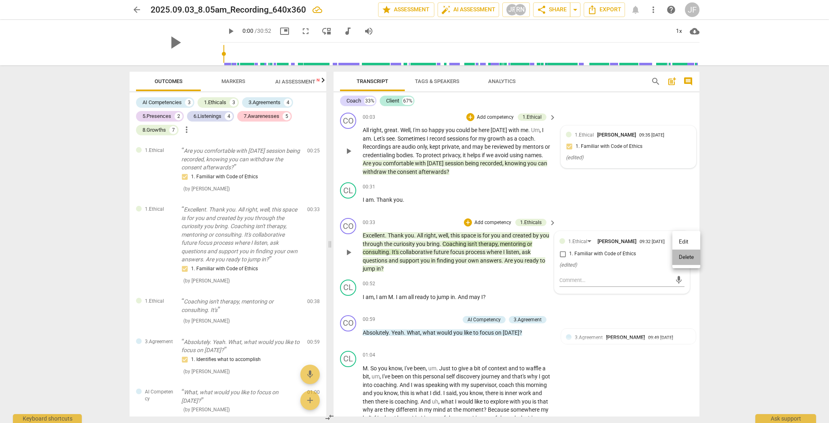
click at [459, 259] on li "Delete" at bounding box center [687, 256] width 28 height 15
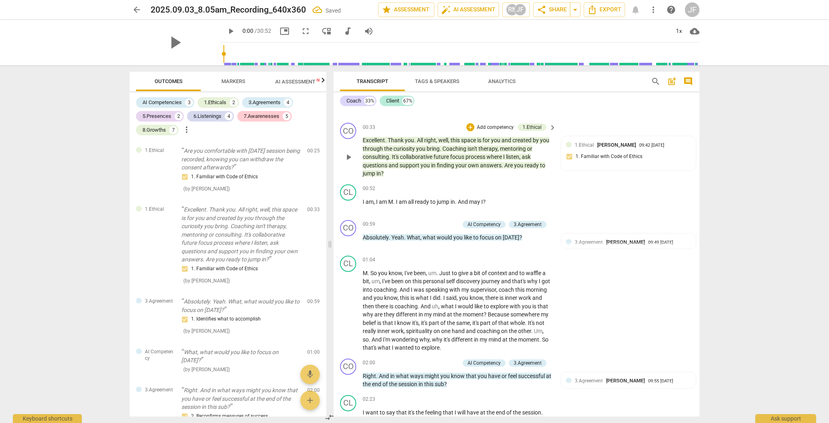
scroll to position [97, 0]
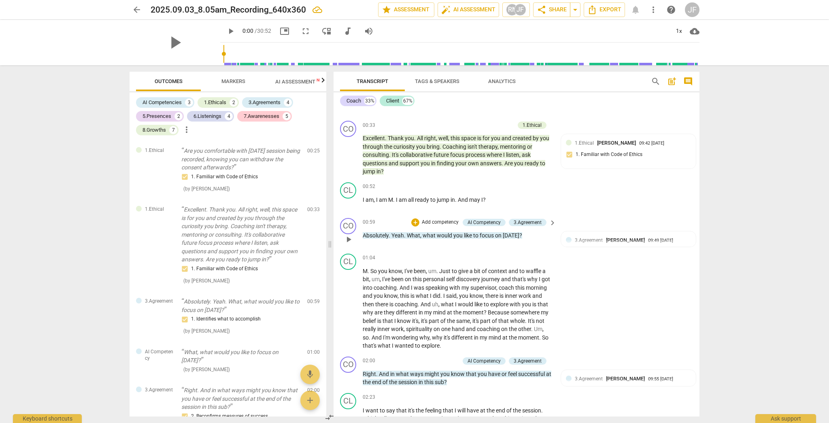
click at [449, 233] on span "would" at bounding box center [445, 235] width 17 height 6
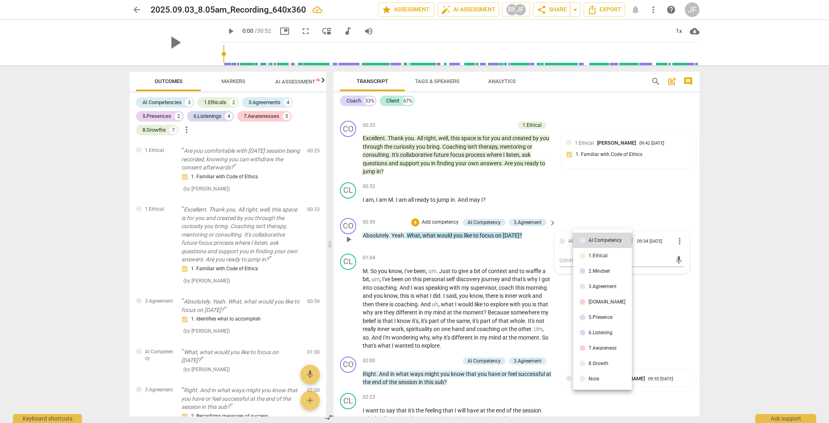
click at [459, 220] on div at bounding box center [414, 211] width 829 height 423
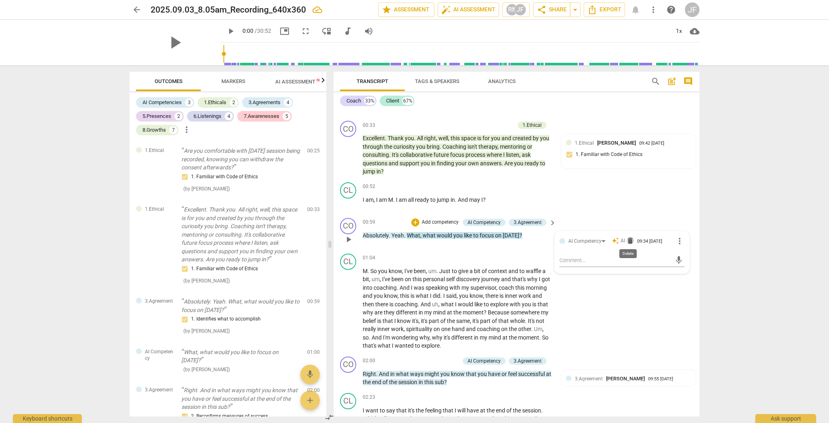
click at [459, 240] on span "delete" at bounding box center [630, 240] width 8 height 8
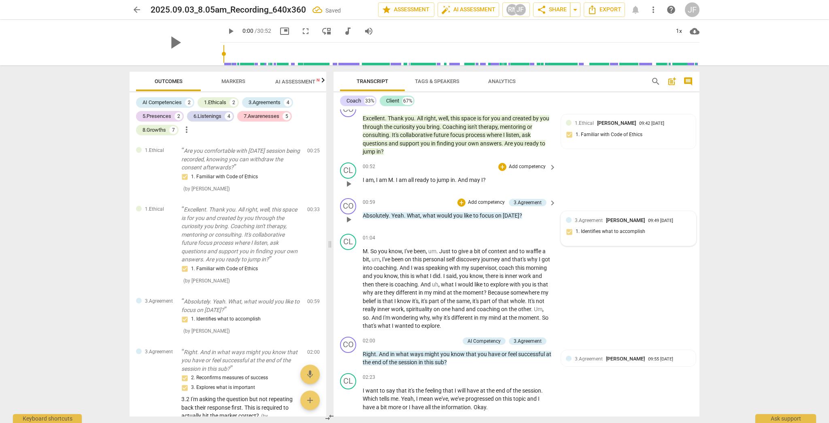
scroll to position [130, 0]
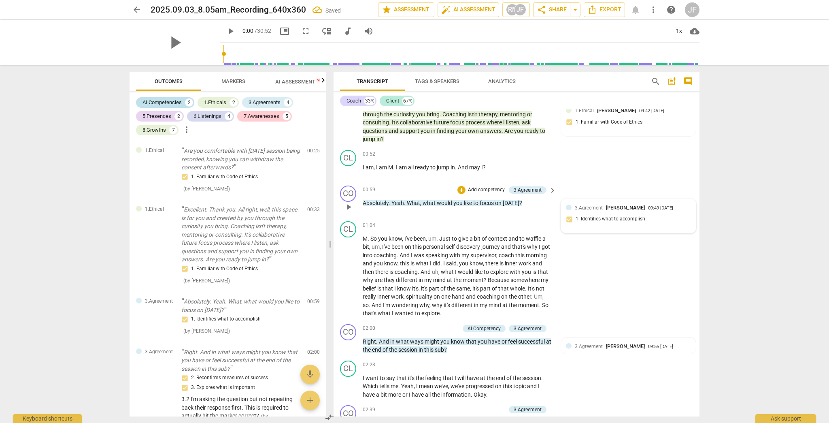
click at [166, 100] on div "AI Competencies" at bounding box center [162, 102] width 39 height 8
click at [168, 116] on div "5.Presences" at bounding box center [157, 116] width 29 height 8
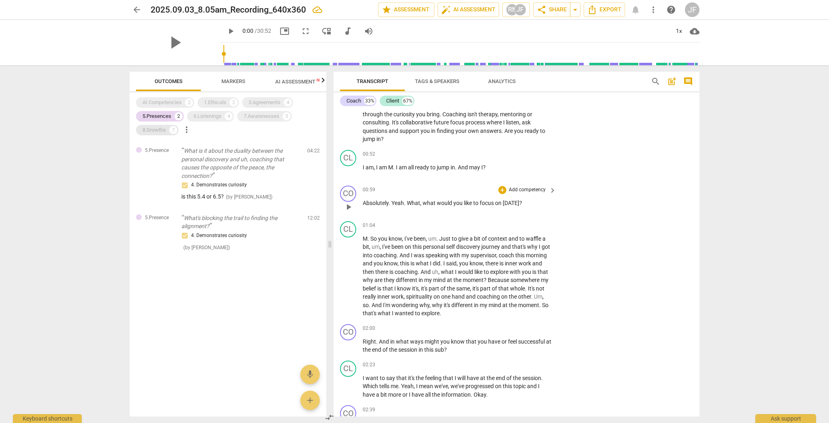
click at [161, 126] on div "8.Growths" at bounding box center [154, 130] width 23 height 8
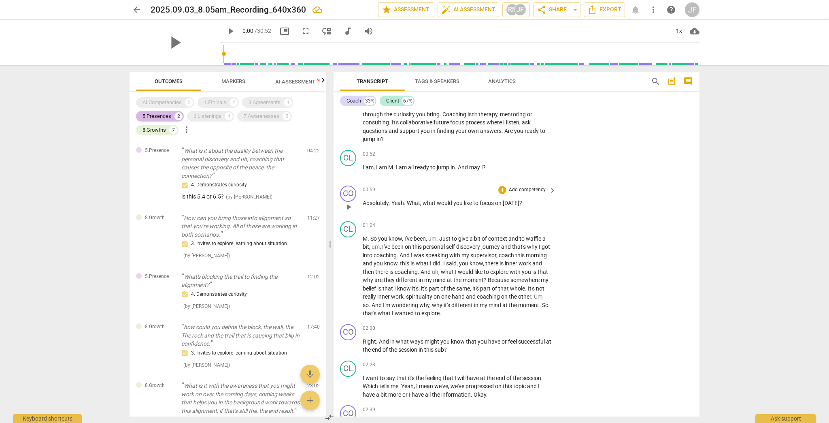
drag, startPoint x: 160, startPoint y: 113, endPoint x: 161, endPoint y: 119, distance: 5.7
click at [160, 114] on div "5.Presences" at bounding box center [157, 116] width 29 height 8
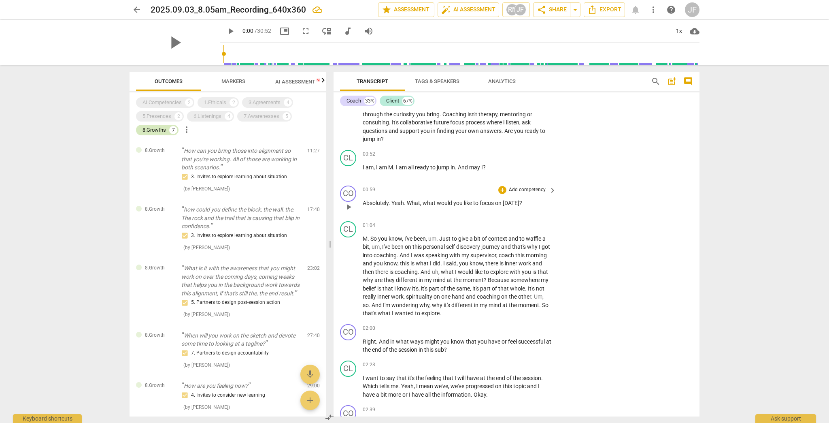
click at [158, 129] on div "8.Growths" at bounding box center [154, 130] width 23 height 8
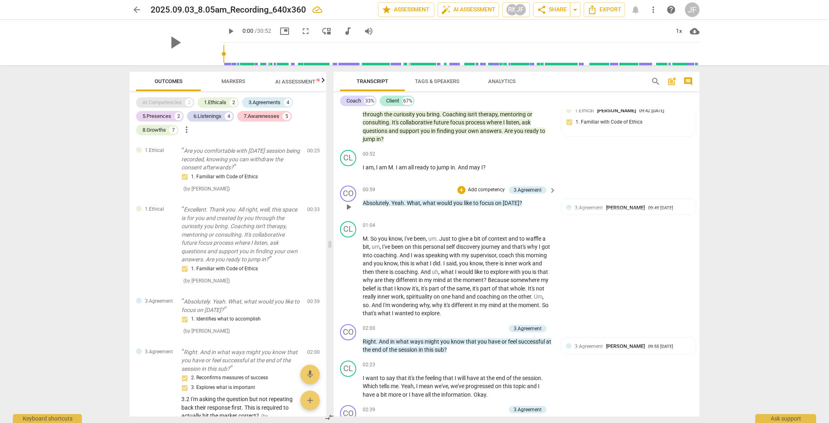
click at [159, 103] on div "AI Competencies" at bounding box center [162, 102] width 39 height 8
click at [212, 103] on div "1.Ethicals" at bounding box center [215, 102] width 22 height 8
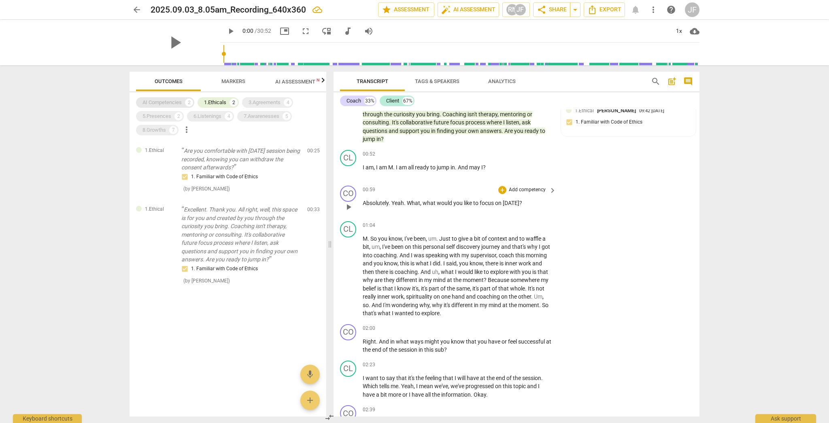
click at [172, 102] on div "AI Competencies" at bounding box center [162, 102] width 39 height 8
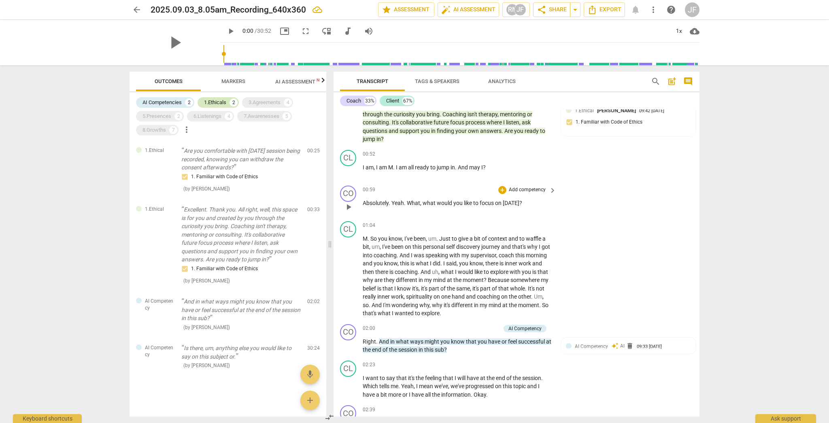
click at [220, 100] on div "1.Ethicals" at bounding box center [215, 102] width 22 height 8
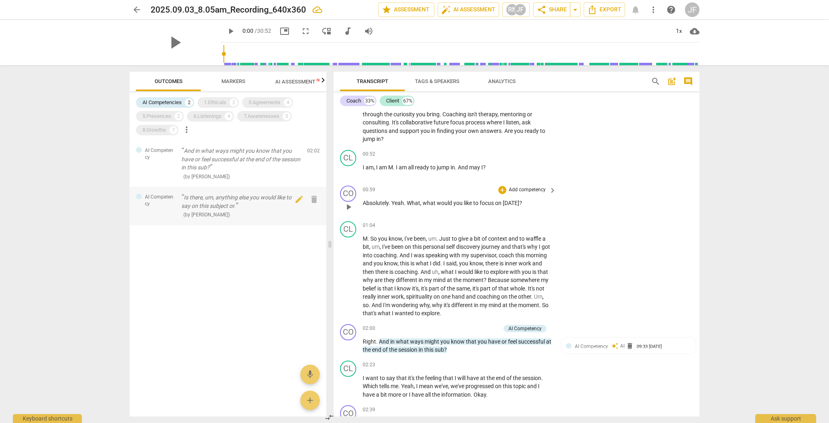
click at [207, 198] on p "Is there, um, anything else you would like to say on this subject or." at bounding box center [240, 201] width 119 height 17
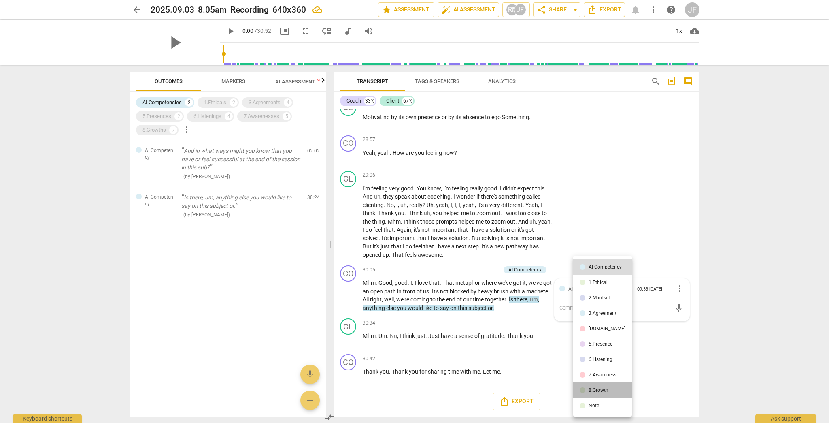
click at [459, 349] on div "8.Growth" at bounding box center [599, 389] width 20 height 5
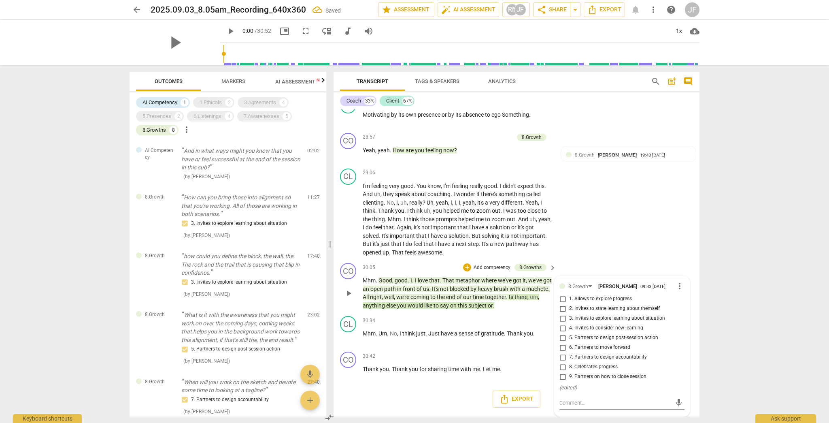
click at [459, 349] on span "9. Partners on how to close session" at bounding box center [607, 376] width 77 height 7
click at [459, 349] on input "9. Partners on how to close session" at bounding box center [562, 377] width 13 height 10
checkbox input "true"
click at [459, 215] on div "CL play_arrow pause 29:06 + Add competency keyboard_arrow_right I'm feeling ver…" at bounding box center [517, 212] width 366 height 95
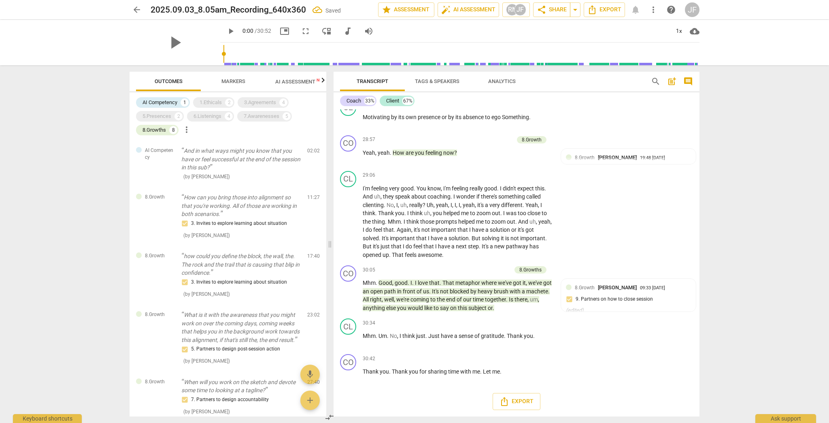
click at [450, 292] on span "not" at bounding box center [445, 291] width 10 height 6
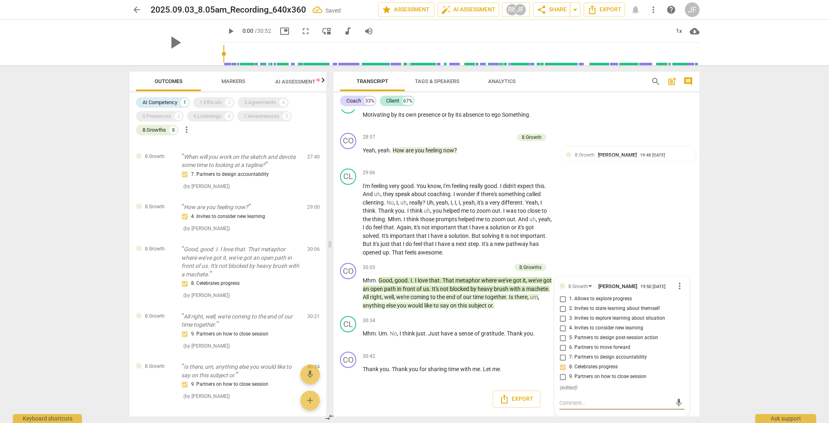
scroll to position [264, 0]
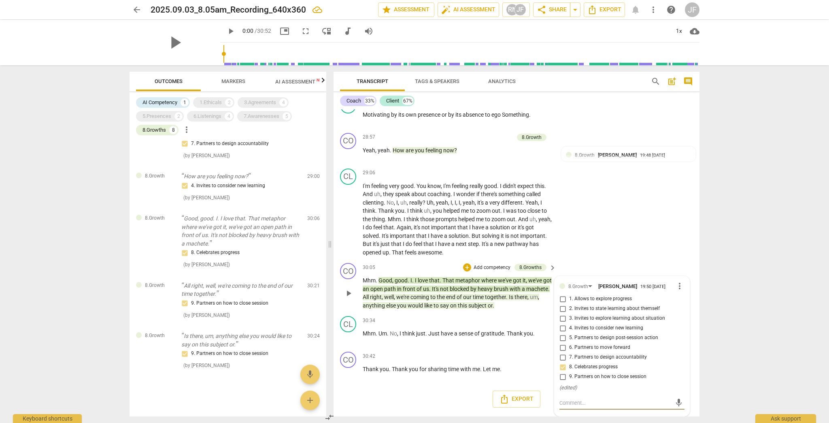
click at [459, 291] on span "more_vert" at bounding box center [680, 286] width 10 height 10
click at [459, 304] on li "Delete" at bounding box center [687, 305] width 28 height 15
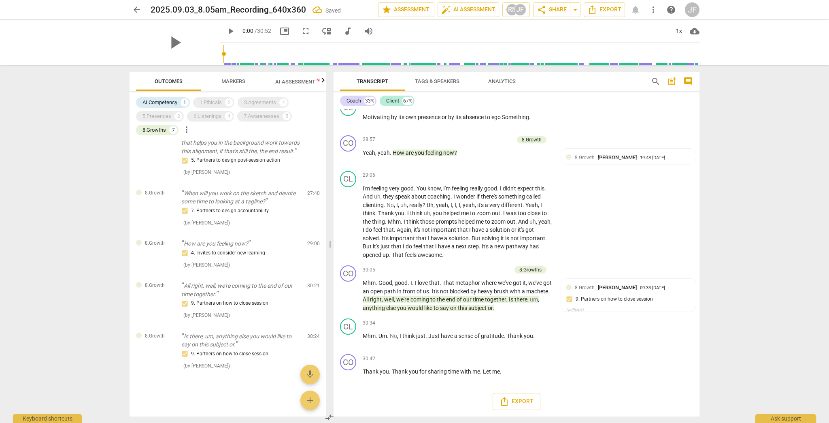
scroll to position [197, 0]
click at [160, 99] on div "AI Competency" at bounding box center [160, 102] width 35 height 8
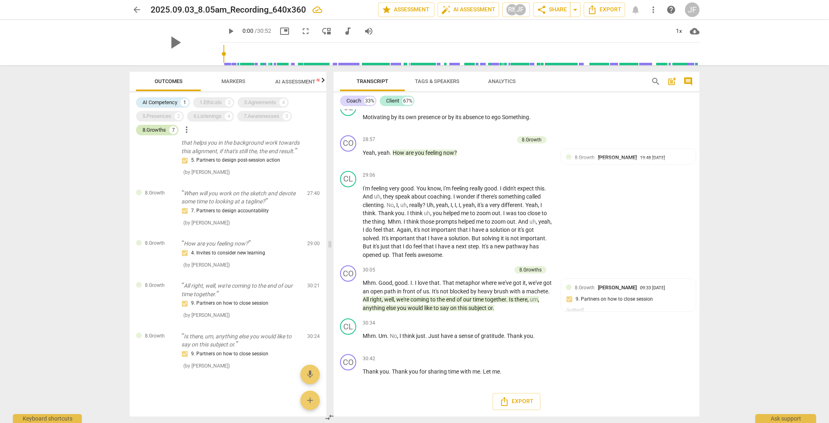
click at [162, 130] on div "8.Growths" at bounding box center [154, 130] width 23 height 8
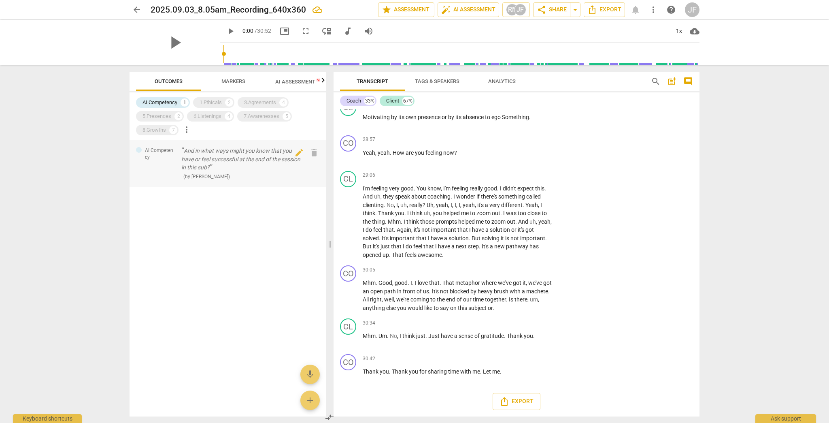
click at [201, 156] on p "And in what ways might you know that you have or feel successful at the end of …" at bounding box center [240, 159] width 119 height 25
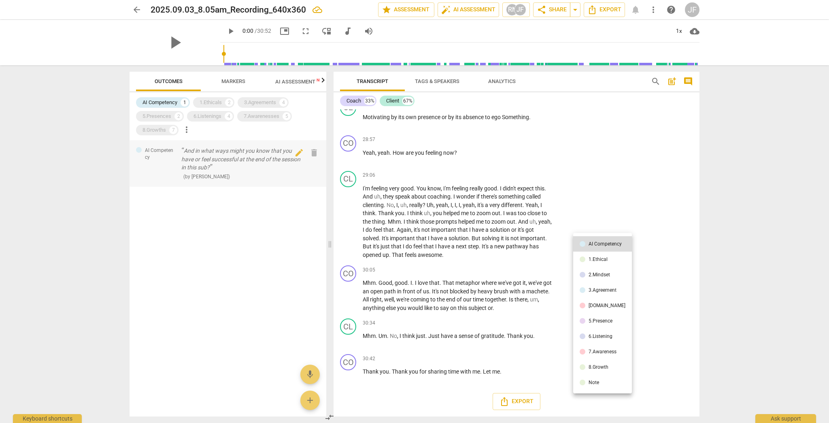
scroll to position [232, 0]
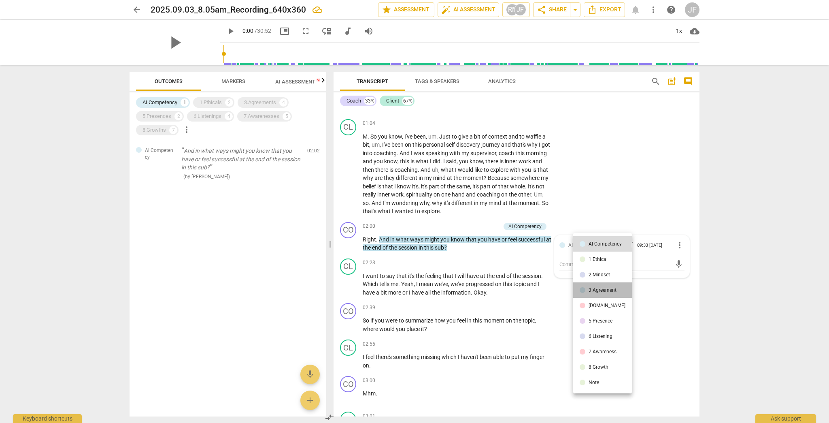
click at [459, 286] on li "3.Agreement" at bounding box center [602, 289] width 59 height 15
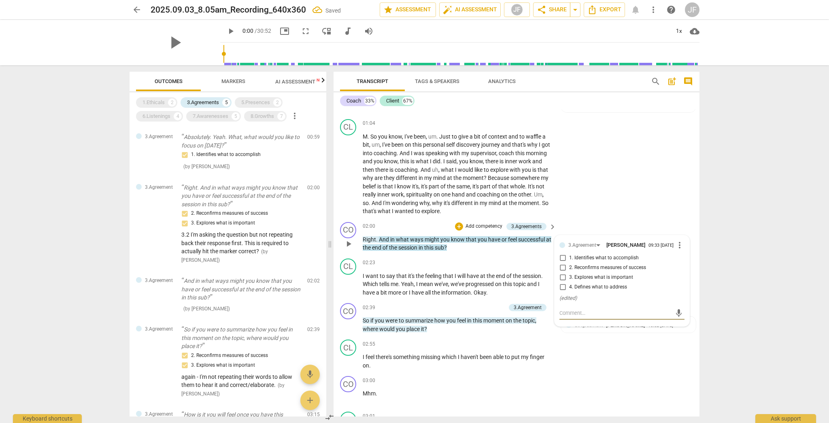
click at [459, 268] on input "2. Reconfirms measures of success" at bounding box center [562, 268] width 13 height 10
checkbox input "true"
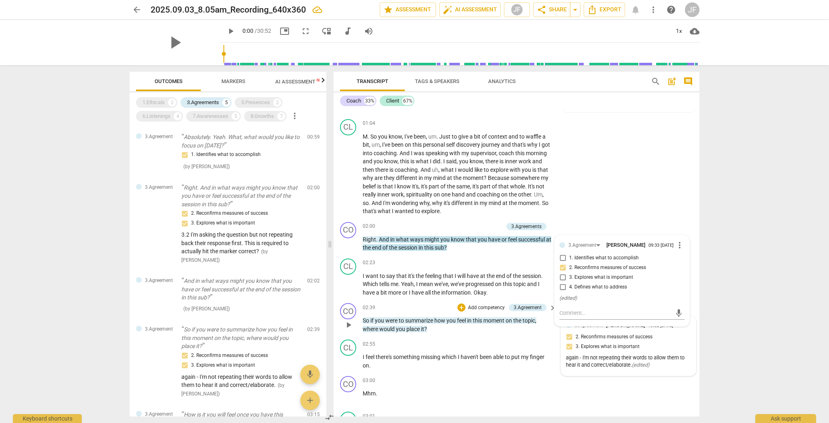
click at [459, 334] on div "3.Agreement [PERSON_NAME] 10:02 [DATE] 2. Reconfirms measures of success 3. Exp…" at bounding box center [628, 345] width 125 height 49
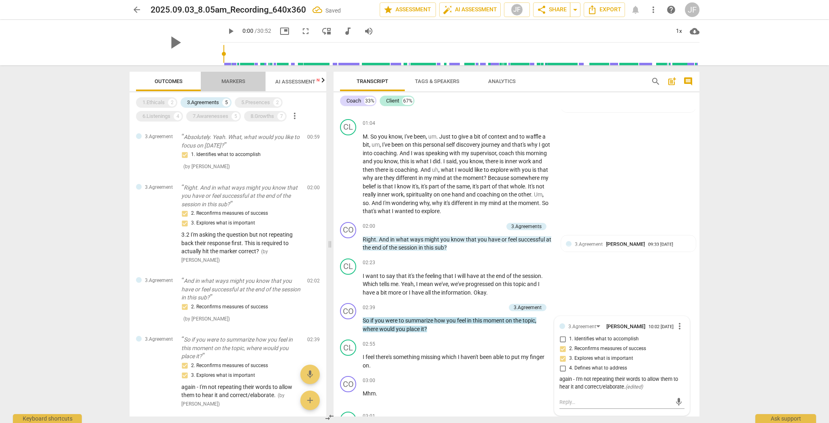
click at [232, 80] on span "Markers" at bounding box center [233, 81] width 24 height 6
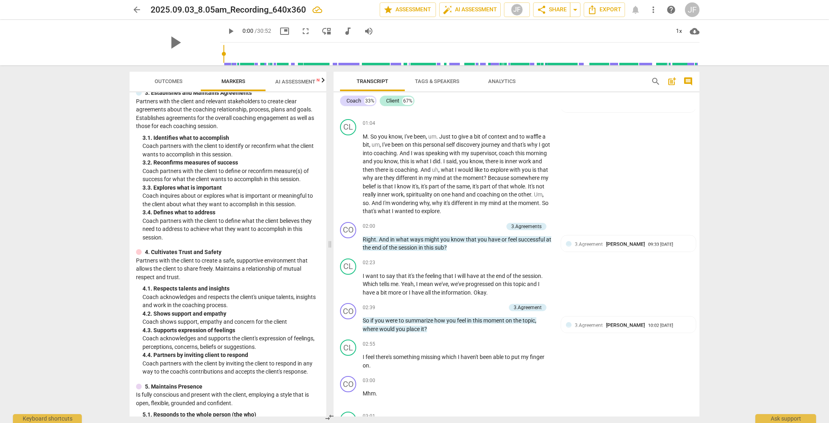
scroll to position [140, 0]
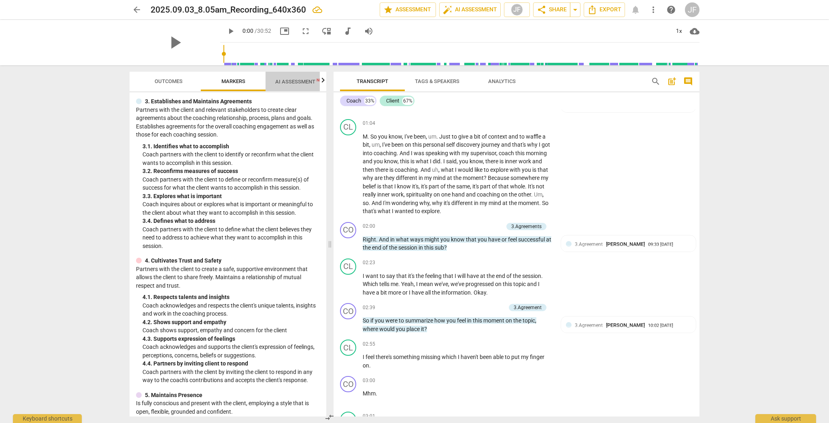
click at [292, 80] on span "AI Assessment New" at bounding box center [300, 82] width 50 height 6
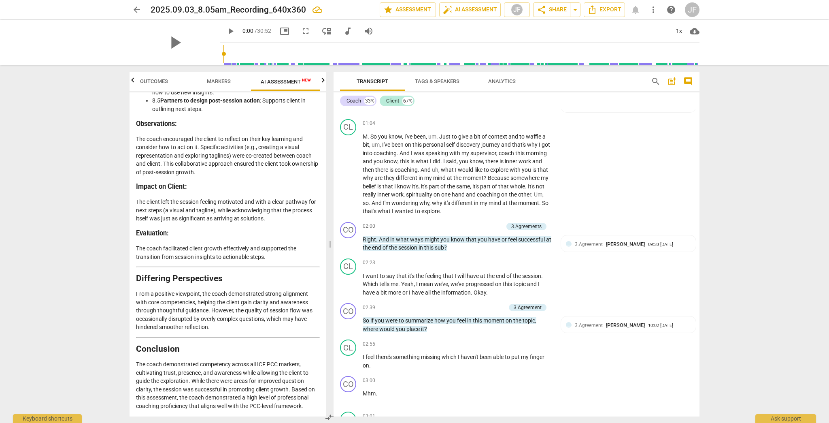
scroll to position [1980, 0]
click at [459, 8] on span "share Share" at bounding box center [552, 10] width 30 height 10
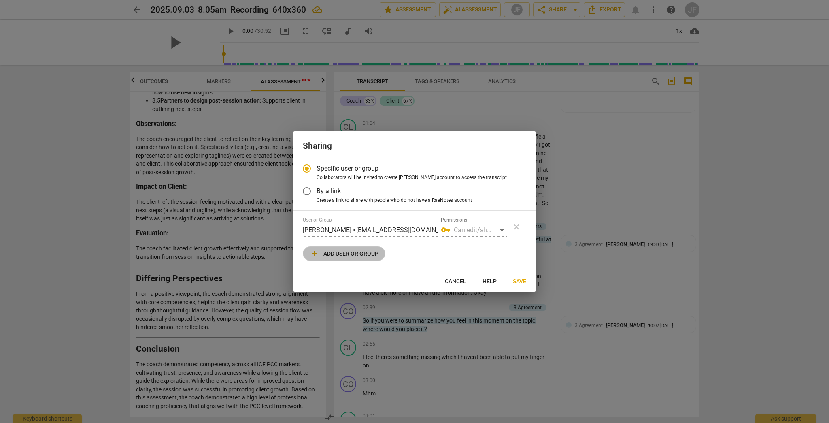
click at [333, 253] on span "add Add user or group" at bounding box center [344, 254] width 69 height 10
radio input "false"
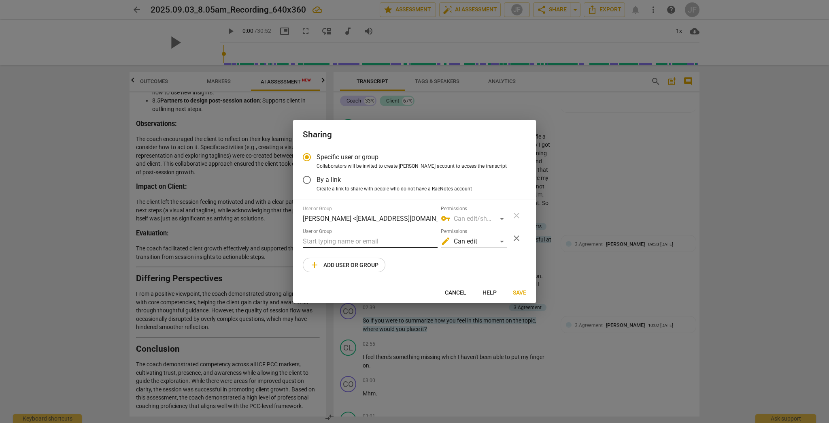
click at [319, 240] on input "text" at bounding box center [370, 241] width 135 height 13
drag, startPoint x: 318, startPoint y: 241, endPoint x: 285, endPoint y: 241, distance: 33.2
click at [285, 241] on div "Sharing Specific user or group Collaborators will be invited to create RaeNotes…" at bounding box center [414, 211] width 829 height 423
paste input "y@[DOMAIN_NAME]"
type input "[EMAIL_ADDRESS][DOMAIN_NAME]"
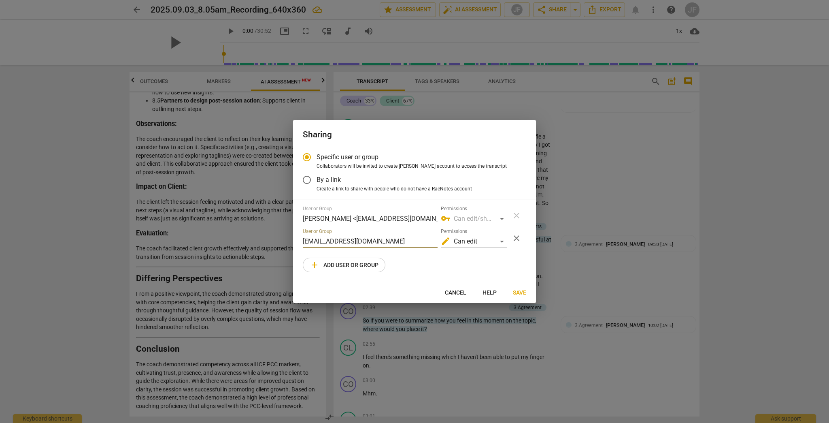
click at [459, 293] on span "Save" at bounding box center [519, 293] width 13 height 8
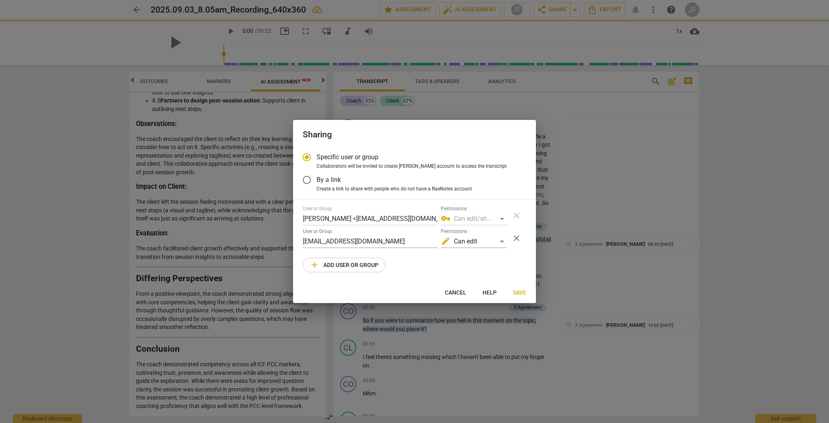
radio input "false"
type input "[PERSON_NAME] <[PERSON_NAME][EMAIL_ADDRESS][PERSON_NAME][DOMAIN_NAME]>"
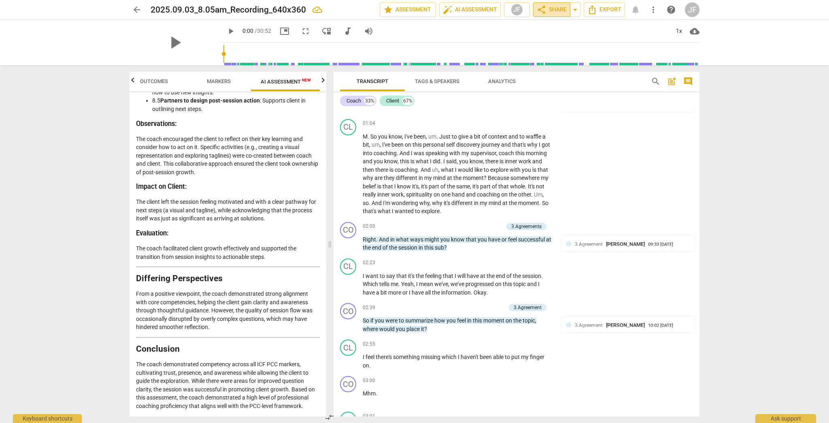
click at [459, 10] on span "share Share" at bounding box center [552, 10] width 30 height 10
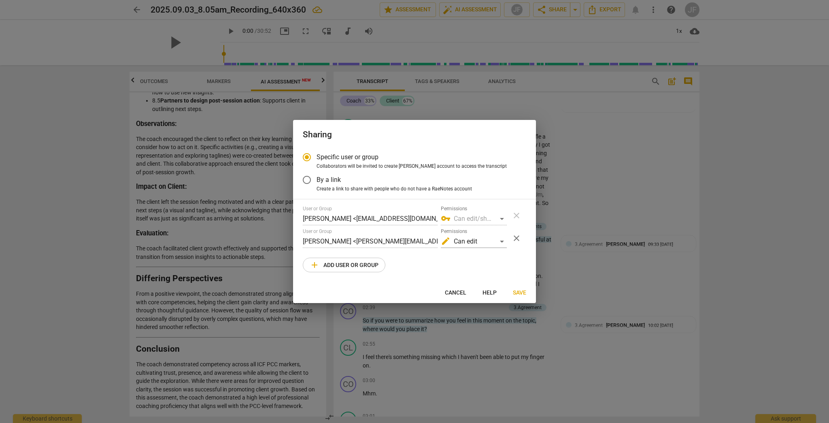
click at [458, 292] on span "Cancel" at bounding box center [455, 293] width 21 height 8
radio input "false"
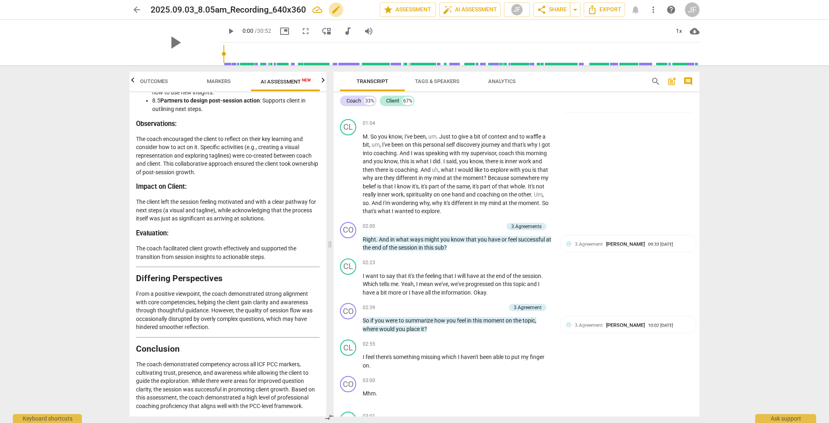
click at [336, 7] on span "edit" at bounding box center [336, 10] width 10 height 10
drag, startPoint x: 308, startPoint y: 9, endPoint x: 117, endPoint y: 10, distance: 191.1
click at [117, 10] on div "arrow_back 2025.09.03_8.05am_Recording_640x360 done clear star Assessment auto_…" at bounding box center [414, 9] width 816 height 19
click at [107, 10] on div "arrow_back 2025.09.03_8.05am_Recording_640x360 done clear star Assessment auto_…" at bounding box center [414, 9] width 816 height 19
click at [396, 7] on span "star Assessment" at bounding box center [407, 10] width 49 height 10
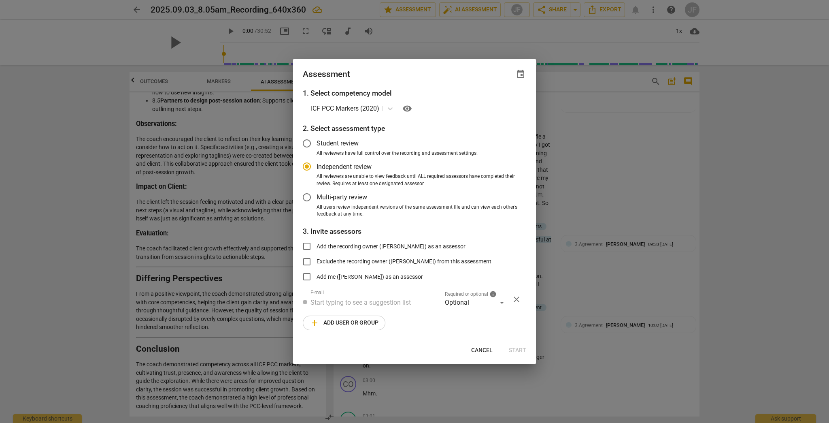
click at [459, 349] on span "Cancel" at bounding box center [481, 350] width 21 height 8
radio input "false"
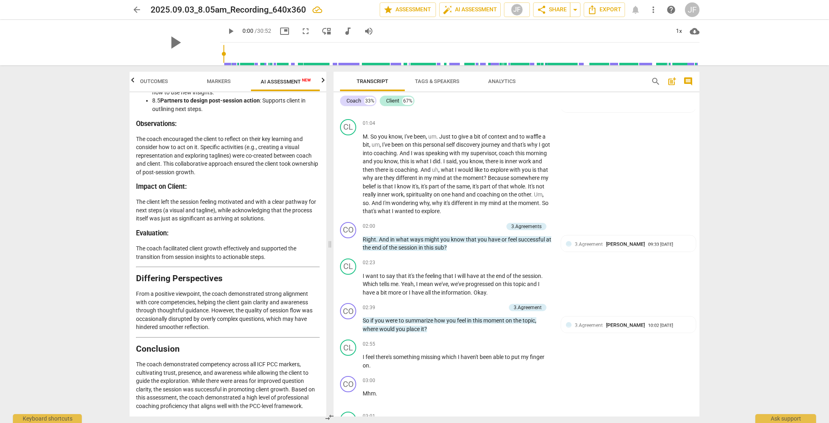
click at [423, 79] on span "Tags & Speakers" at bounding box center [437, 81] width 45 height 6
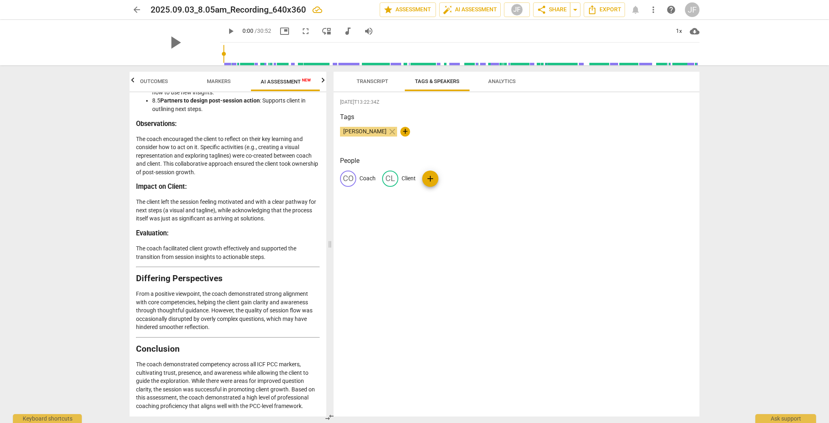
click at [459, 78] on span "Analytics" at bounding box center [502, 81] width 28 height 6
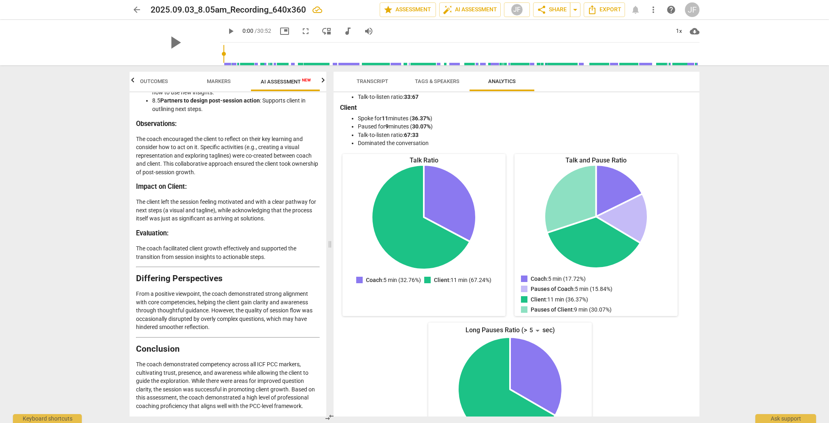
scroll to position [0, 0]
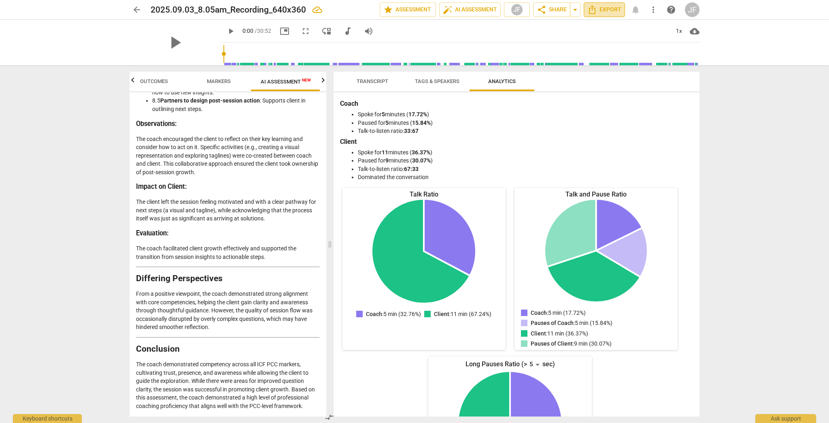
click at [459, 7] on span "Export" at bounding box center [605, 10] width 34 height 10
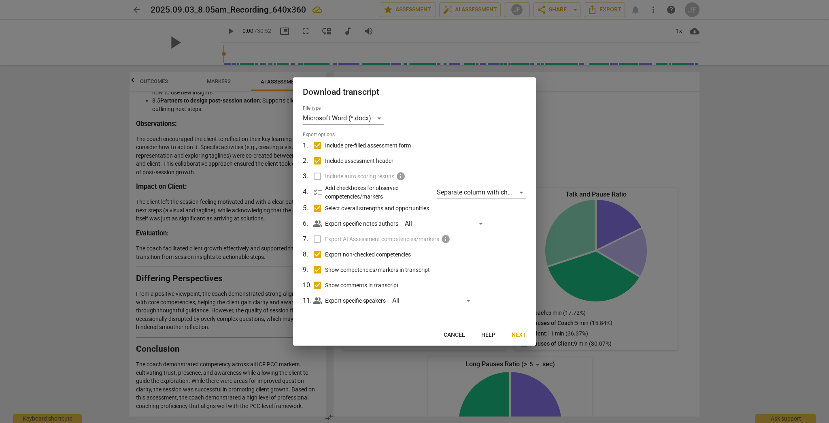
click at [459, 334] on span "Next" at bounding box center [519, 335] width 15 height 8
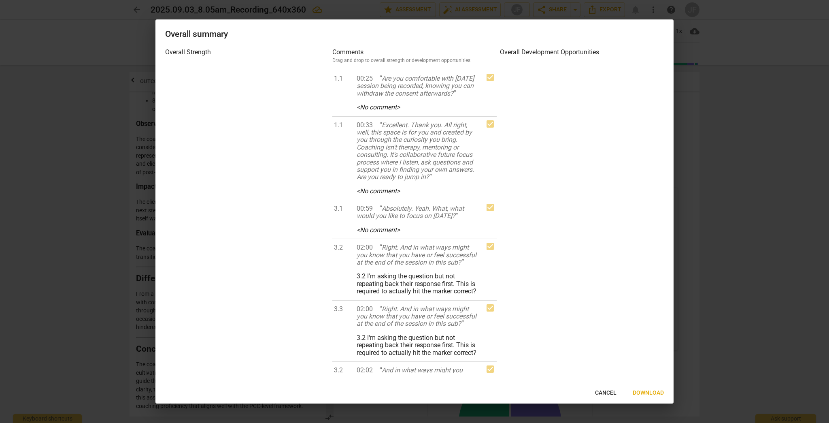
click at [459, 349] on span "Download" at bounding box center [648, 393] width 31 height 8
